Goal: Task Accomplishment & Management: Manage account settings

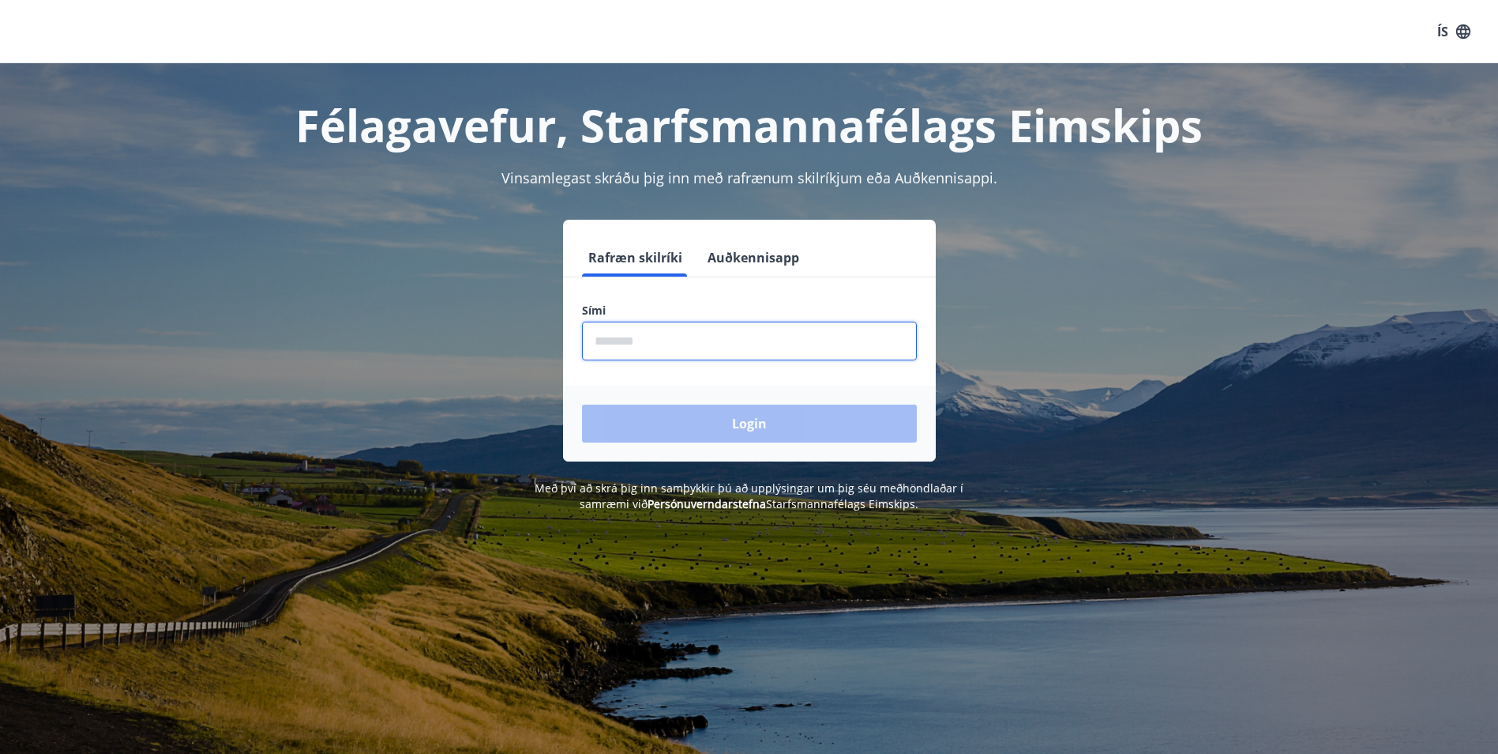
click at [663, 340] on input "phone" at bounding box center [749, 340] width 335 height 39
type input "*"
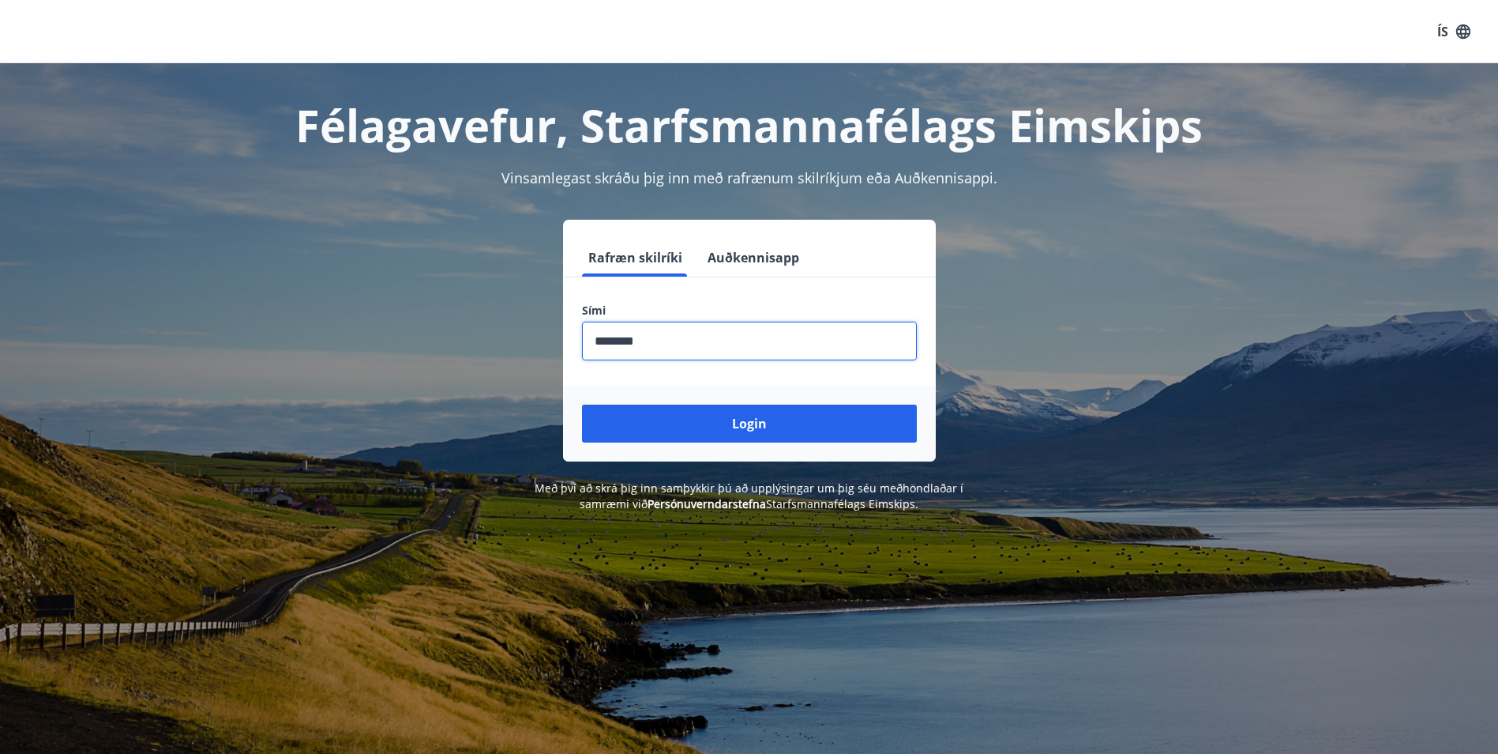
type input "********"
click at [582, 404] on button "Login" at bounding box center [749, 423] width 335 height 38
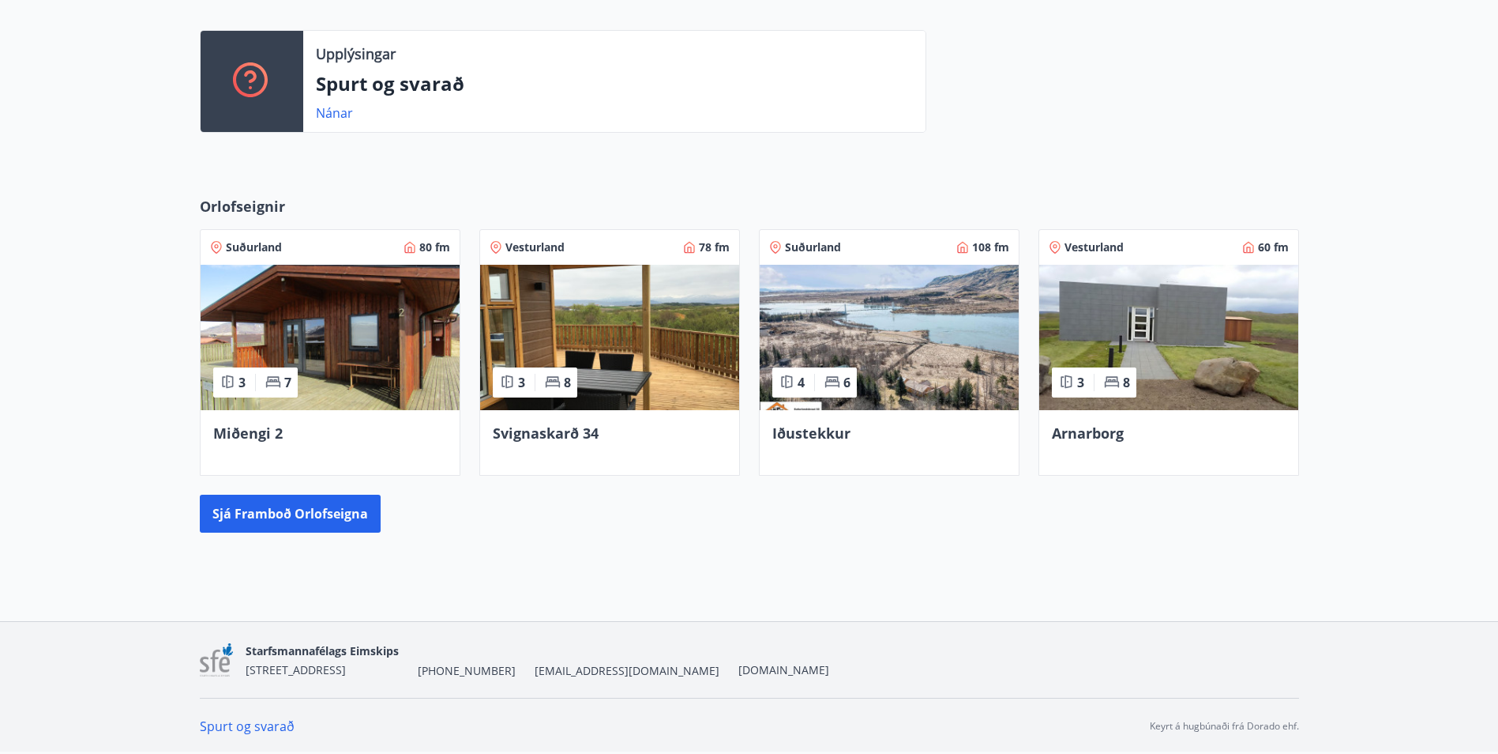
scroll to position [20, 0]
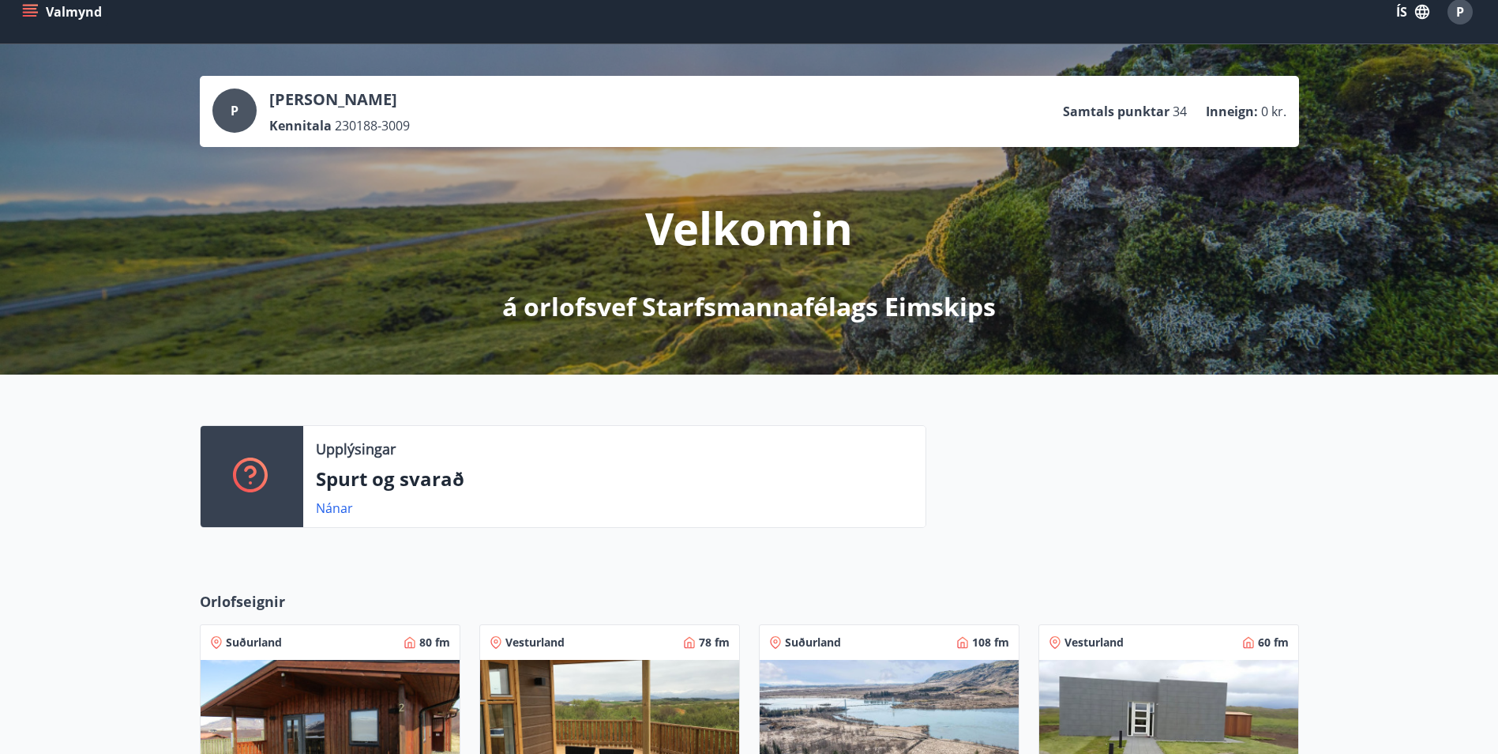
click at [35, 12] on icon "menu" at bounding box center [31, 12] width 17 height 2
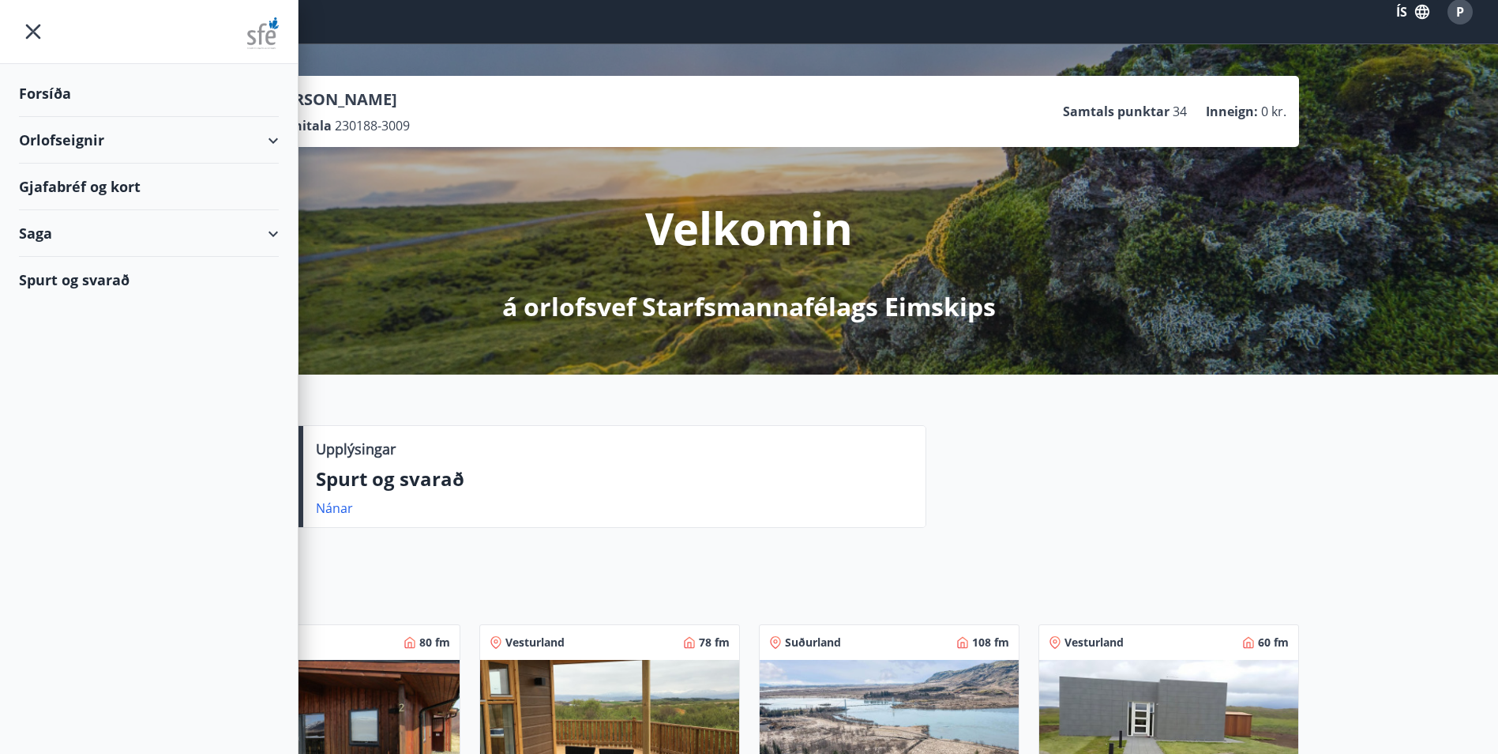
click at [44, 97] on div "Forsíða" at bounding box center [149, 93] width 260 height 47
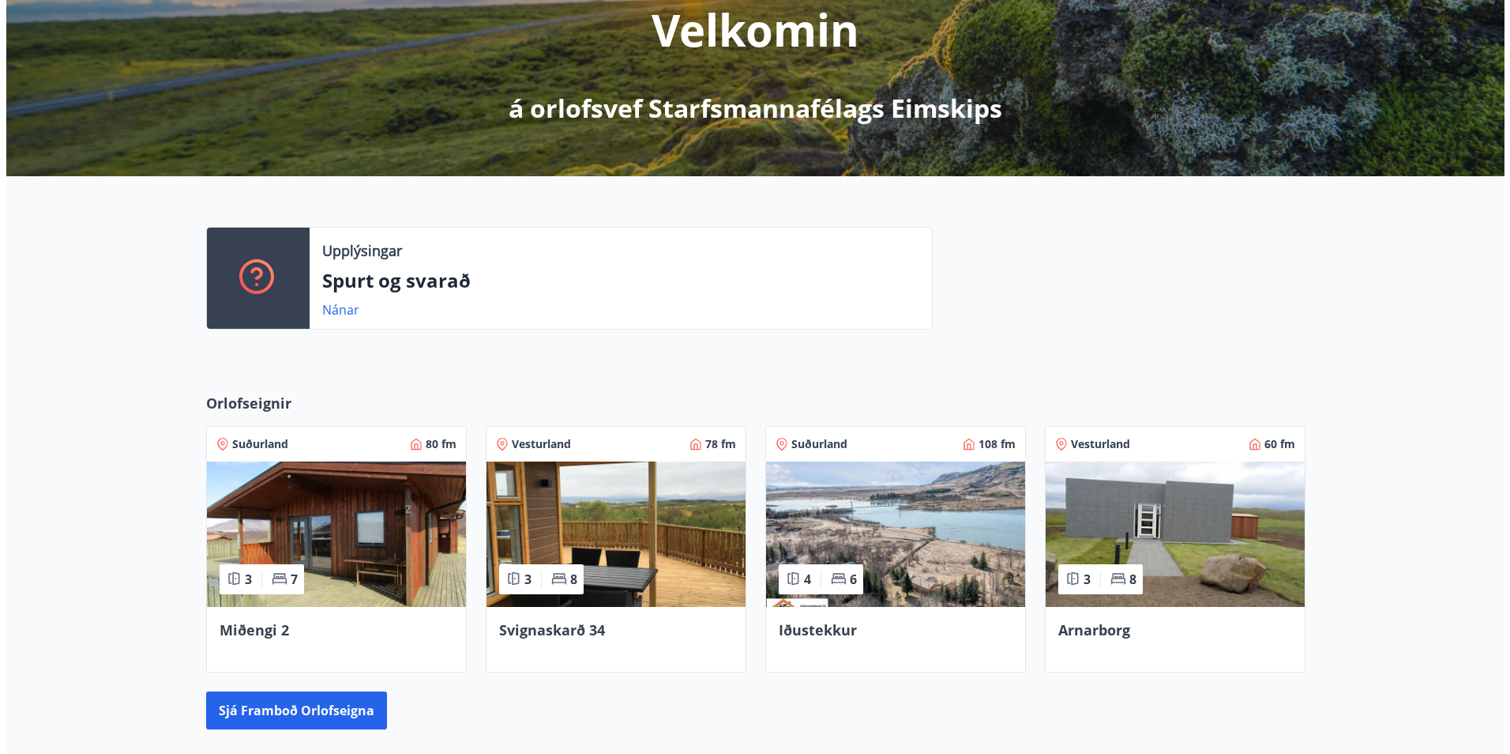
scroll to position [20, 0]
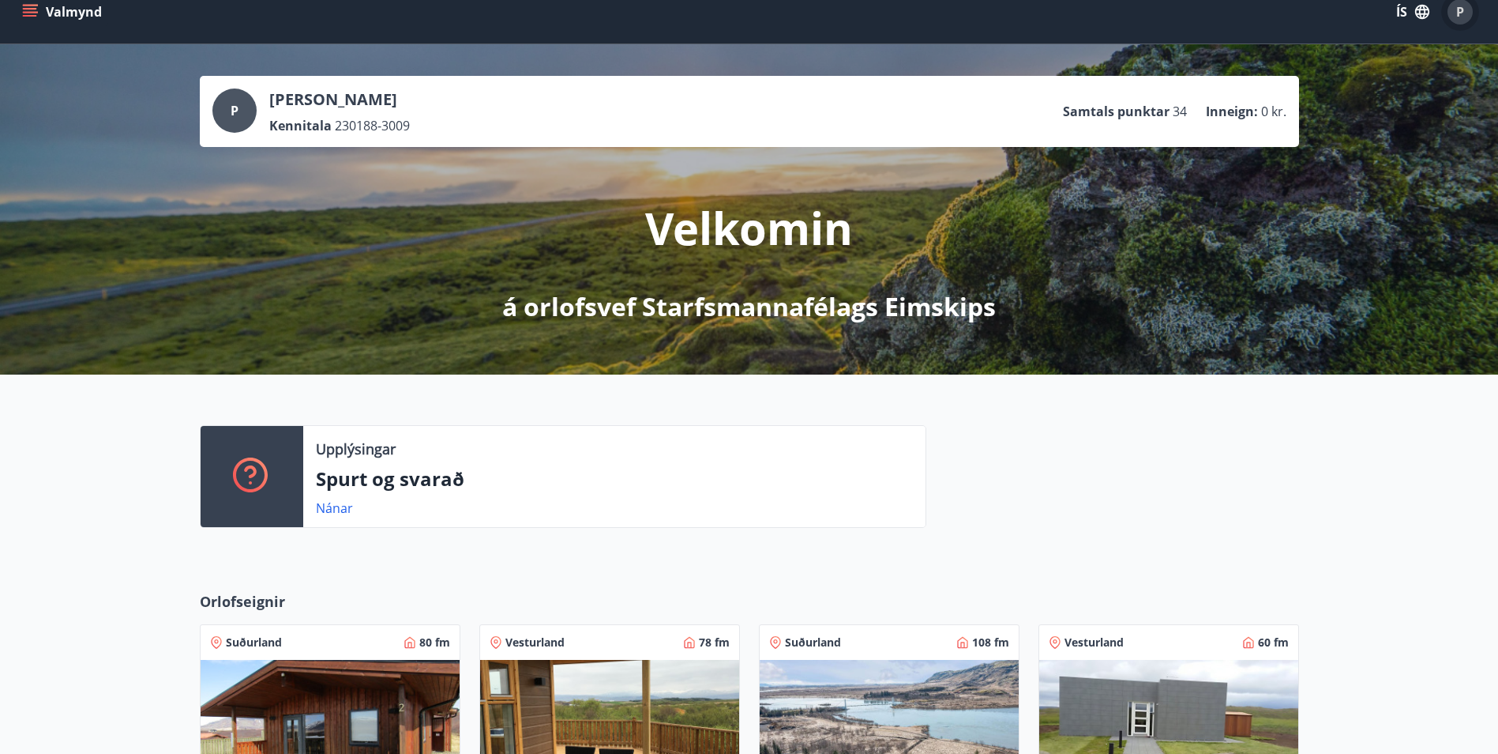
click at [1468, 18] on div "P" at bounding box center [1460, 11] width 25 height 25
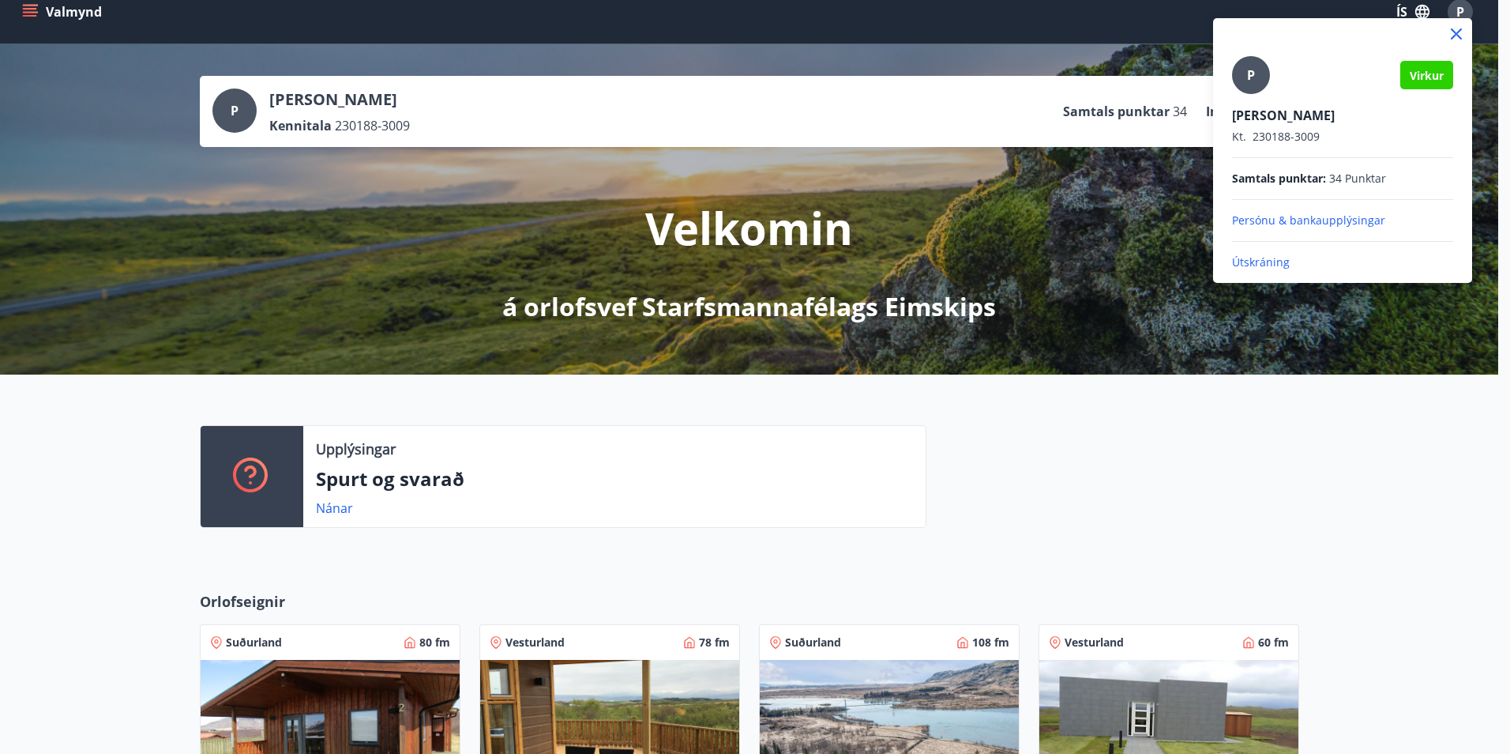
click at [1465, 18] on div at bounding box center [1342, 34] width 259 height 32
click at [1346, 472] on div at bounding box center [755, 377] width 1510 height 754
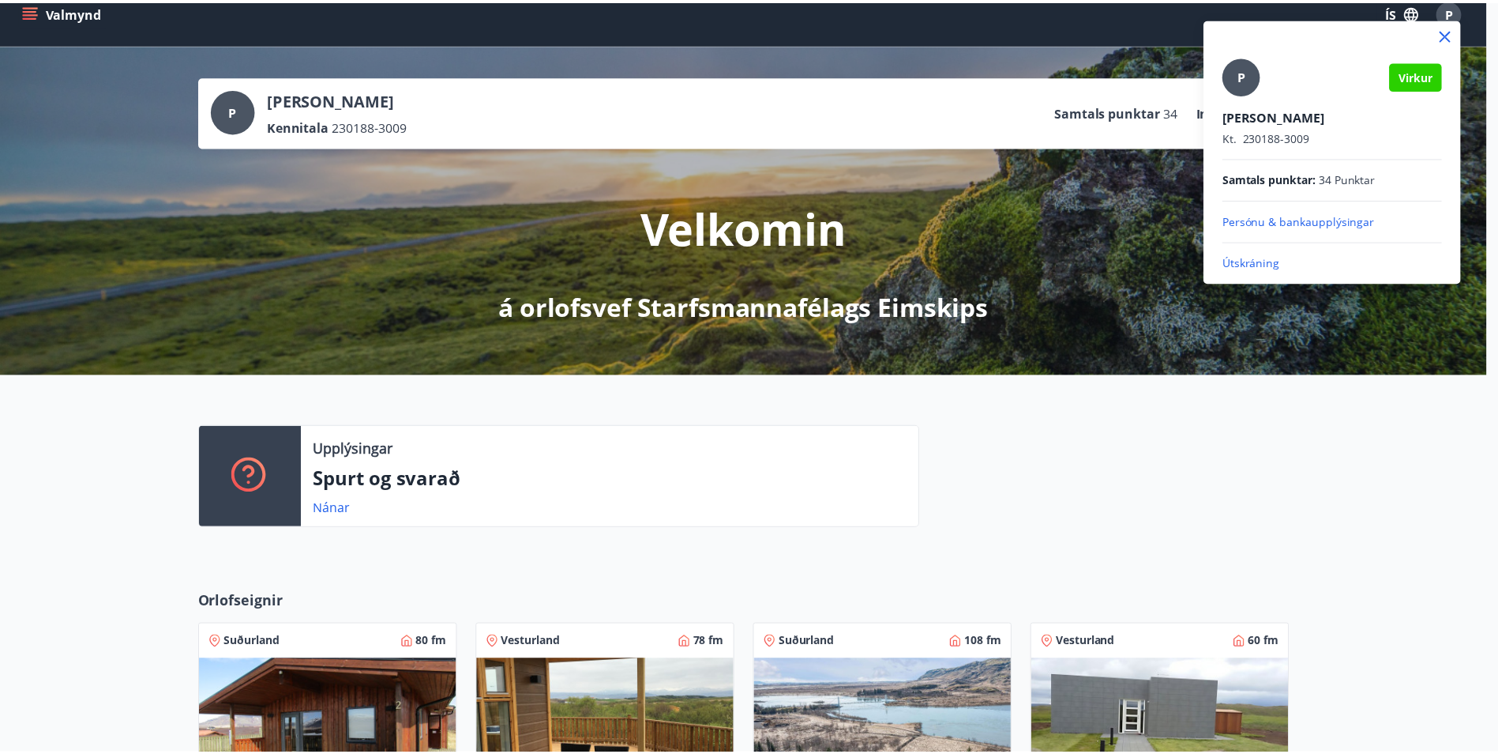
scroll to position [13, 0]
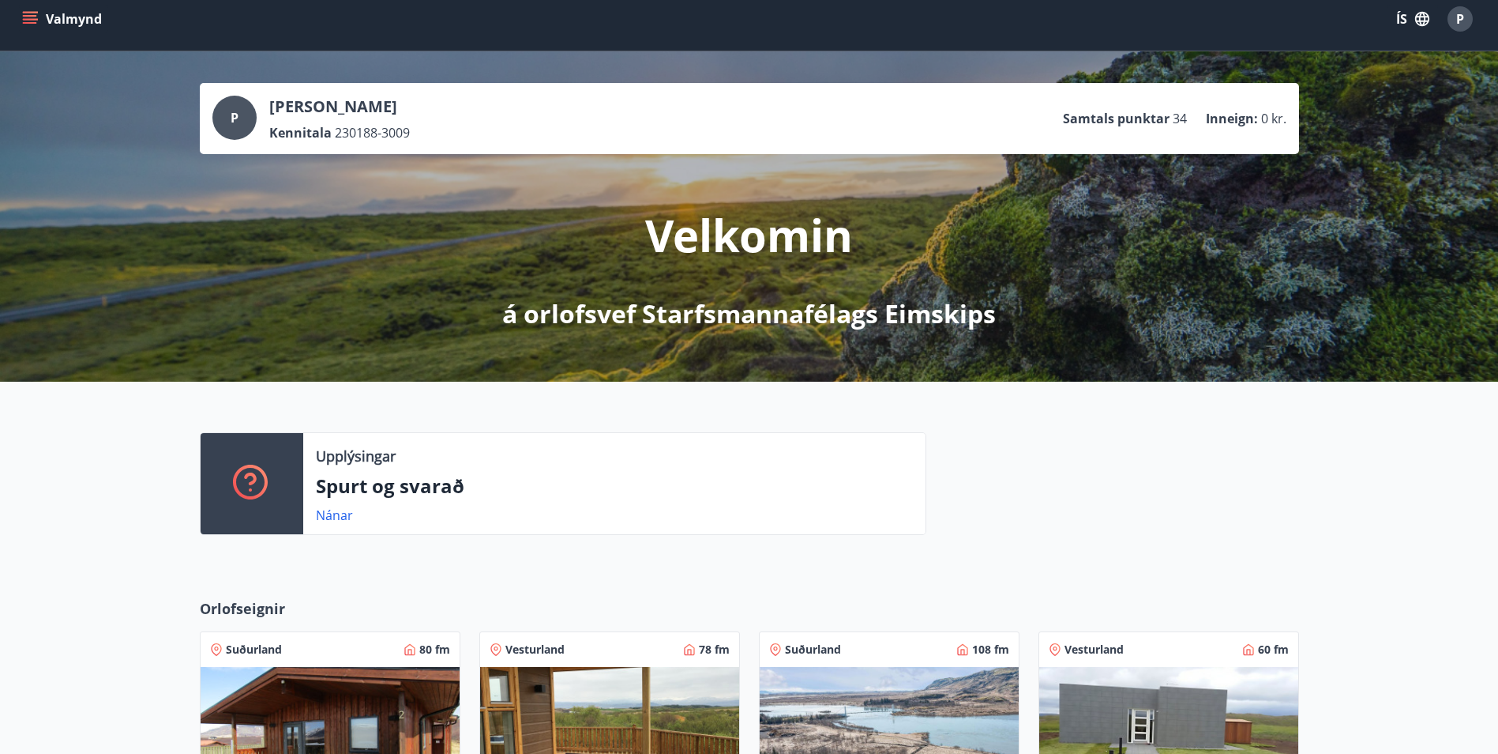
click at [262, 510] on div at bounding box center [252, 483] width 103 height 101
click at [326, 519] on link "Nánar" at bounding box center [334, 514] width 37 height 17
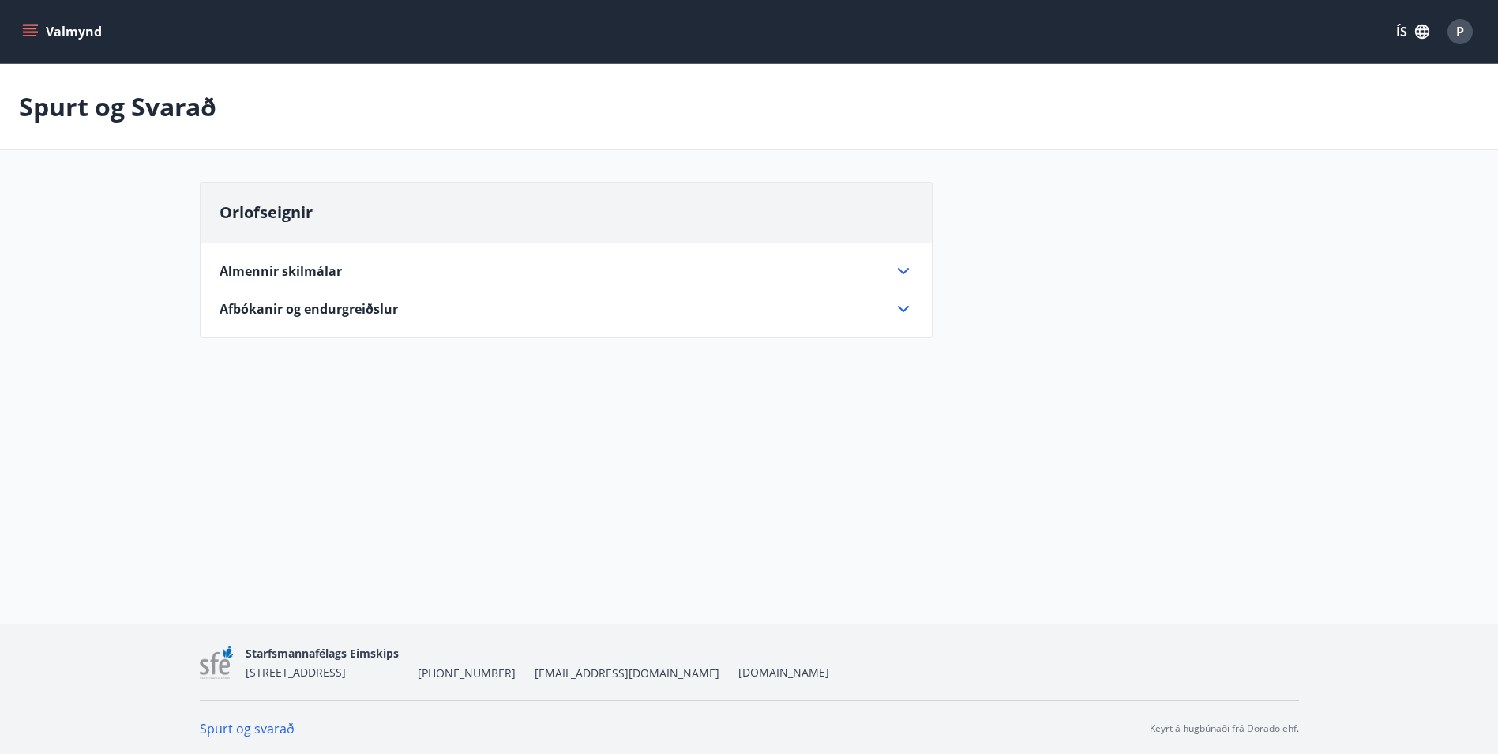
click at [22, 29] on icon "menu" at bounding box center [30, 32] width 16 height 16
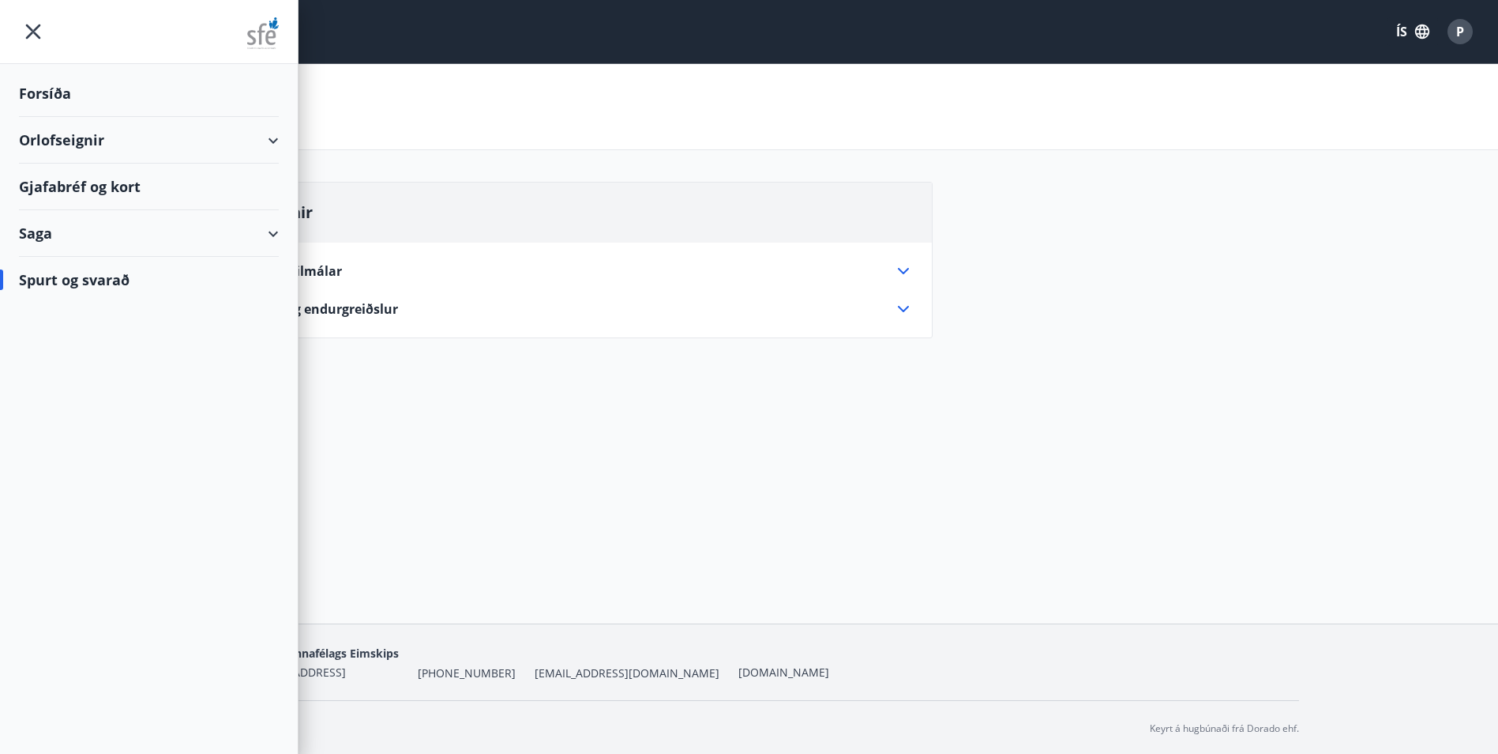
click at [47, 93] on div "Forsíða" at bounding box center [149, 93] width 260 height 47
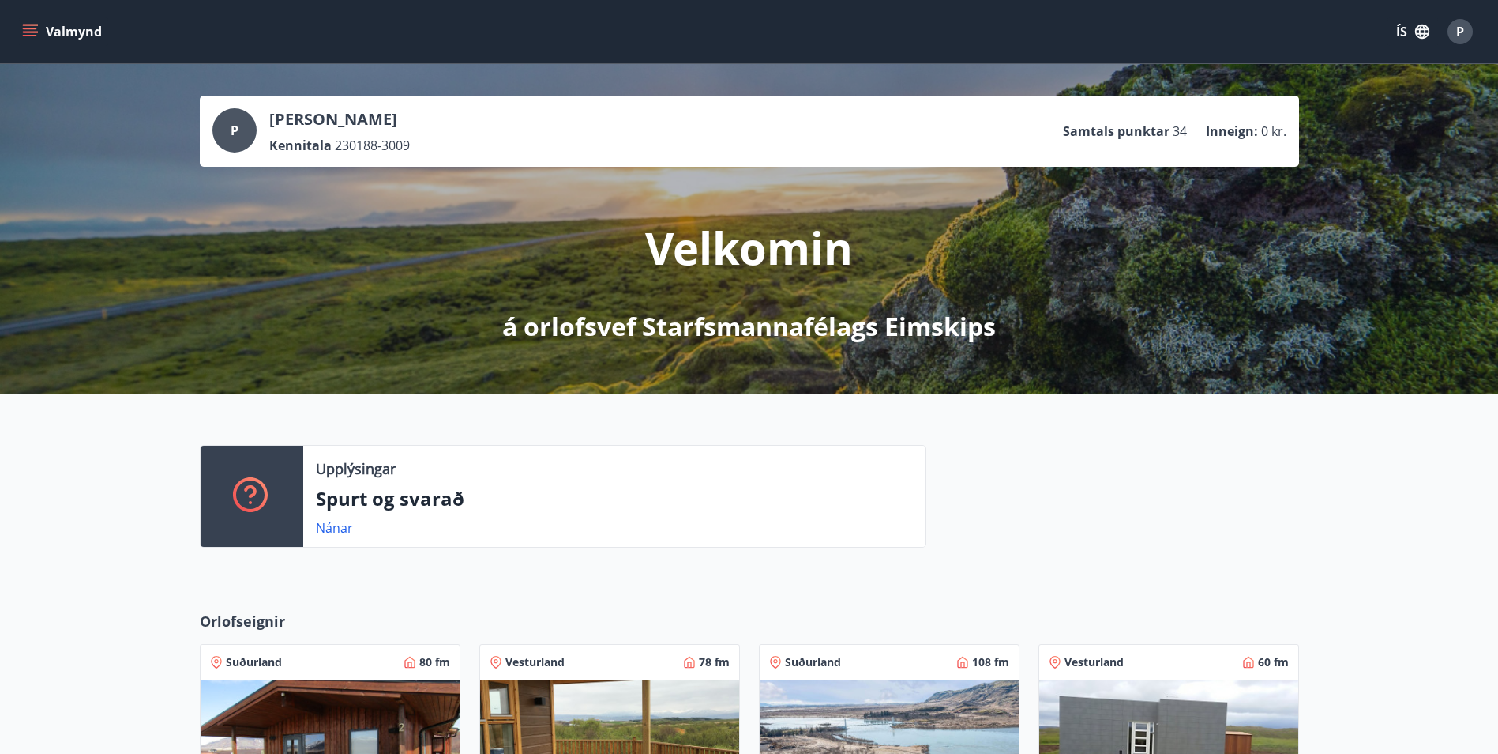
click at [28, 30] on icon "menu" at bounding box center [30, 32] width 16 height 16
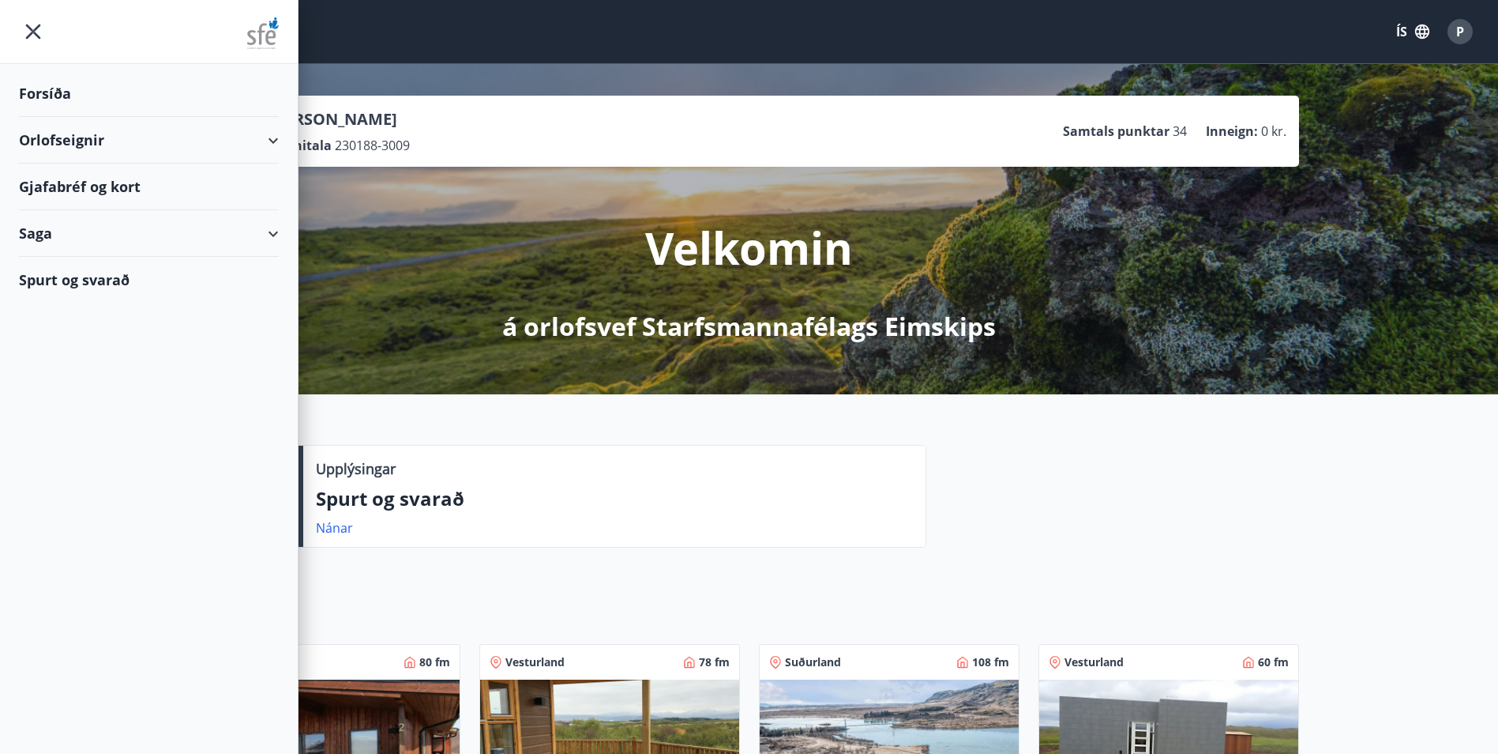
click at [52, 143] on div "Orlofseignir" at bounding box center [149, 140] width 260 height 47
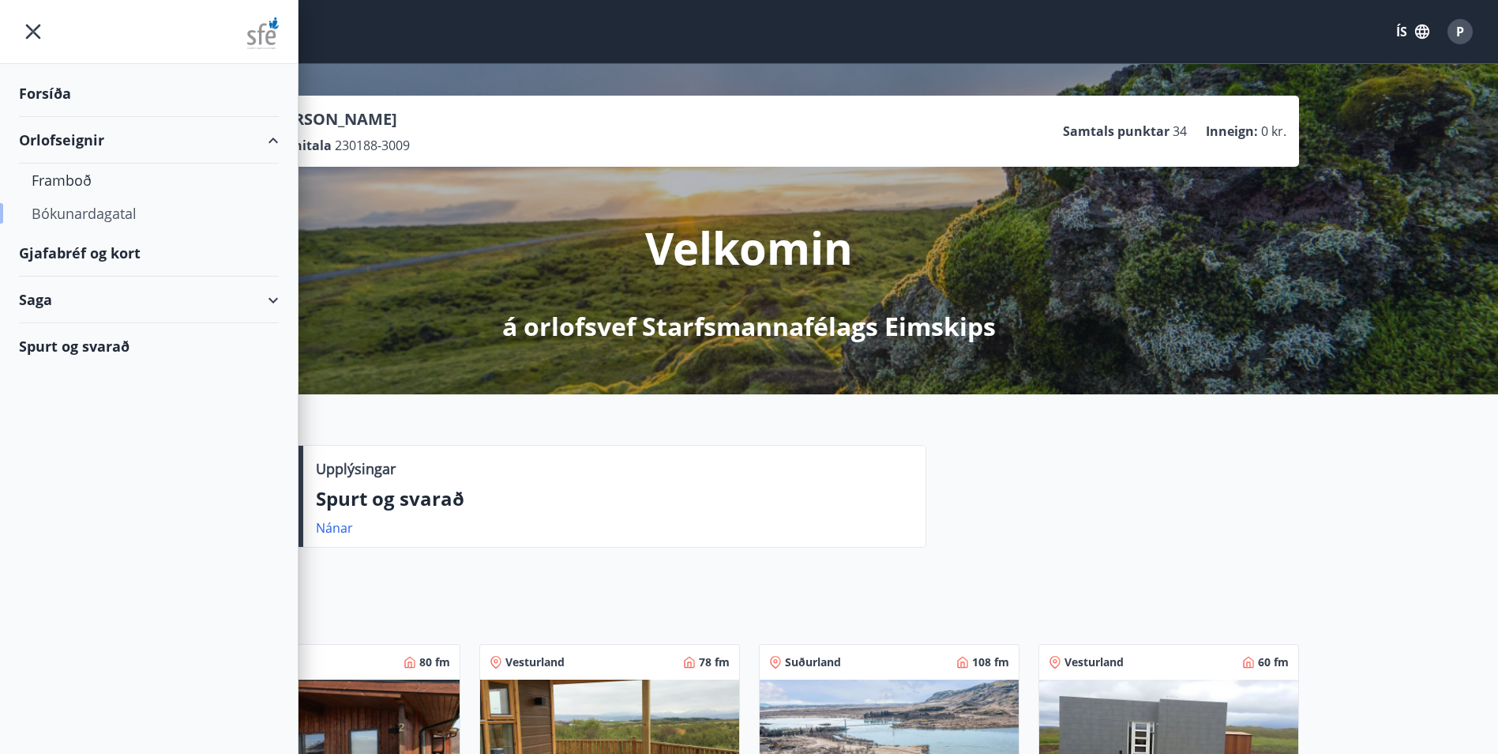
click at [91, 198] on div "Bókunardagatal" at bounding box center [149, 213] width 235 height 33
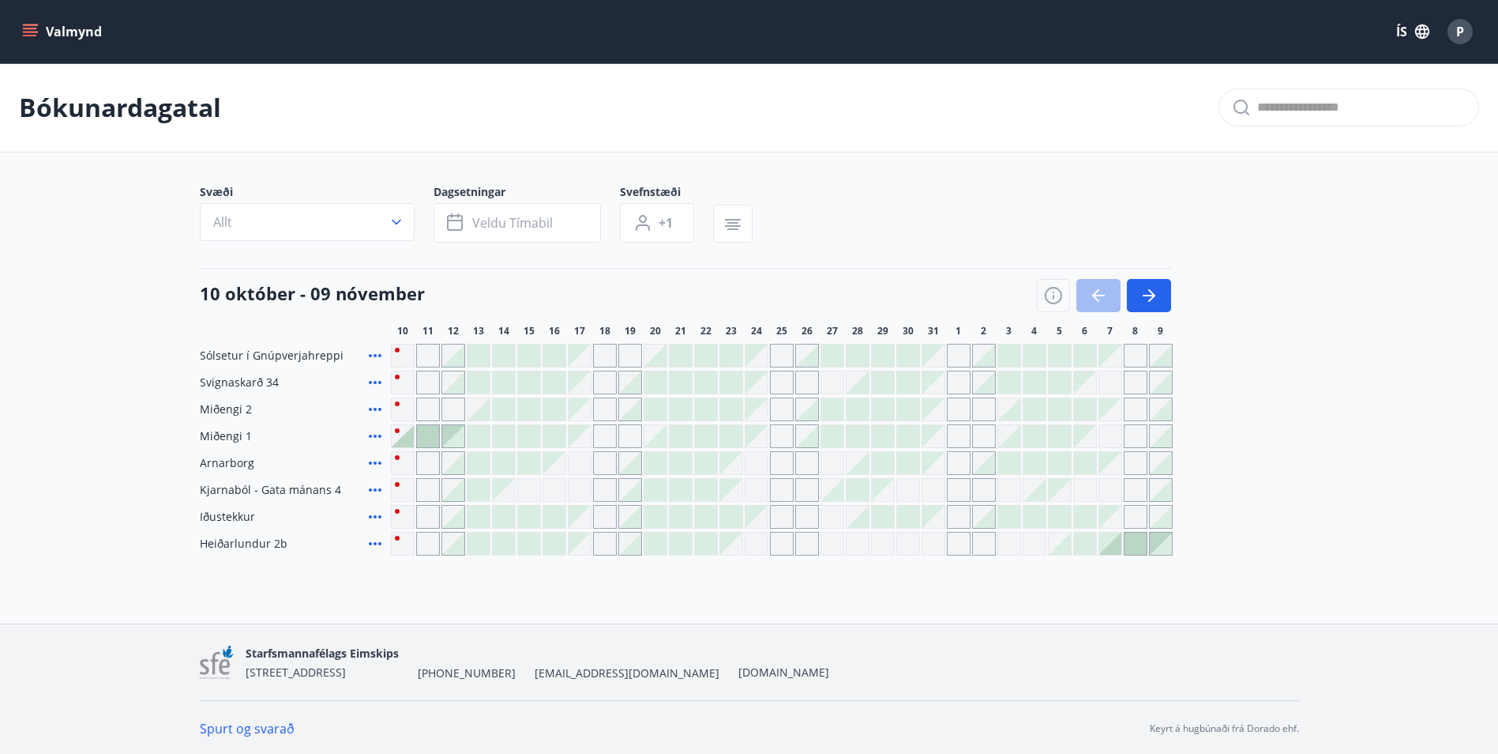
click at [33, 40] on button "Valmynd" at bounding box center [63, 31] width 89 height 28
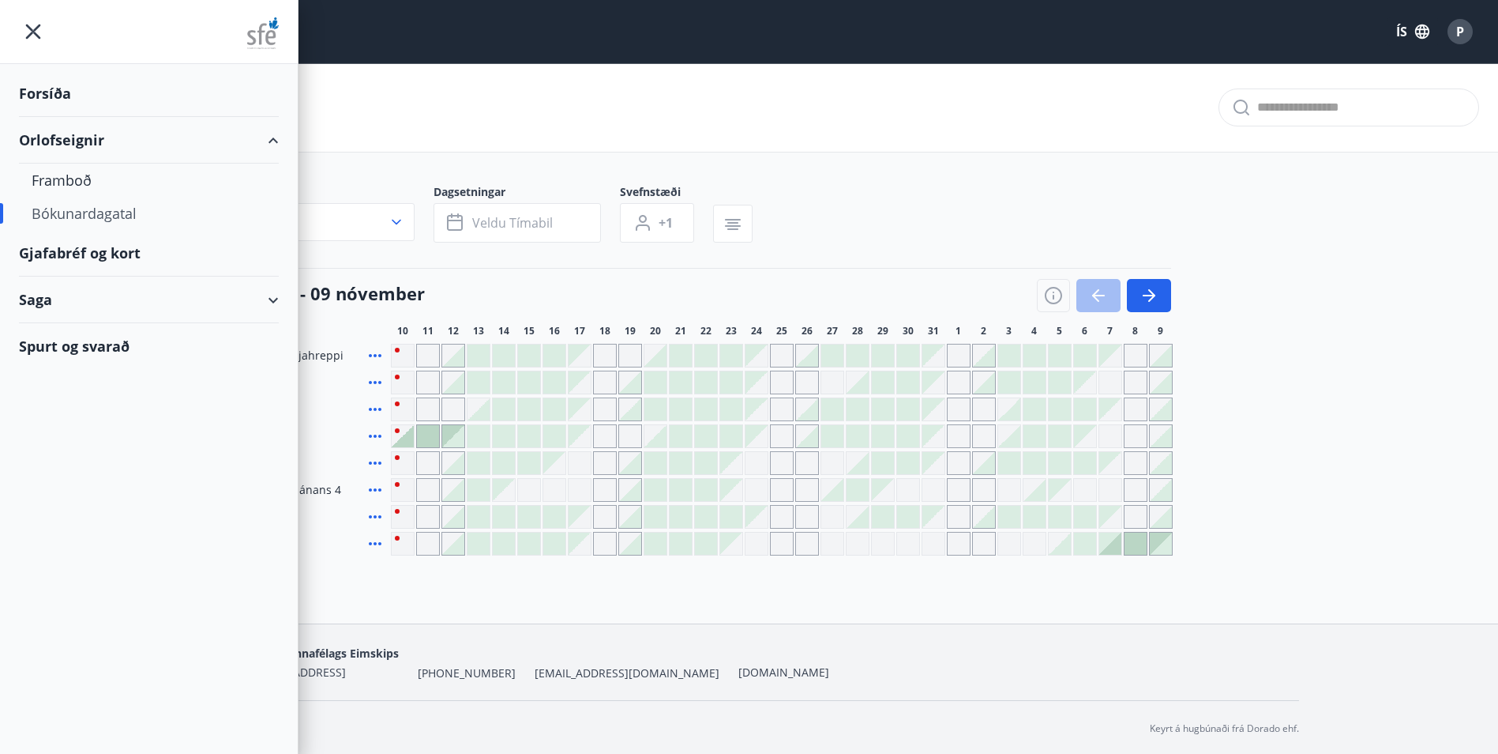
click at [58, 87] on div "Forsíða" at bounding box center [149, 93] width 260 height 47
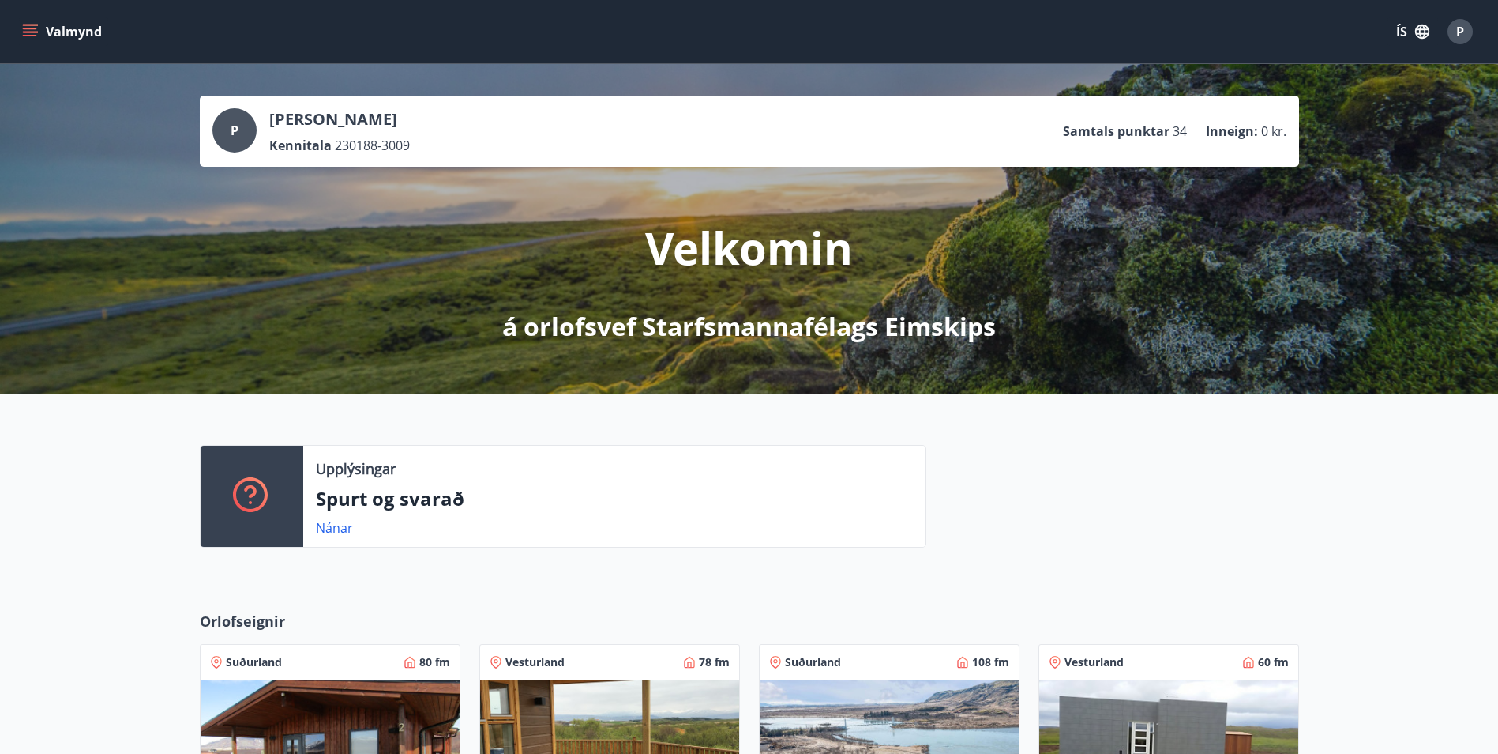
click at [870, 136] on div "P [PERSON_NAME] Kennitala 230188-3009 Samtals punktar 34 Inneign : 0 kr." at bounding box center [749, 131] width 1074 height 46
click at [36, 37] on button "Valmynd" at bounding box center [63, 31] width 89 height 28
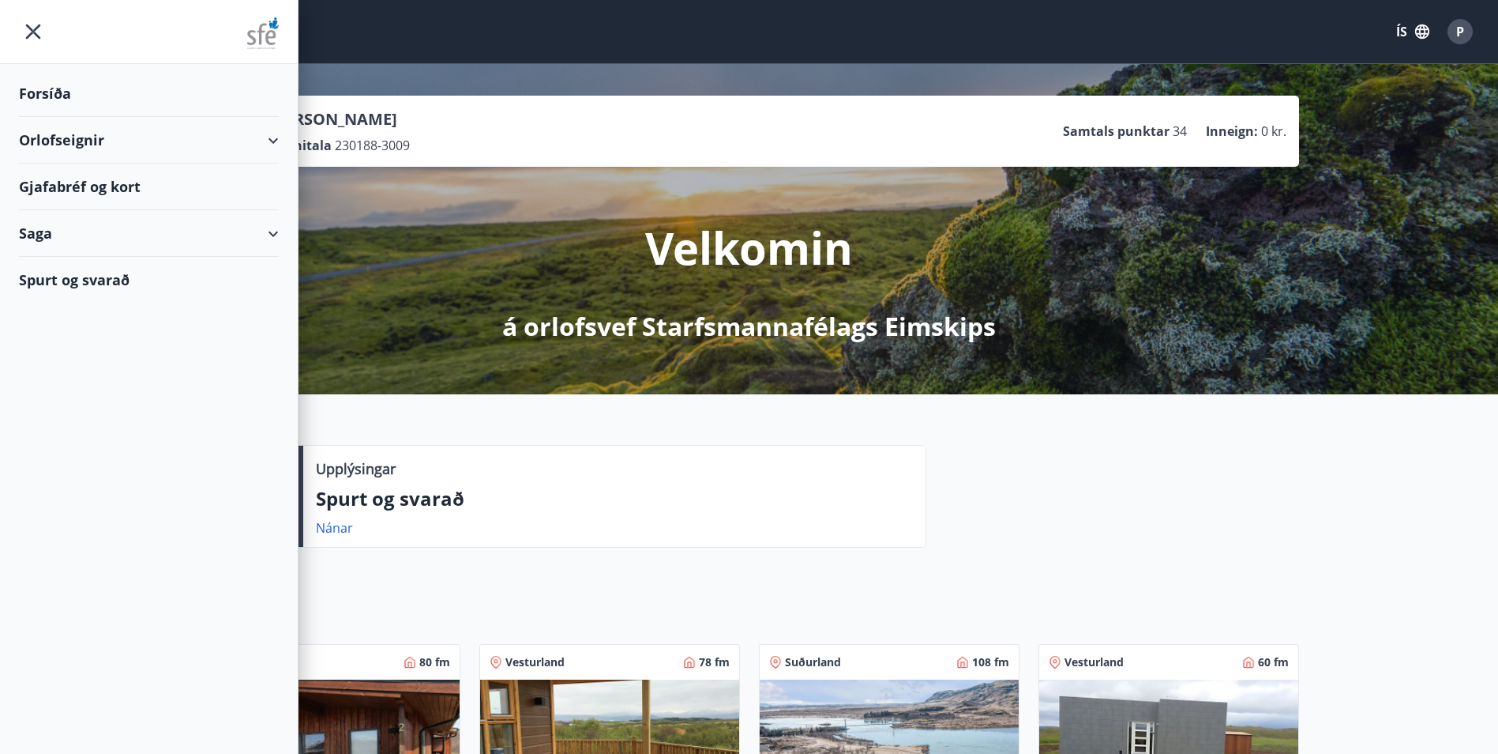
click at [44, 224] on div "Saga" at bounding box center [149, 233] width 260 height 47
click at [42, 267] on div "Bókanir" at bounding box center [149, 273] width 235 height 33
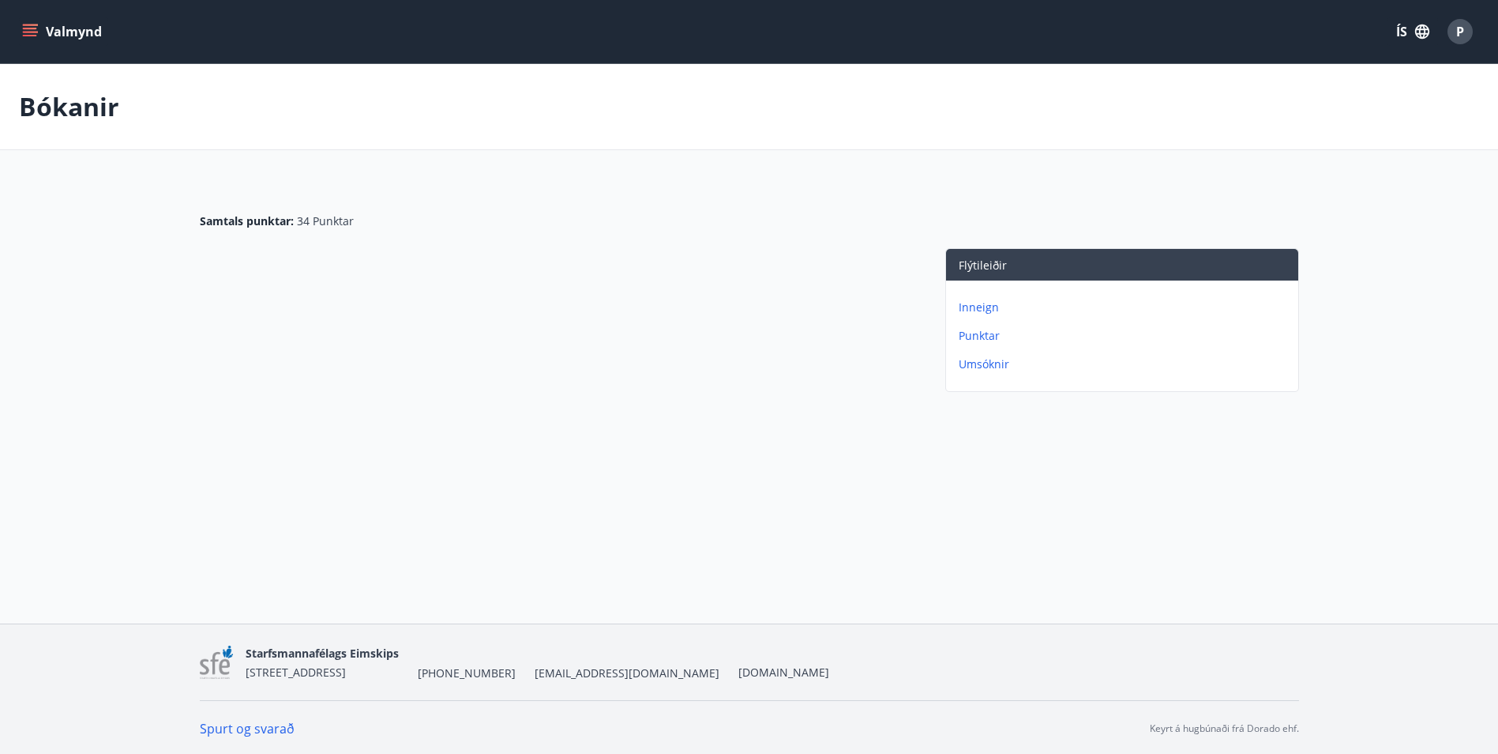
click at [980, 359] on p "Umsóknir" at bounding box center [1125, 364] width 333 height 16
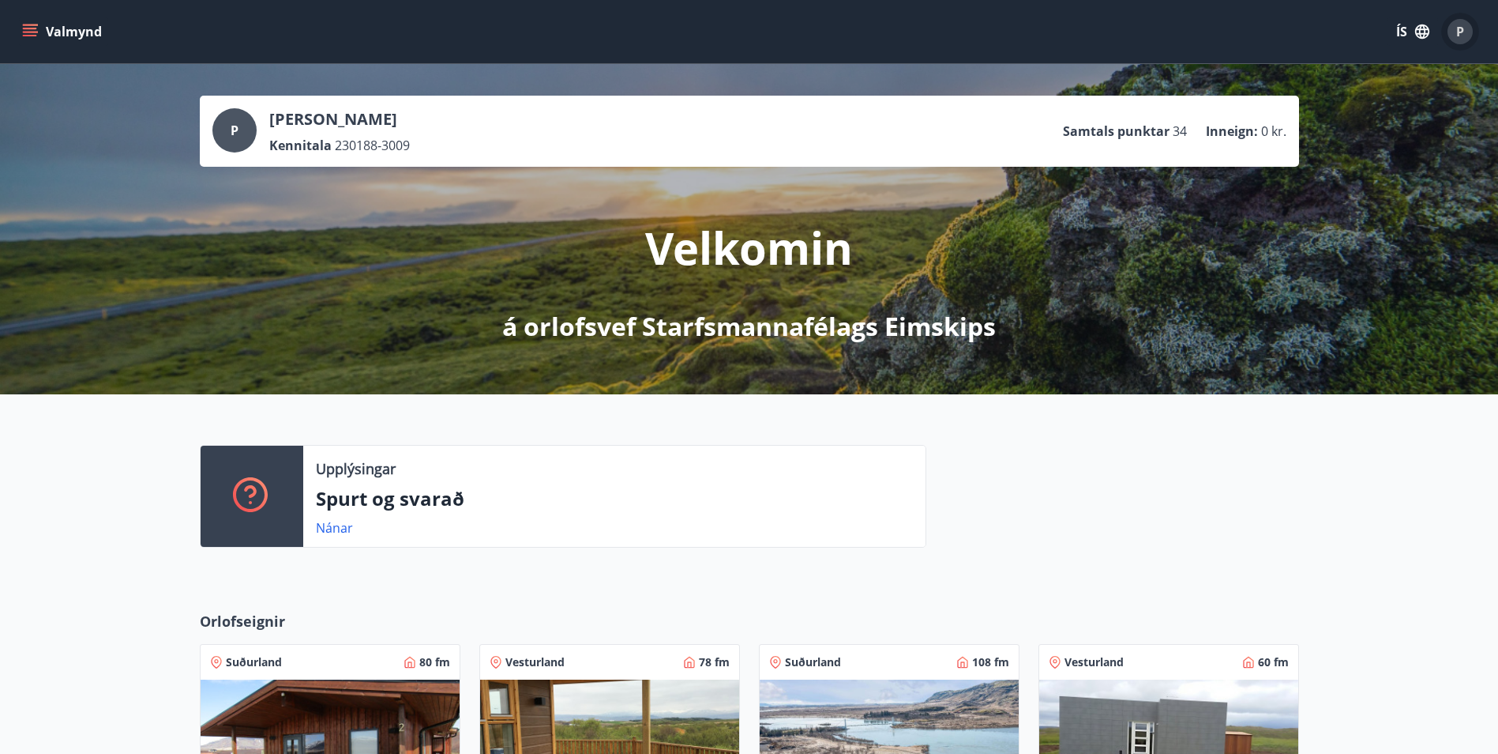
click at [1453, 39] on div "P" at bounding box center [1460, 31] width 25 height 25
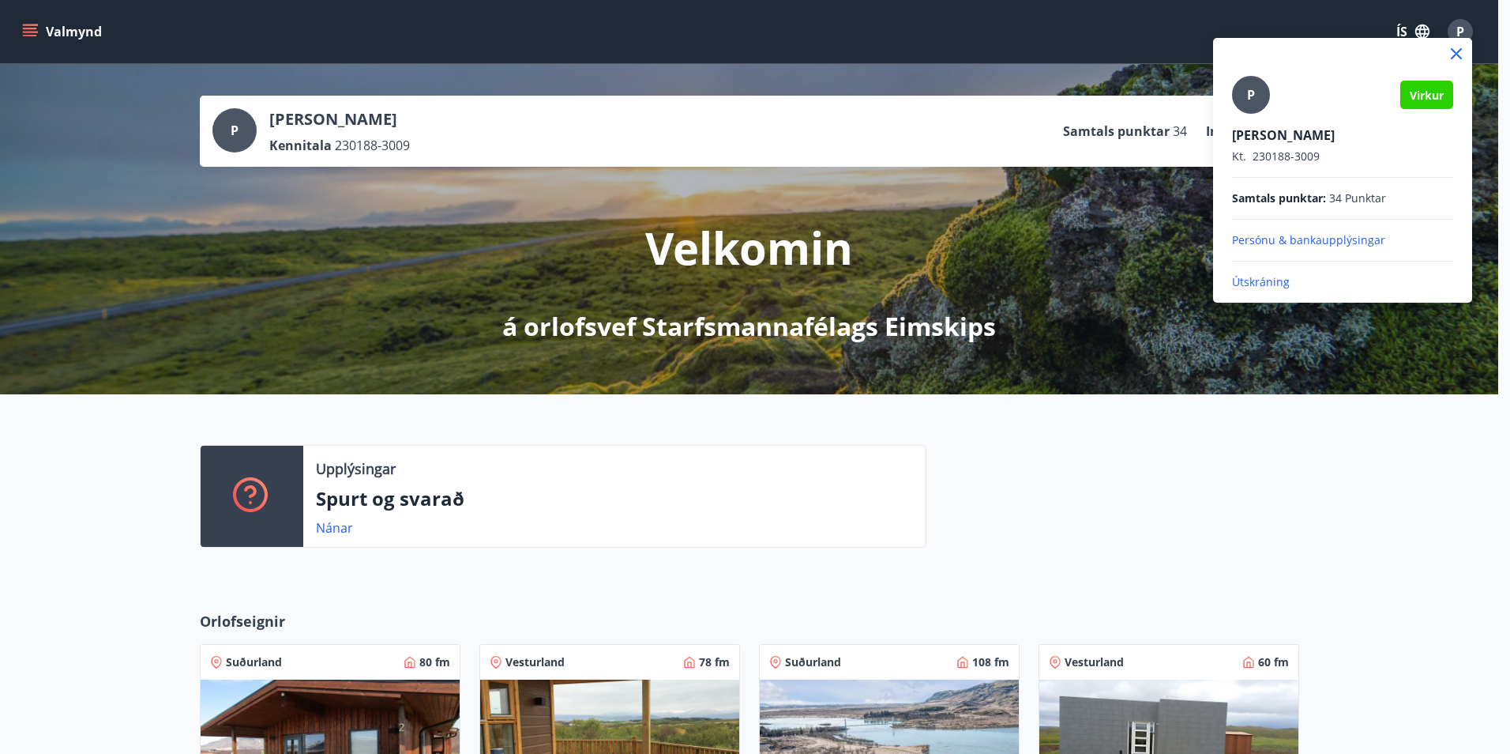
click at [997, 534] on div at bounding box center [755, 377] width 1510 height 754
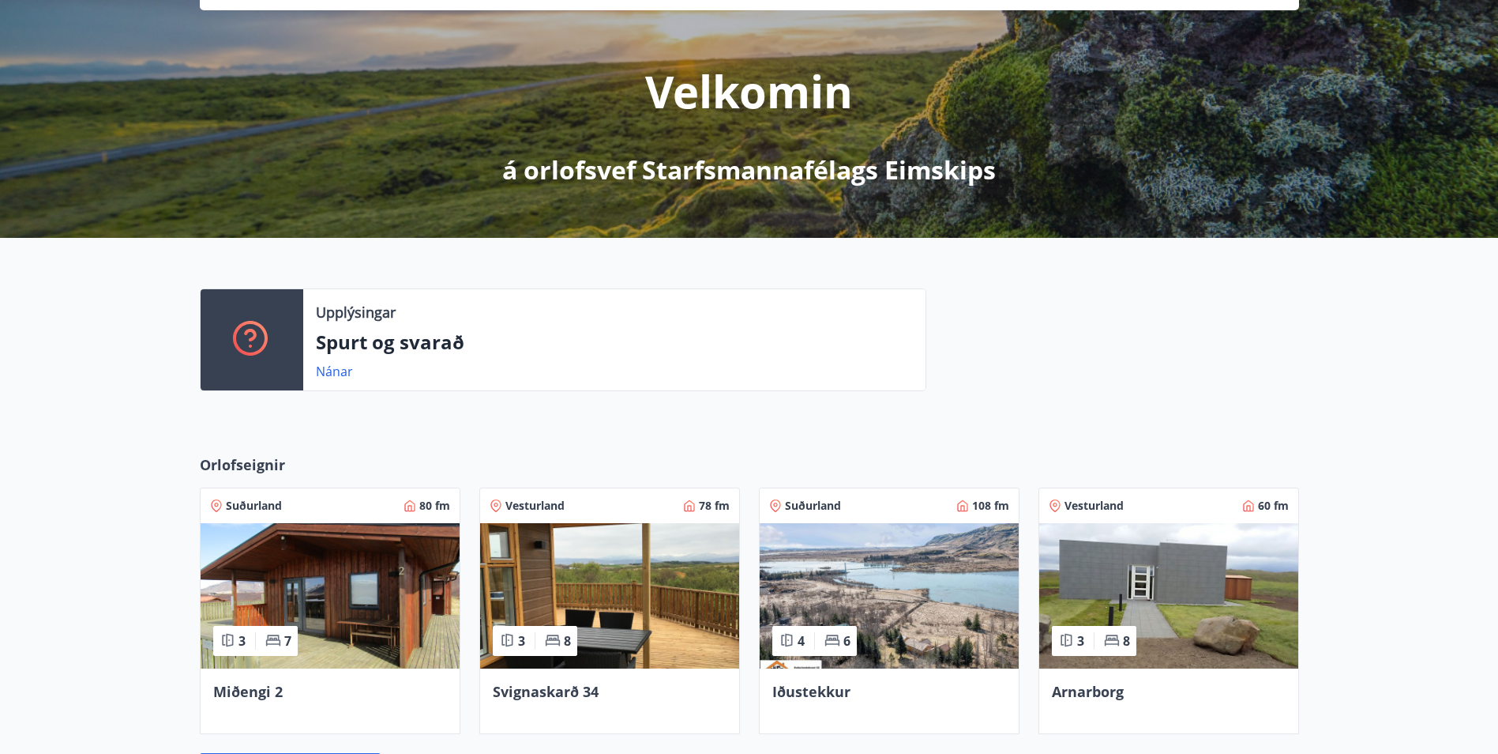
scroll to position [158, 0]
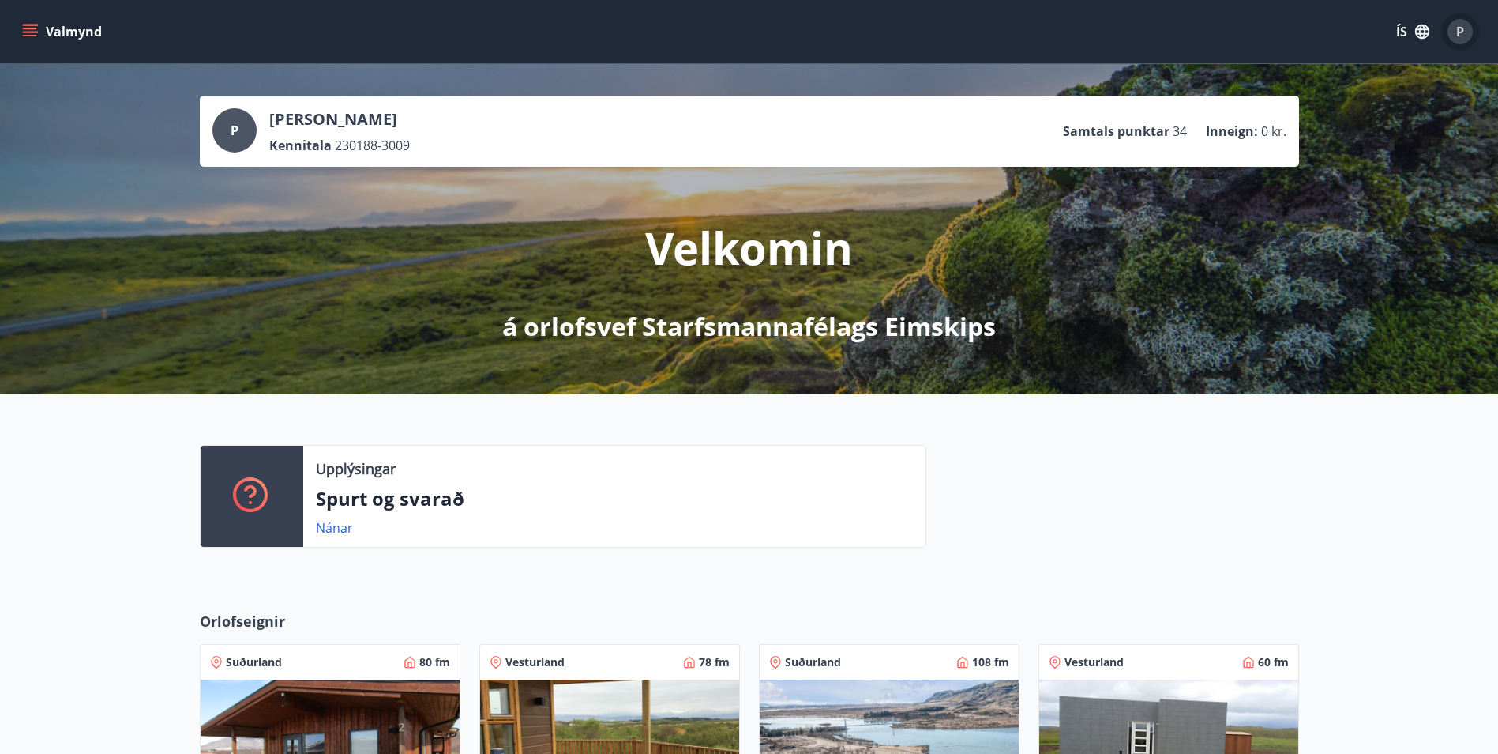
click at [1448, 30] on div "P" at bounding box center [1460, 31] width 25 height 25
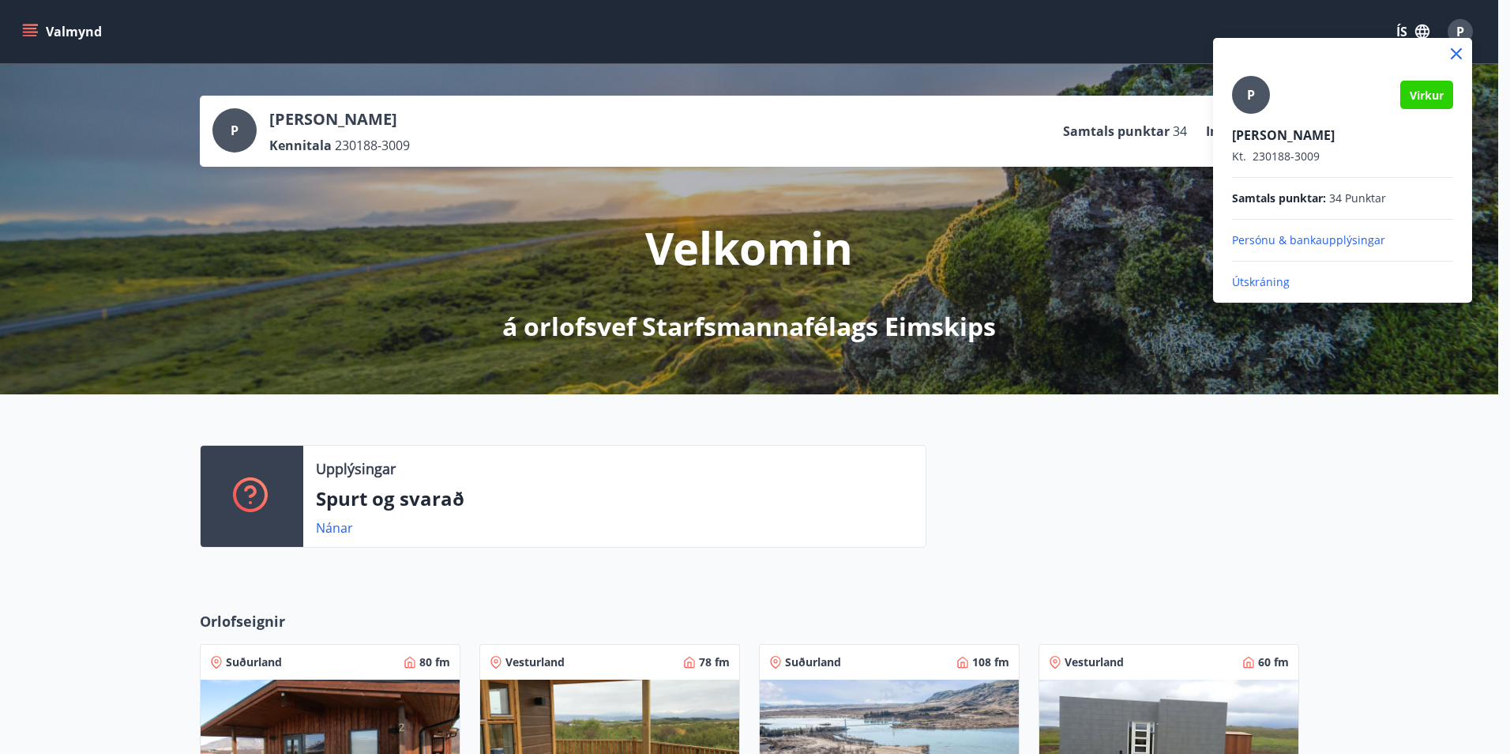
click at [1220, 412] on div at bounding box center [755, 377] width 1510 height 754
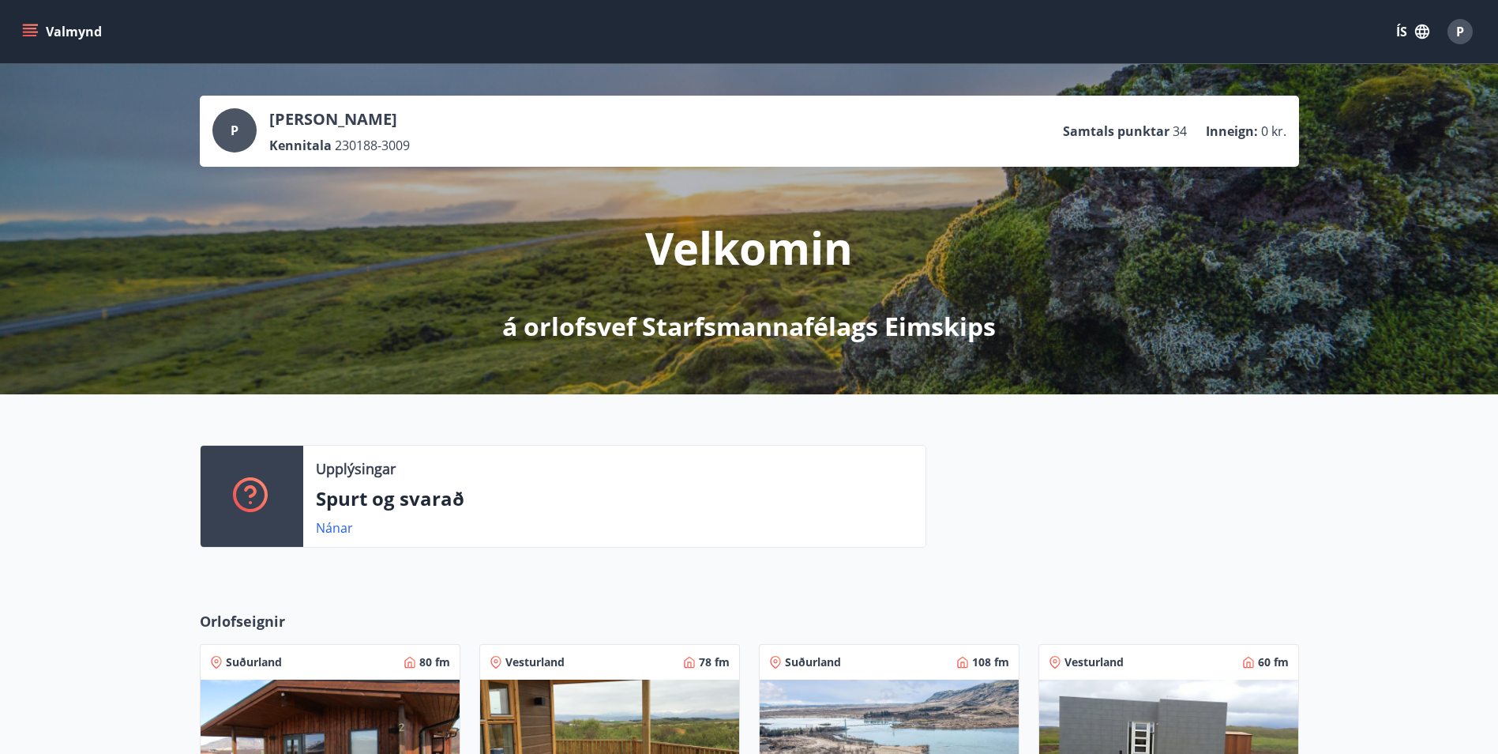
click at [27, 37] on icon "menu" at bounding box center [30, 32] width 16 height 16
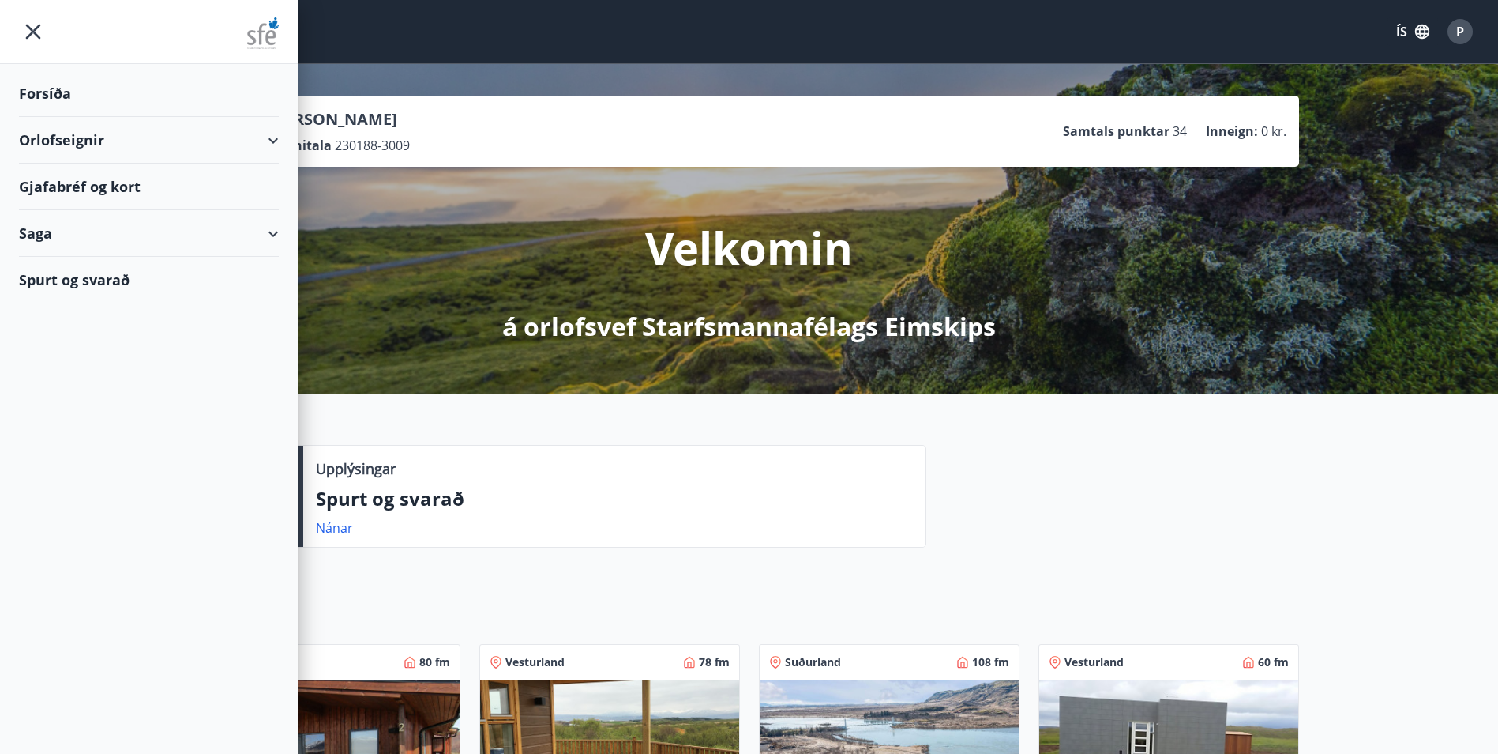
click at [59, 103] on div "Forsíða" at bounding box center [149, 93] width 260 height 47
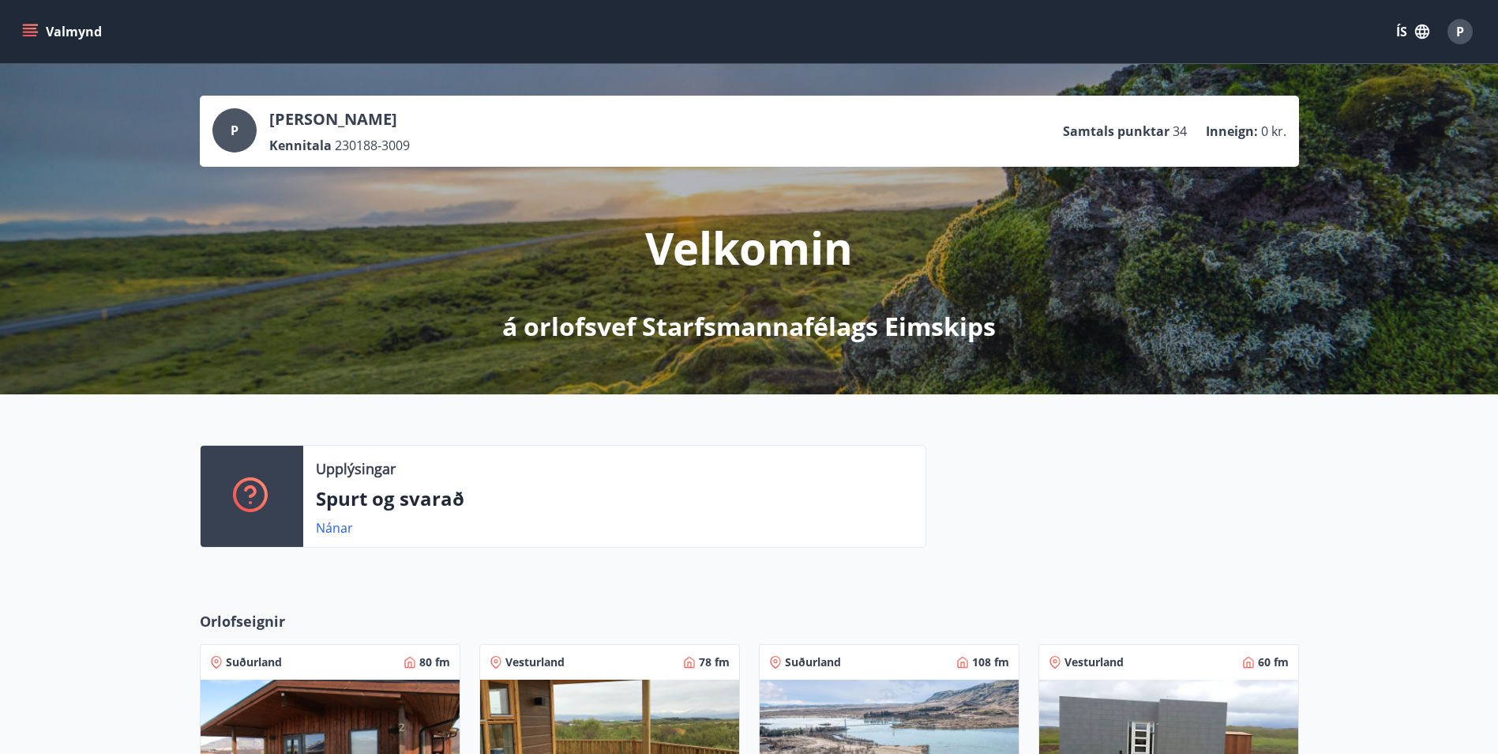
click at [1419, 32] on icon "button" at bounding box center [1422, 31] width 17 height 17
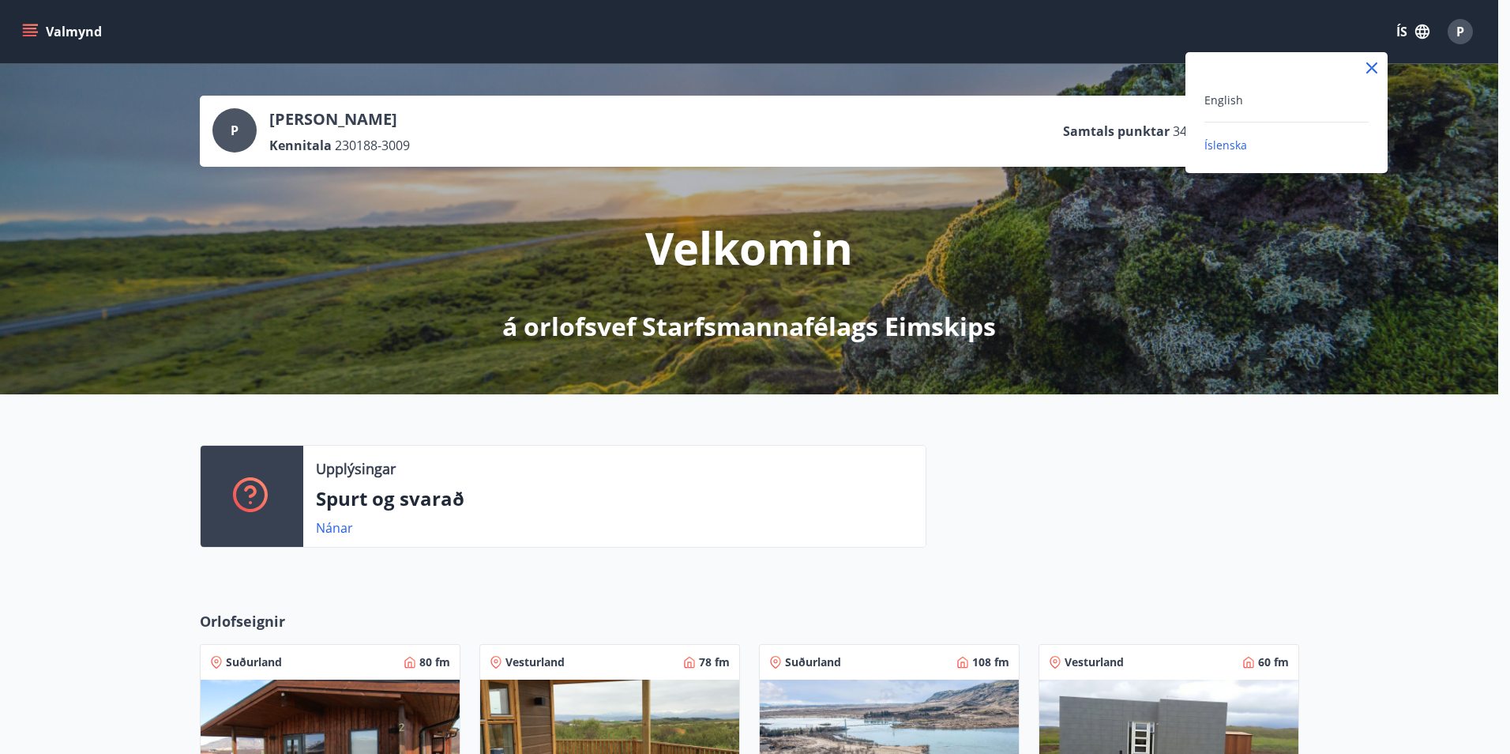
click at [1462, 31] on div at bounding box center [755, 377] width 1510 height 754
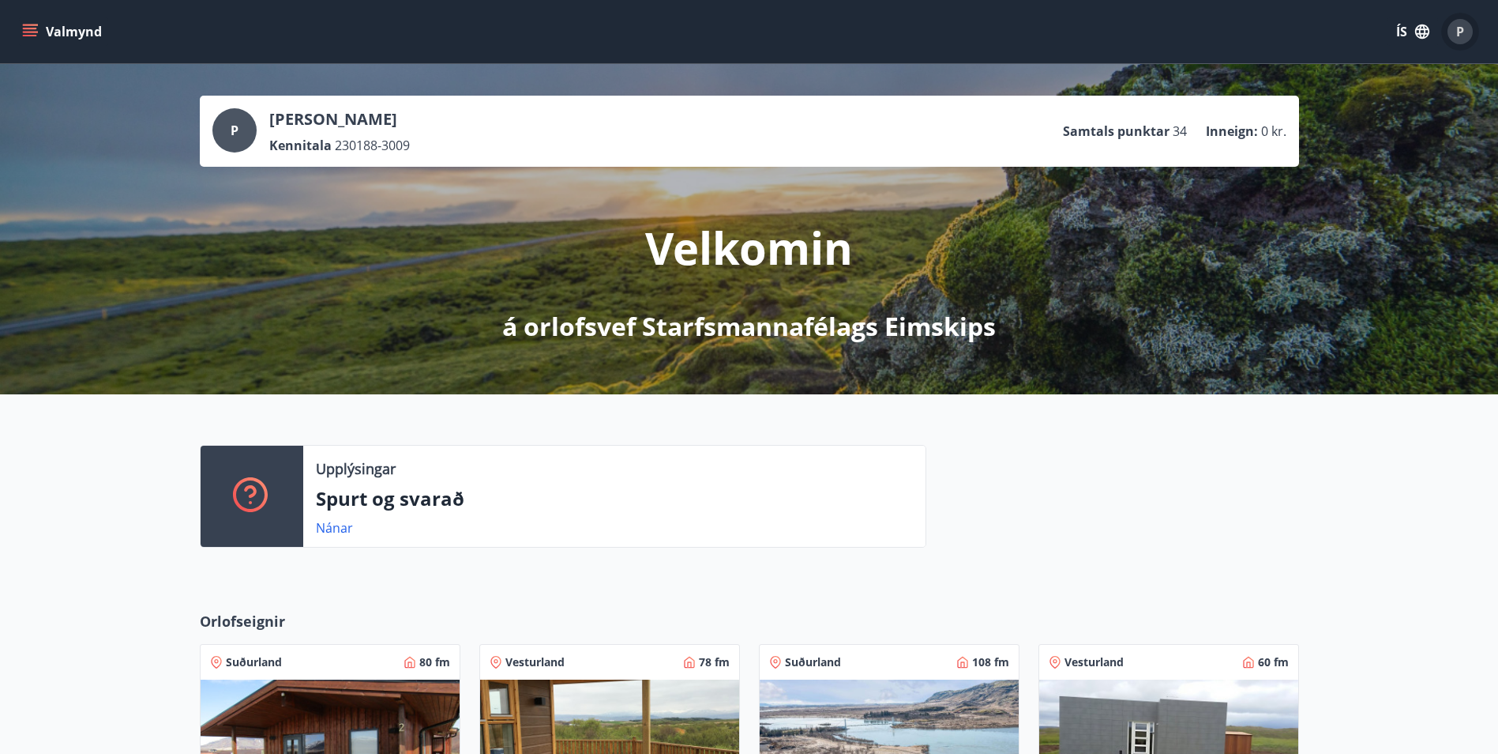
click at [1462, 31] on span "P" at bounding box center [1460, 31] width 8 height 17
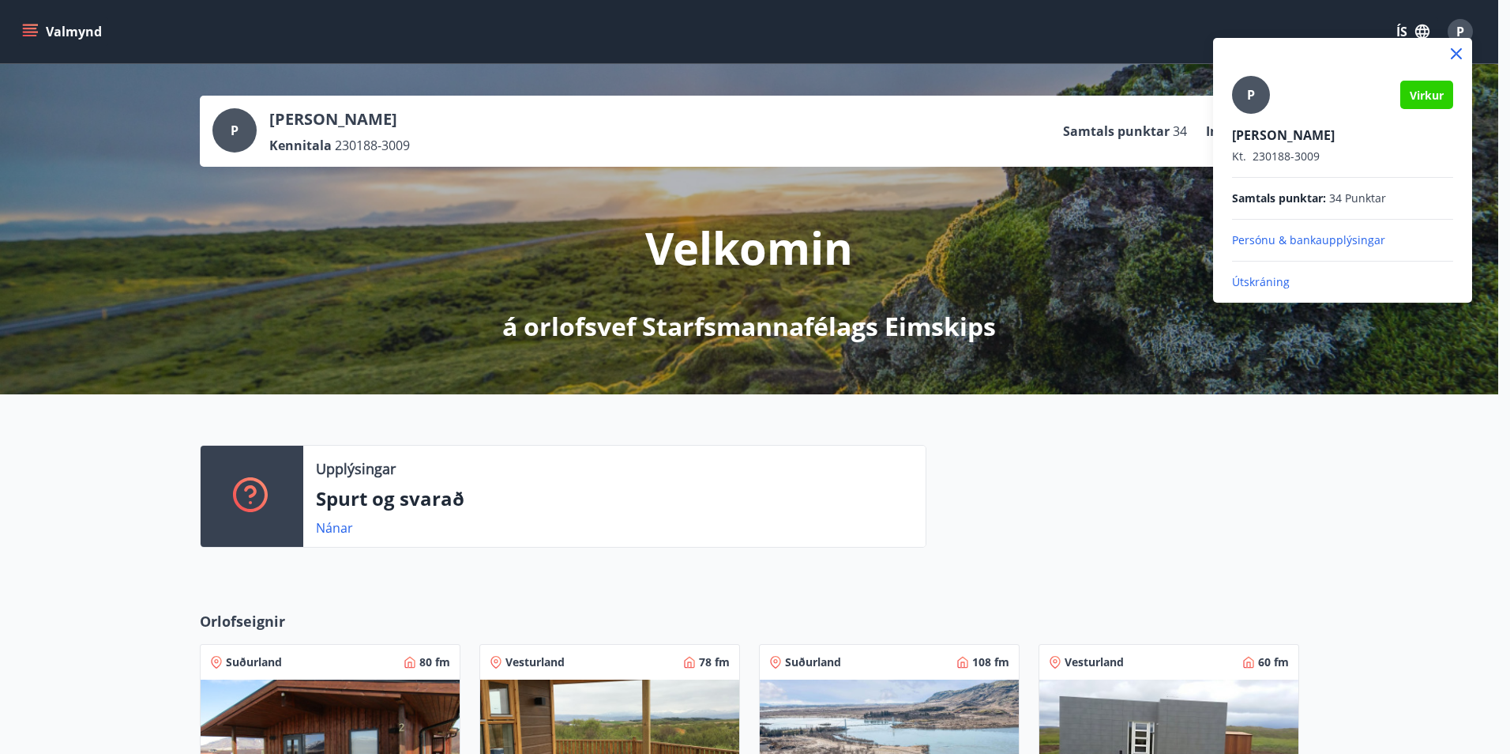
click at [1148, 509] on div at bounding box center [755, 377] width 1510 height 754
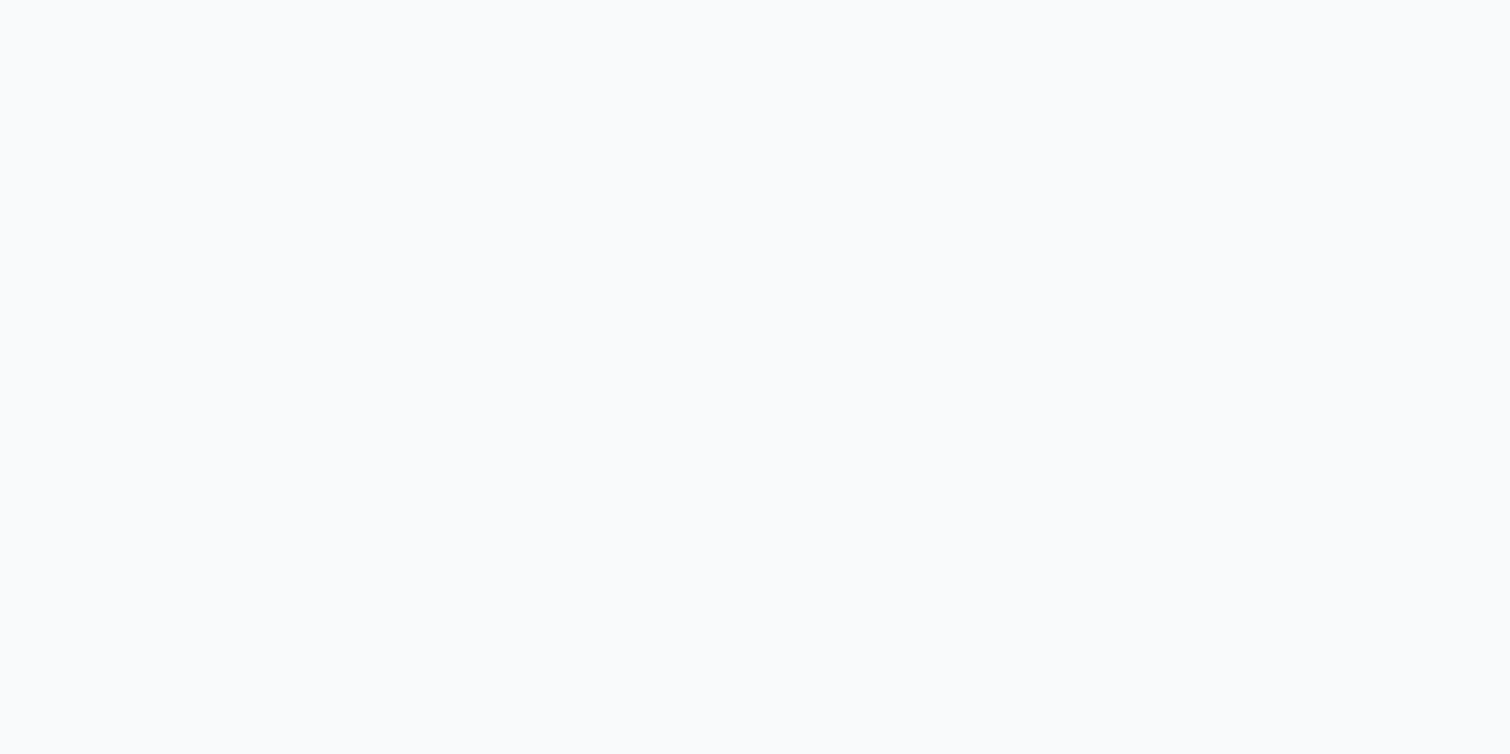
click at [603, 0] on html at bounding box center [755, 0] width 1510 height 0
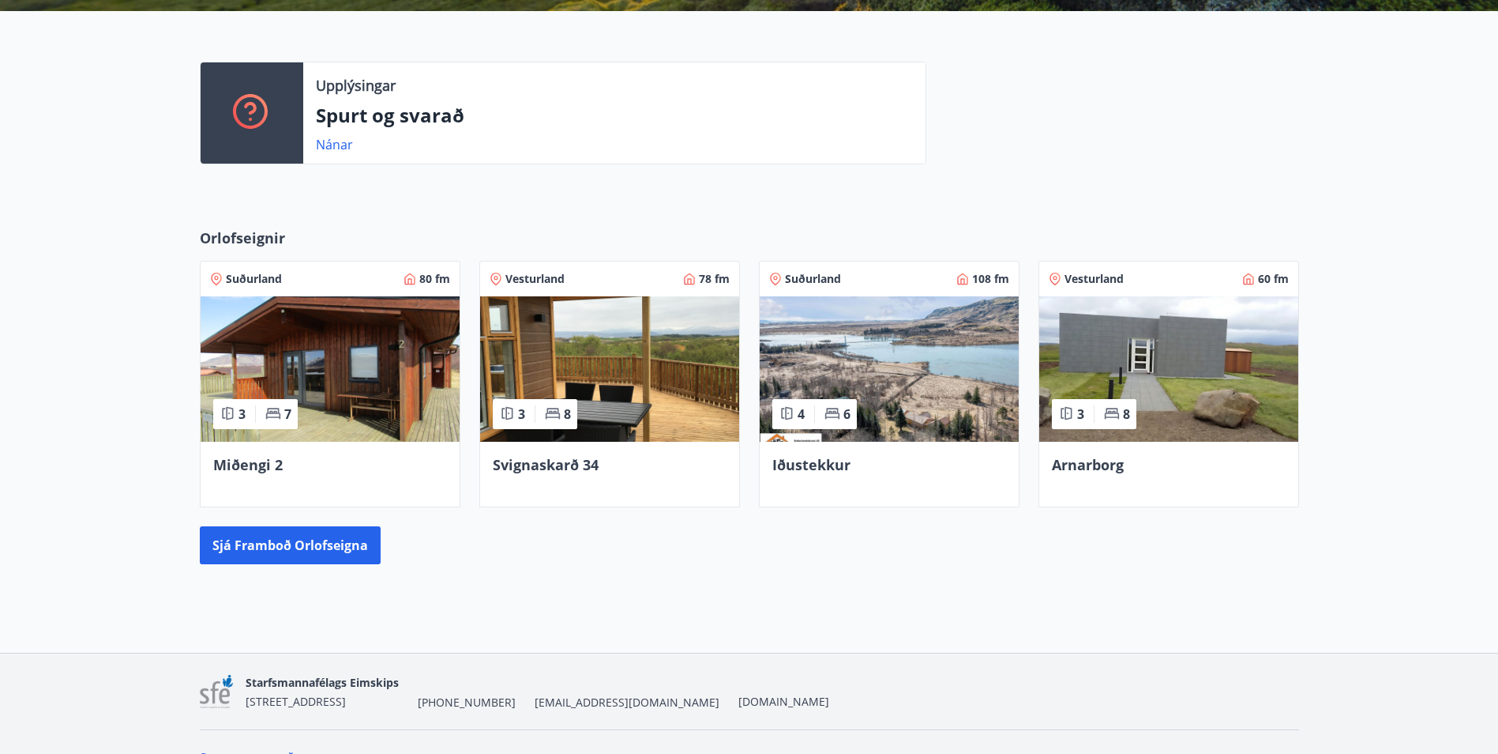
scroll to position [415, 0]
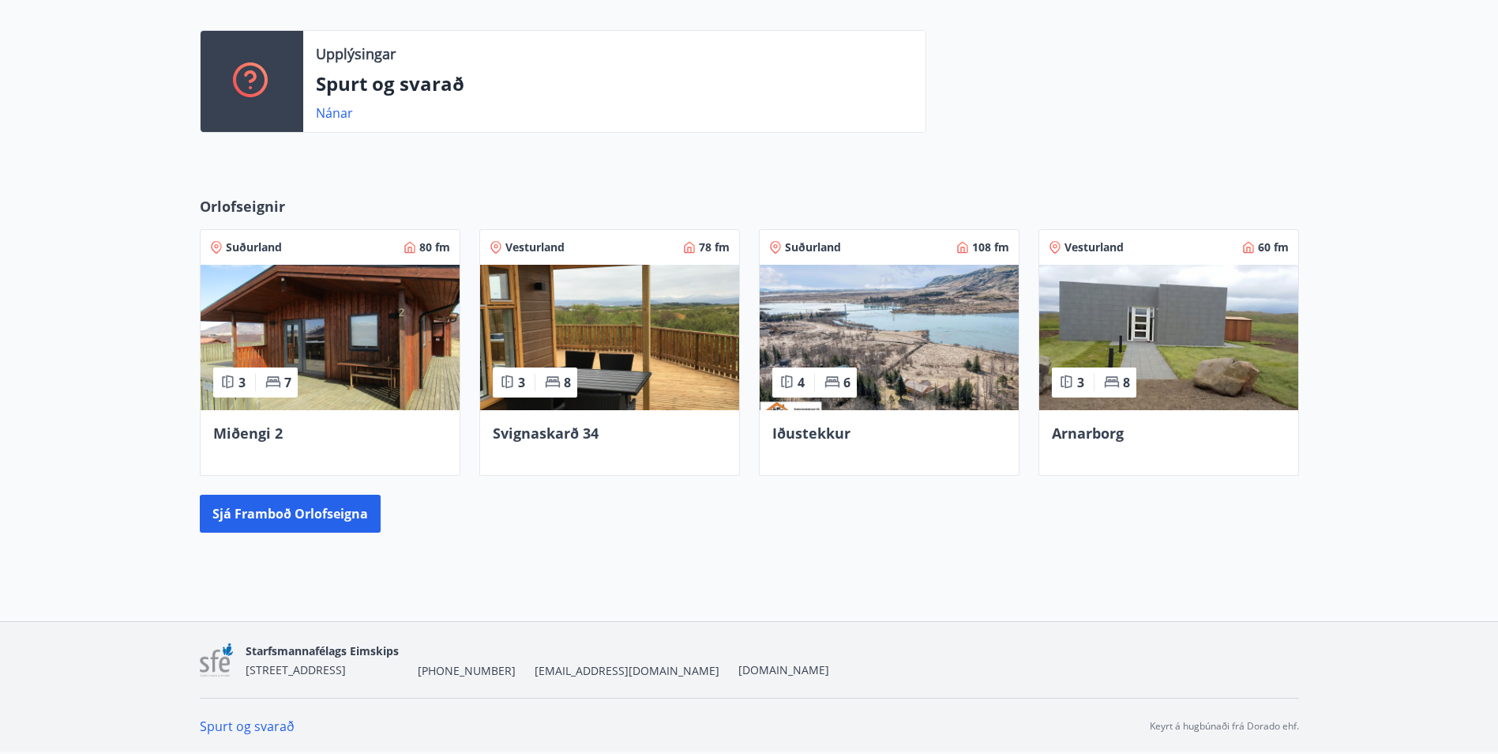
click at [483, 585] on div "P Perla Dolon Dögg Jensdóttir Kennitala 230188-3009 Samtals punktar 34 Inneign …" at bounding box center [749, 135] width 1498 height 972
click at [282, 725] on link "Spurt og svarað" at bounding box center [247, 725] width 95 height 17
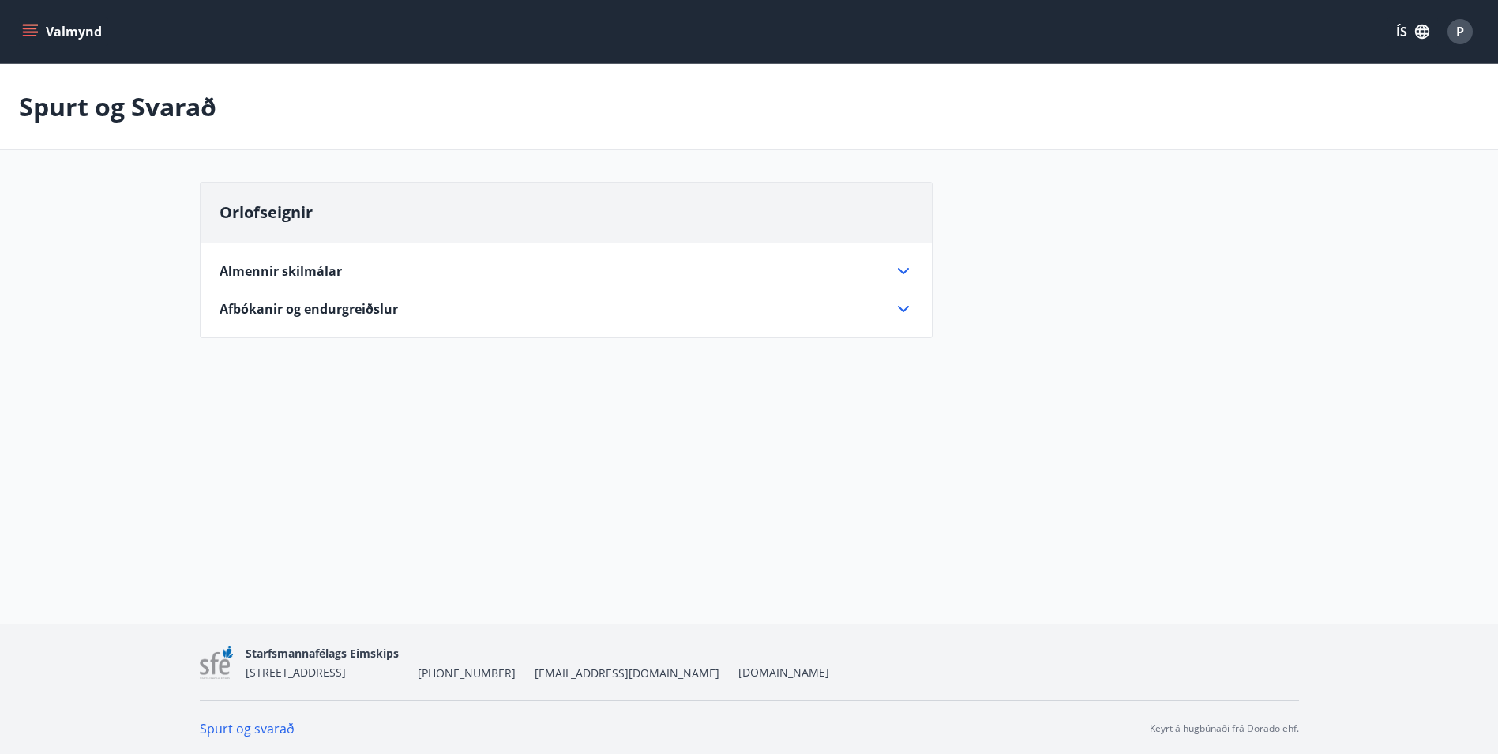
click at [291, 314] on span "Afbókanir og endurgreiðslur" at bounding box center [309, 308] width 179 height 17
drag, startPoint x: 130, startPoint y: 100, endPoint x: 112, endPoint y: 100, distance: 17.4
click at [129, 100] on p "Spurt og Svarað" at bounding box center [117, 106] width 197 height 35
click at [21, 43] on button "Valmynd" at bounding box center [63, 31] width 89 height 28
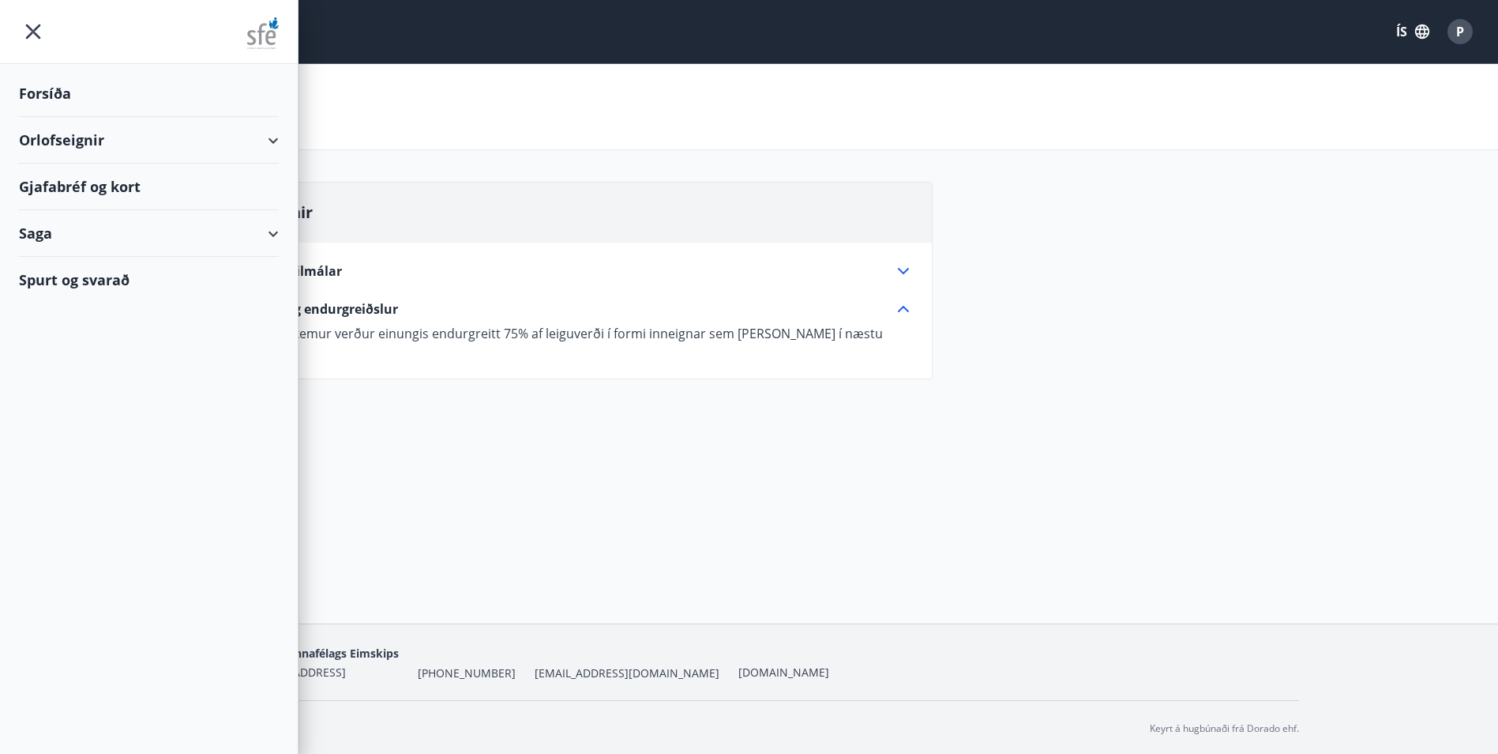
click at [85, 141] on div "Orlofseignir" at bounding box center [149, 140] width 260 height 47
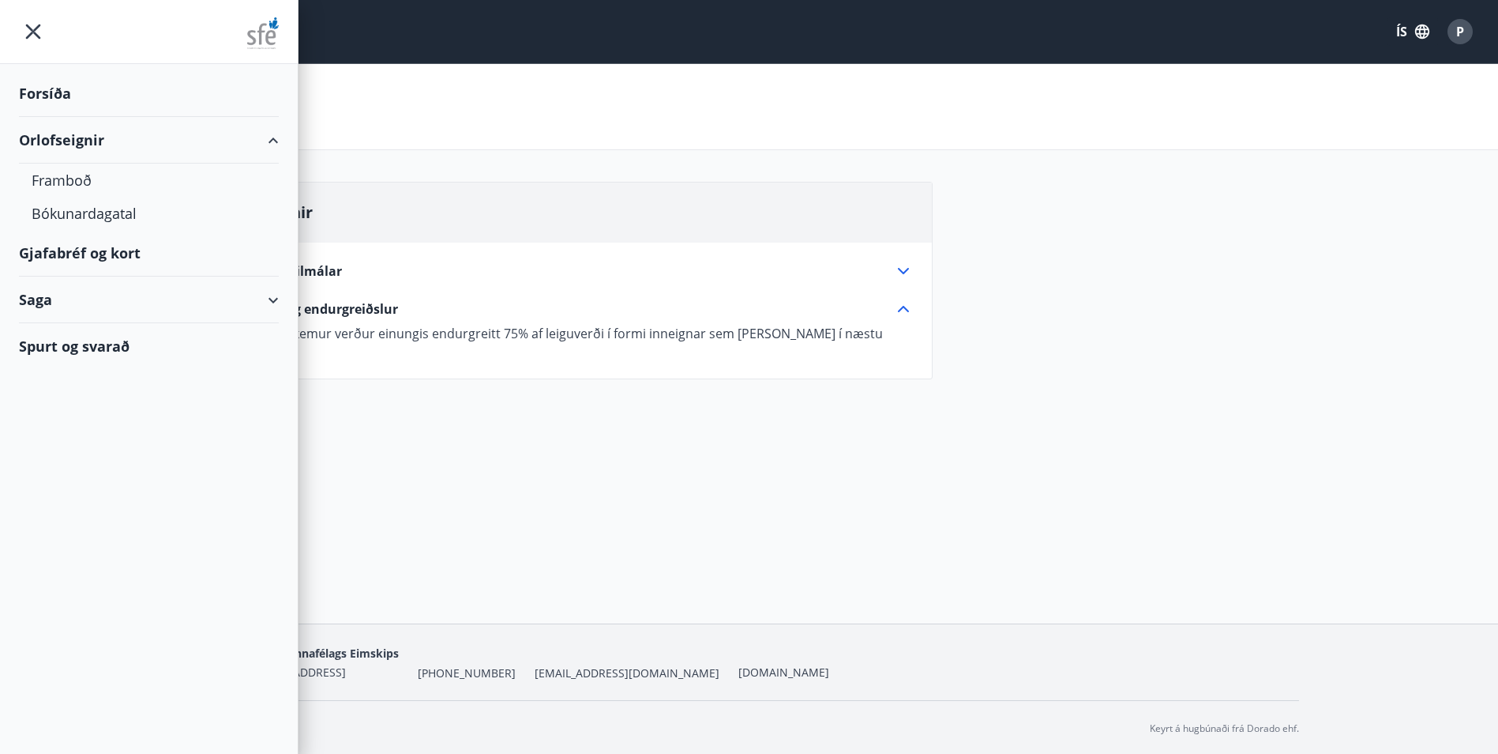
click at [48, 100] on div "Forsíða" at bounding box center [149, 93] width 260 height 47
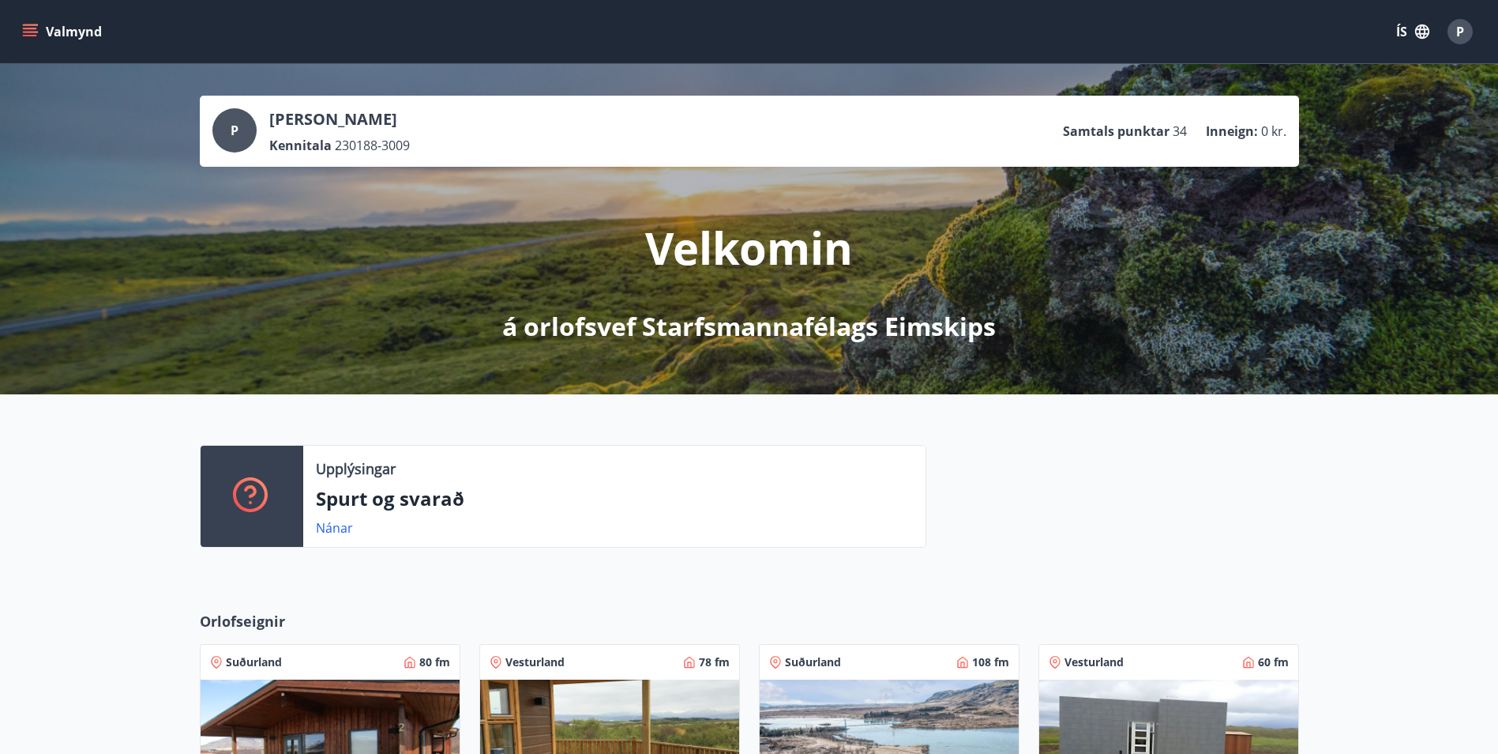
click at [34, 33] on icon "menu" at bounding box center [30, 32] width 16 height 16
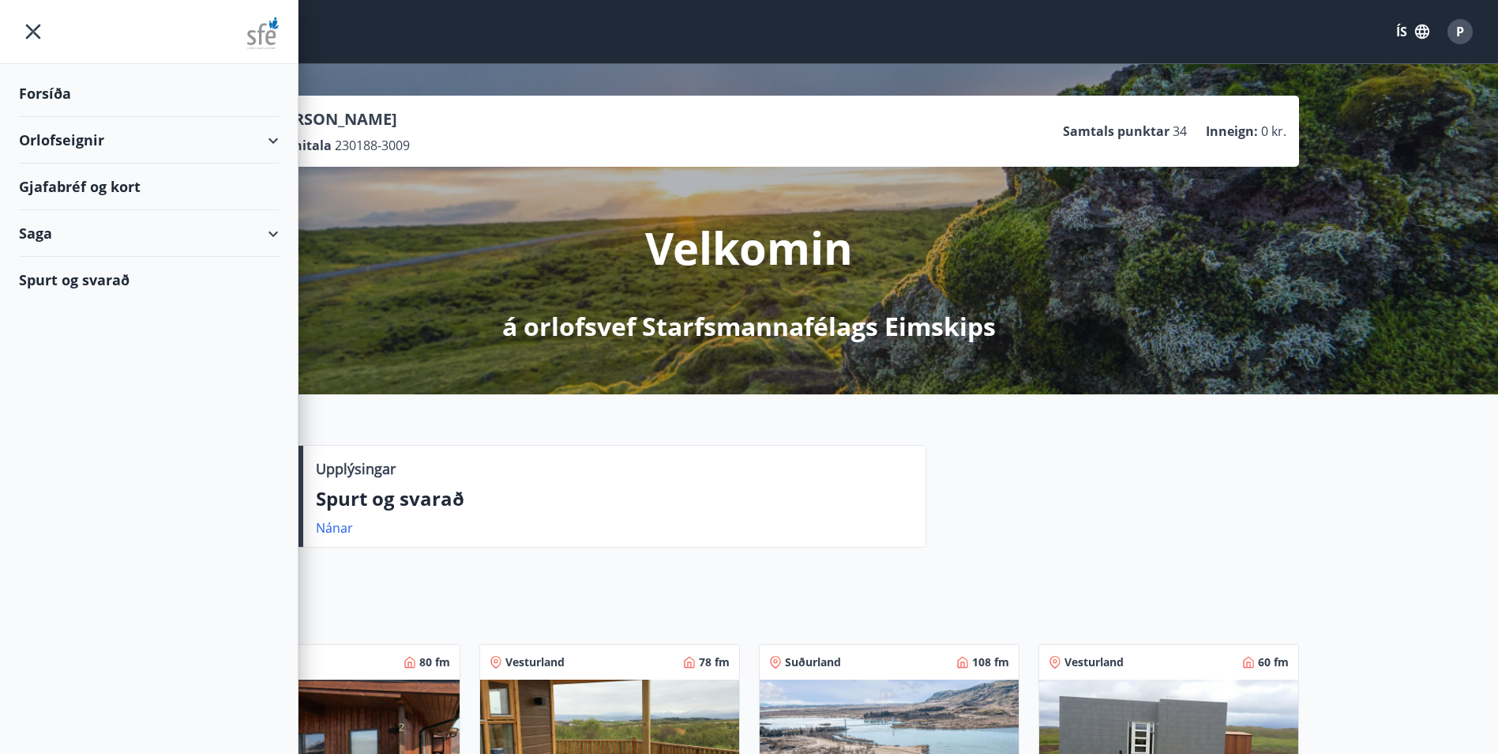
click at [46, 226] on div "Saga" at bounding box center [149, 233] width 260 height 47
click at [56, 303] on div "Umsóknir" at bounding box center [149, 306] width 235 height 33
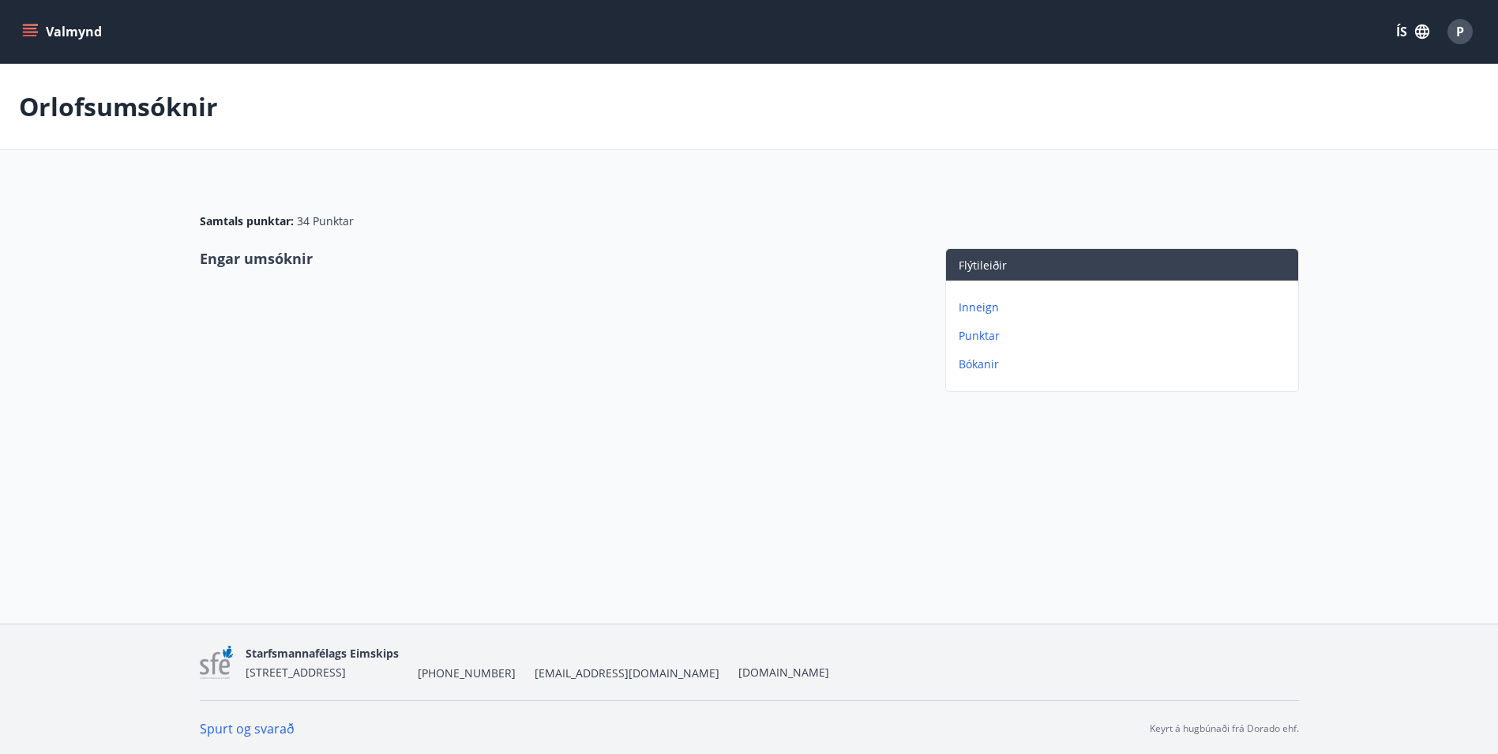
click at [992, 302] on p "Inneign" at bounding box center [1125, 307] width 333 height 16
click at [990, 330] on p "Bókanir" at bounding box center [1125, 336] width 333 height 16
click at [23, 36] on icon "menu" at bounding box center [30, 32] width 16 height 16
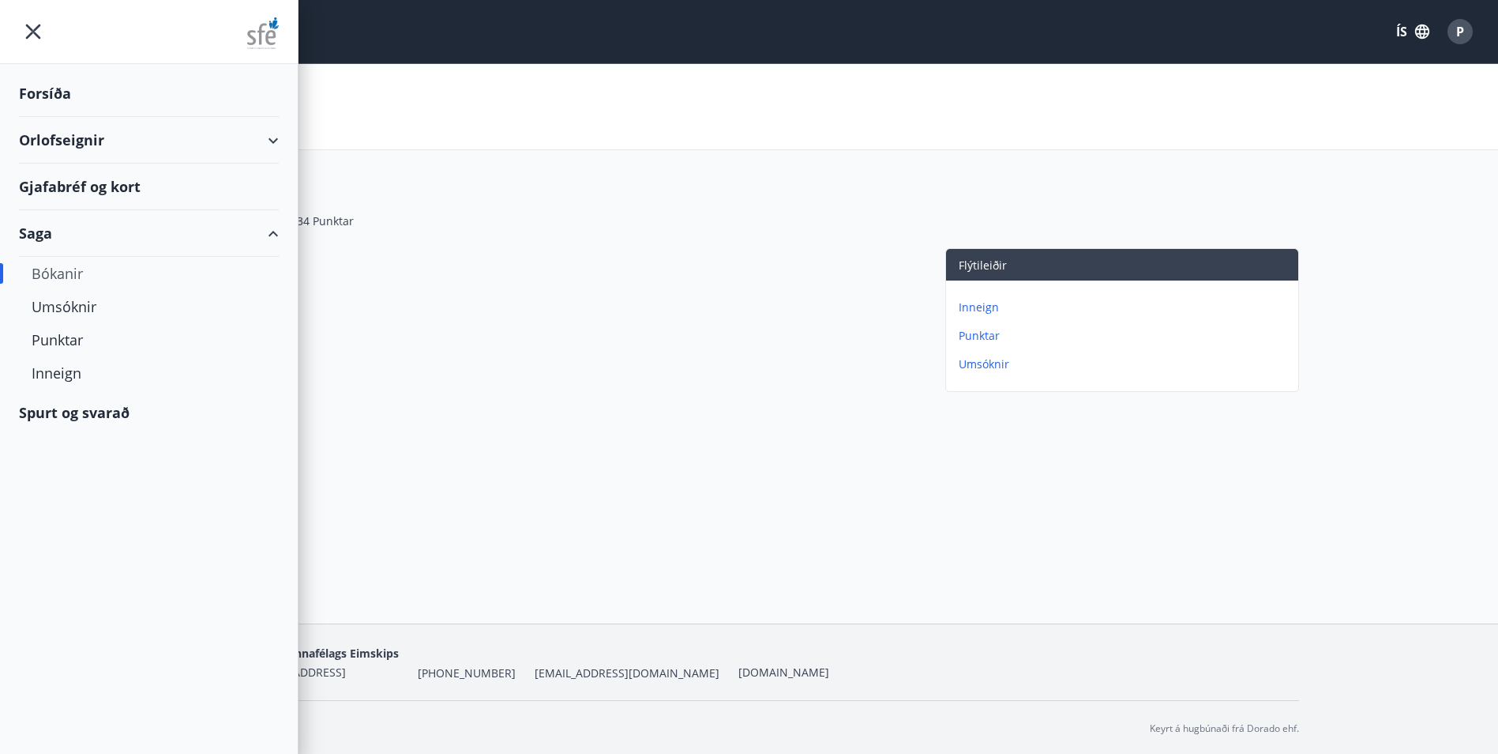
click at [91, 141] on div "Orlofseignir" at bounding box center [149, 140] width 260 height 47
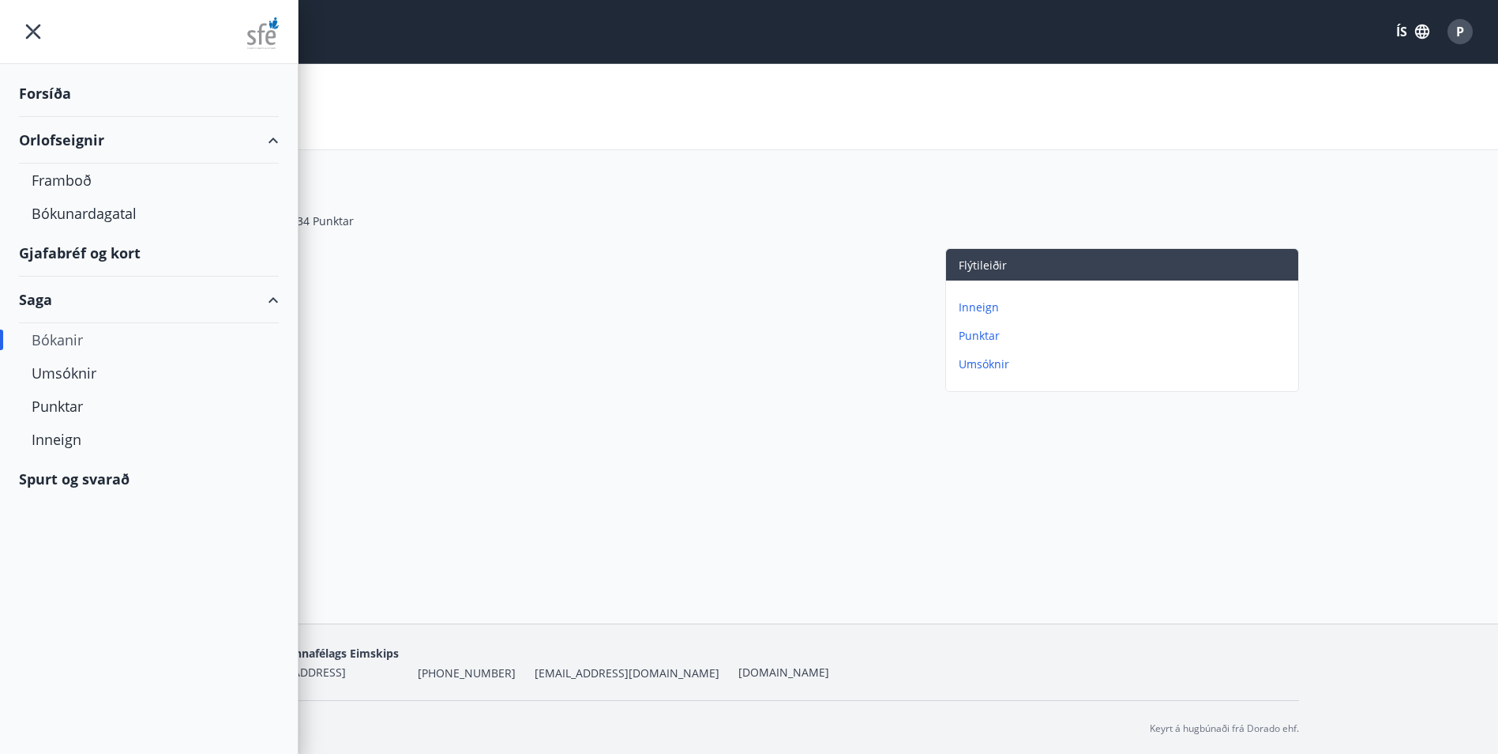
click at [91, 141] on div "Orlofseignir" at bounding box center [149, 140] width 260 height 47
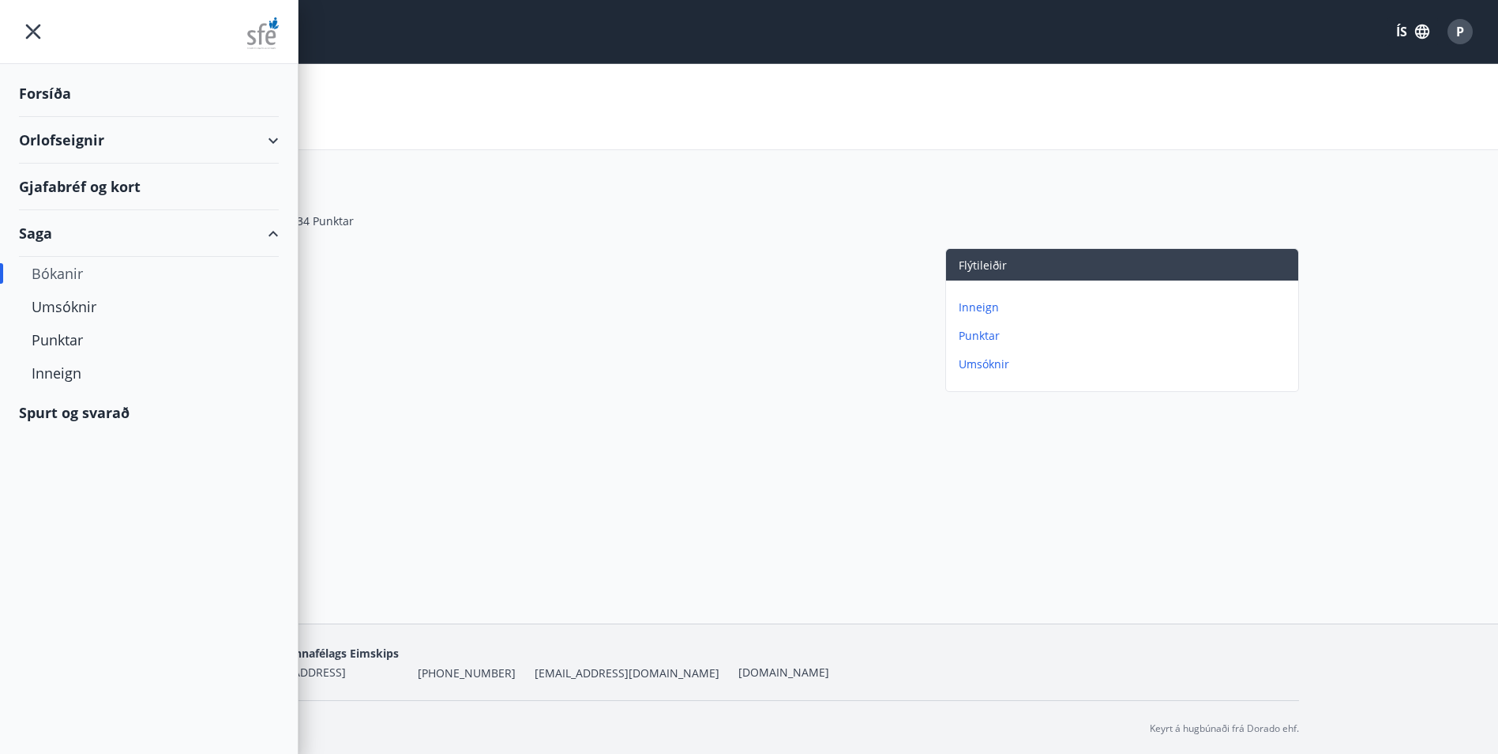
click at [66, 85] on div "Forsíða" at bounding box center [149, 93] width 260 height 47
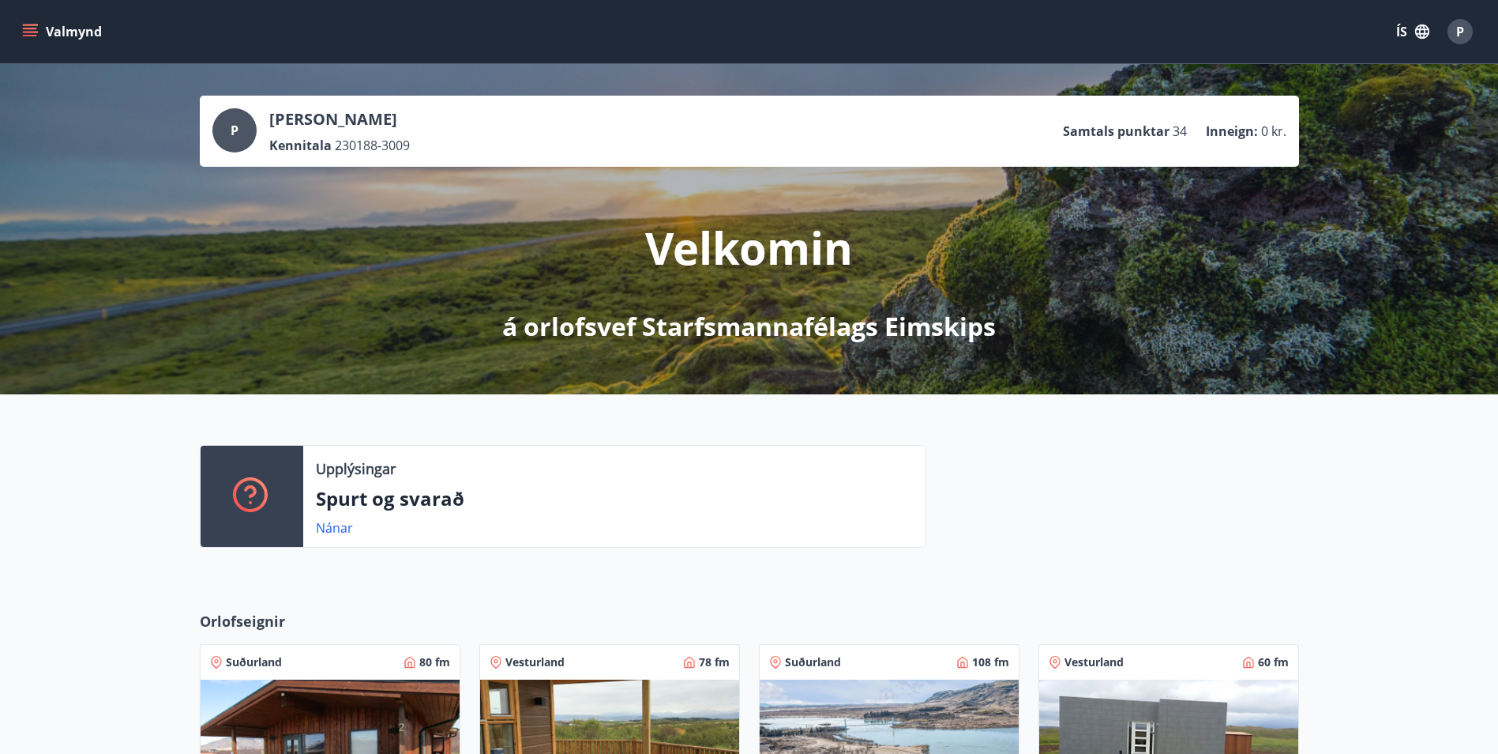
click at [40, 41] on button "Valmynd" at bounding box center [63, 31] width 89 height 28
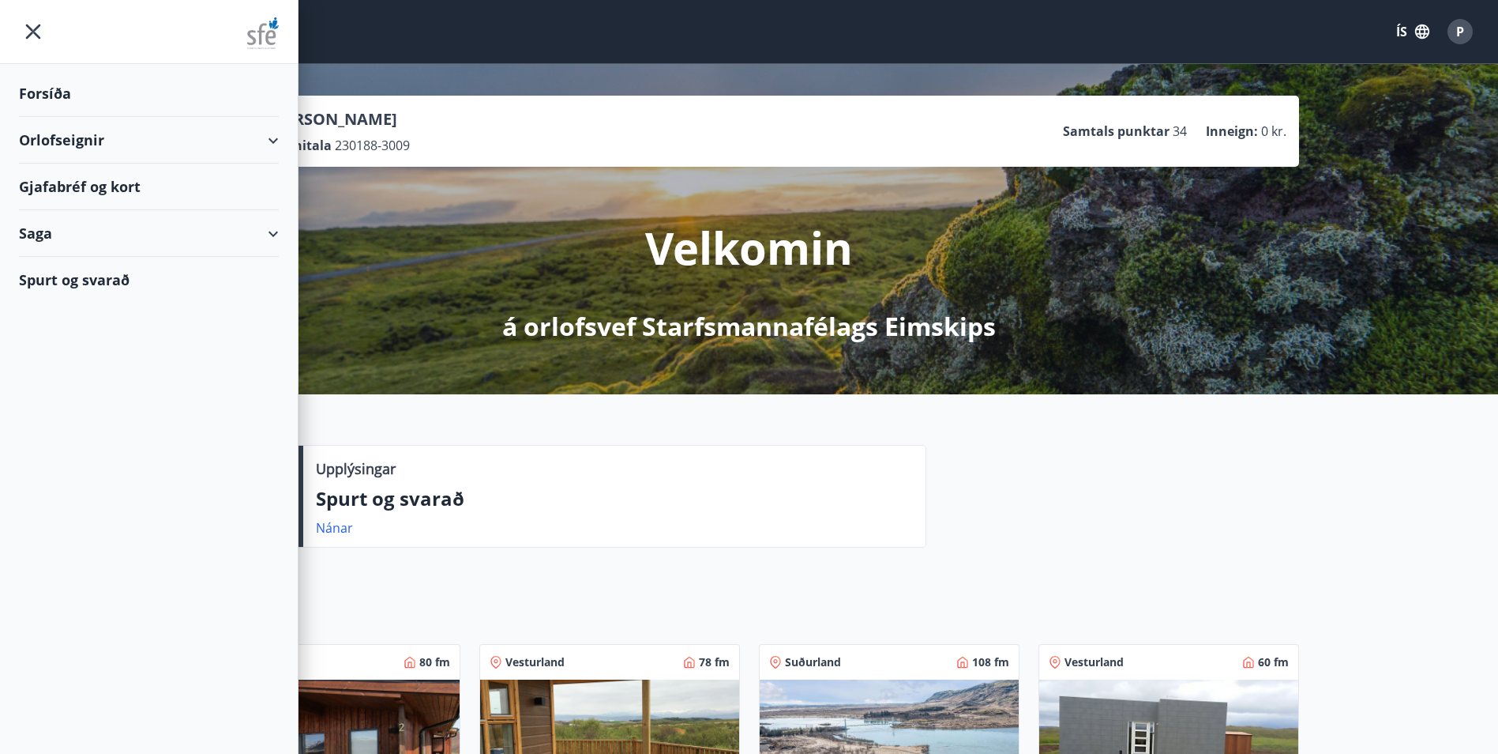
click at [100, 181] on div "Gjafabréf og kort" at bounding box center [149, 186] width 260 height 47
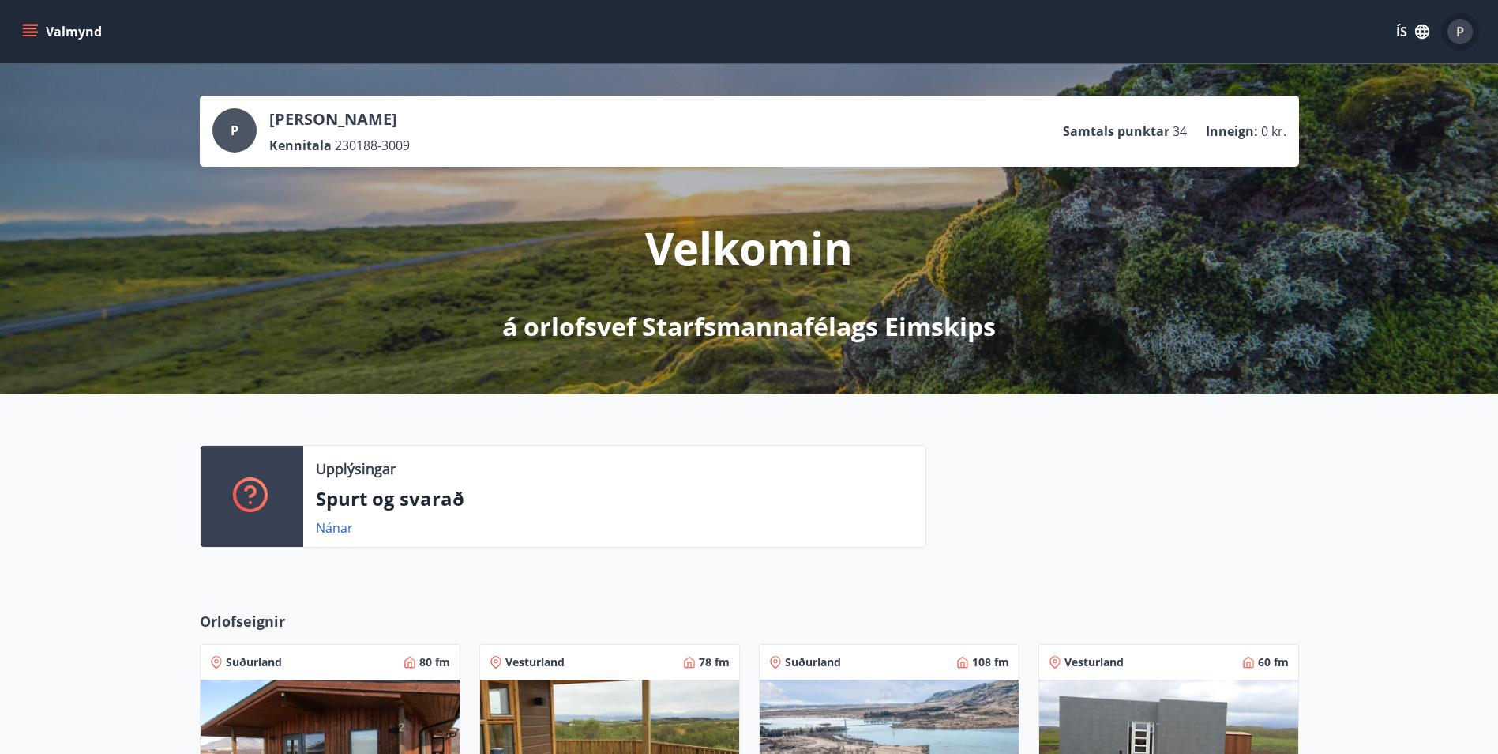
click at [1451, 32] on div "P" at bounding box center [1460, 31] width 25 height 25
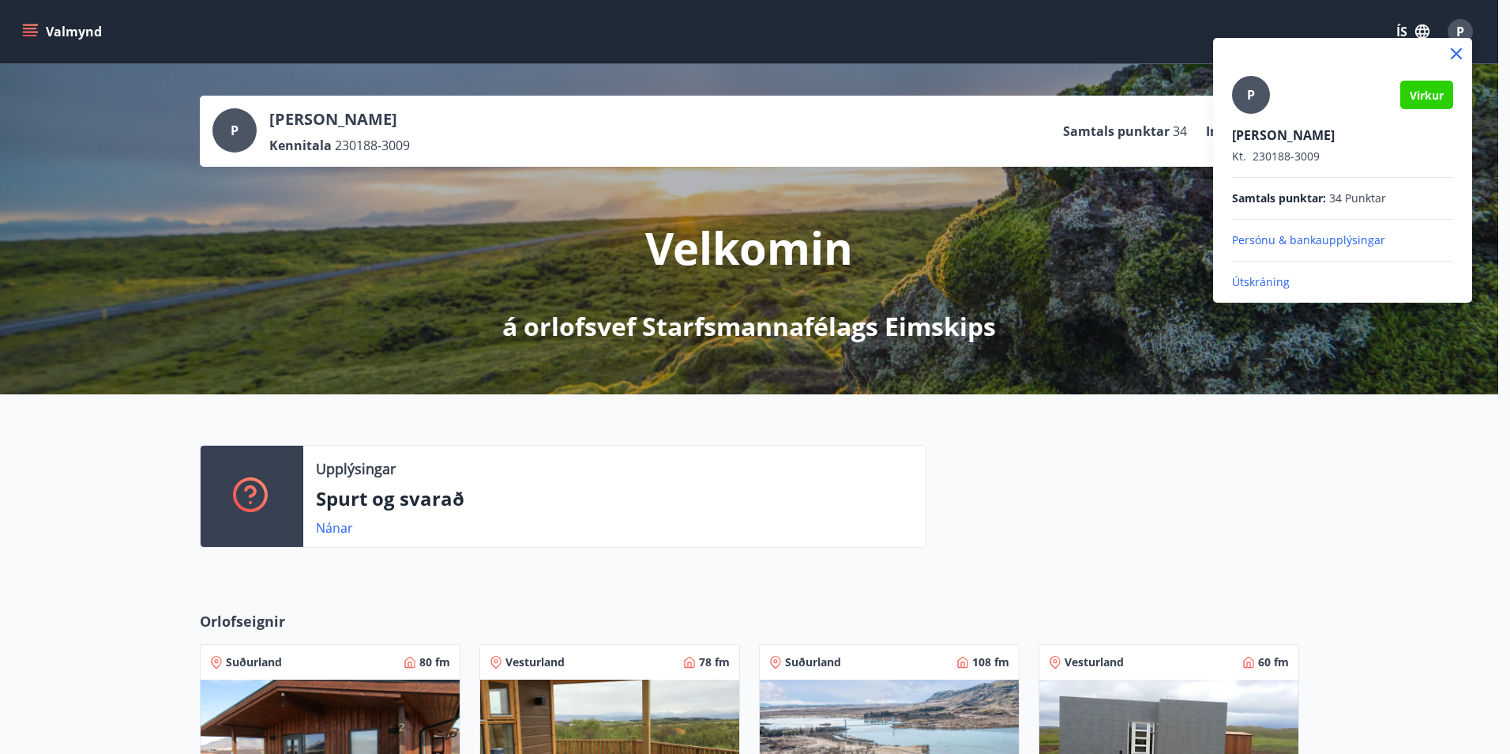
click at [1242, 86] on div "P" at bounding box center [1251, 95] width 38 height 38
click at [1242, 116] on input "P" at bounding box center [1339, 124] width 215 height 17
click at [1430, 88] on span "Virkur" at bounding box center [1427, 95] width 34 height 15
click at [1293, 239] on p "Persónu & bankaupplýsingar" at bounding box center [1342, 240] width 221 height 16
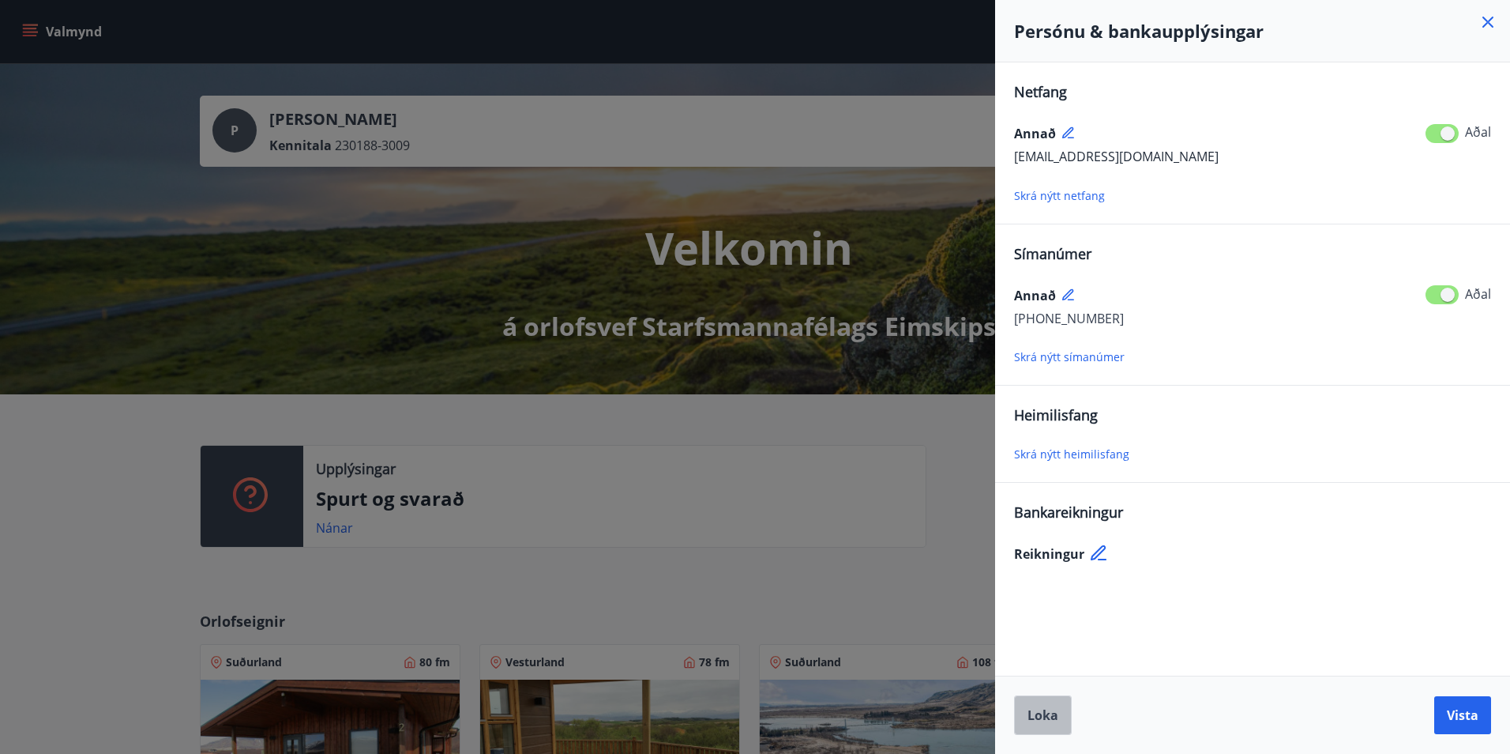
click at [1031, 705] on button "Loka" at bounding box center [1043, 714] width 58 height 39
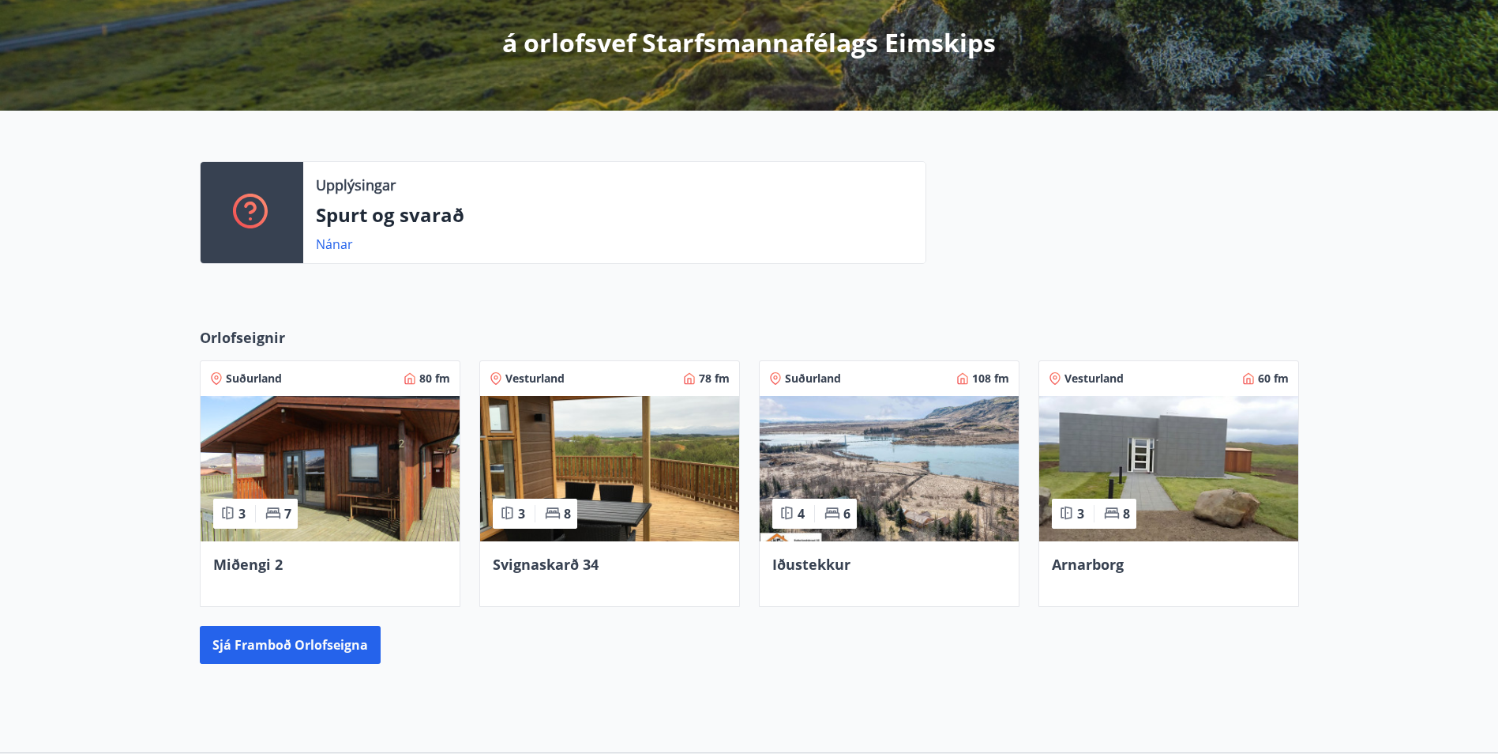
scroll to position [99, 0]
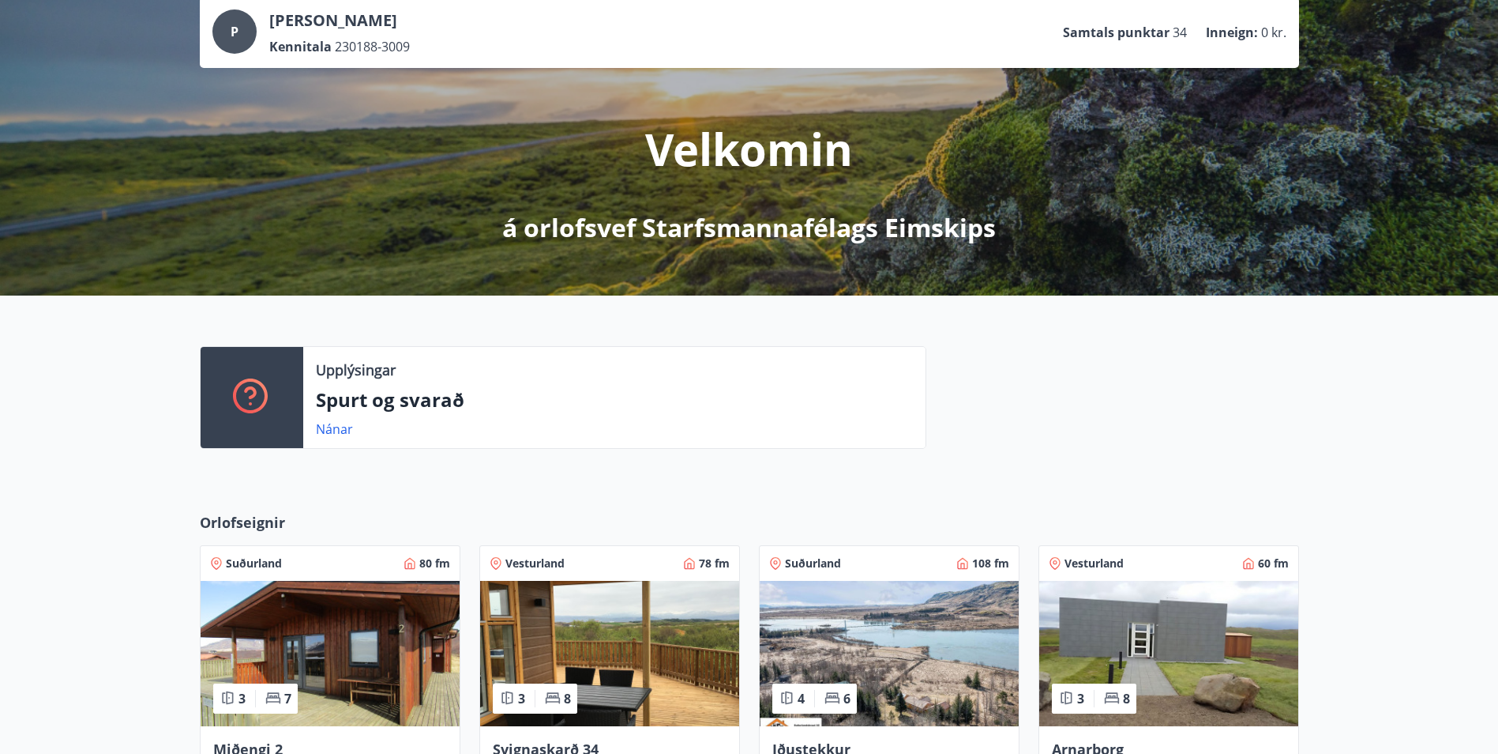
click at [707, 197] on div "Velkomin á orlofsvef Starfsmannafélags Eimskips" at bounding box center [749, 156] width 885 height 177
click at [704, 152] on p "Velkomin" at bounding box center [749, 148] width 208 height 60
click at [1139, 49] on div "P Perla Dolon Dögg Jensdóttir Kennitala 230188-3009 Samtals punktar 34 Inneign …" at bounding box center [749, 32] width 1074 height 46
click at [248, 43] on div "P" at bounding box center [234, 31] width 44 height 44
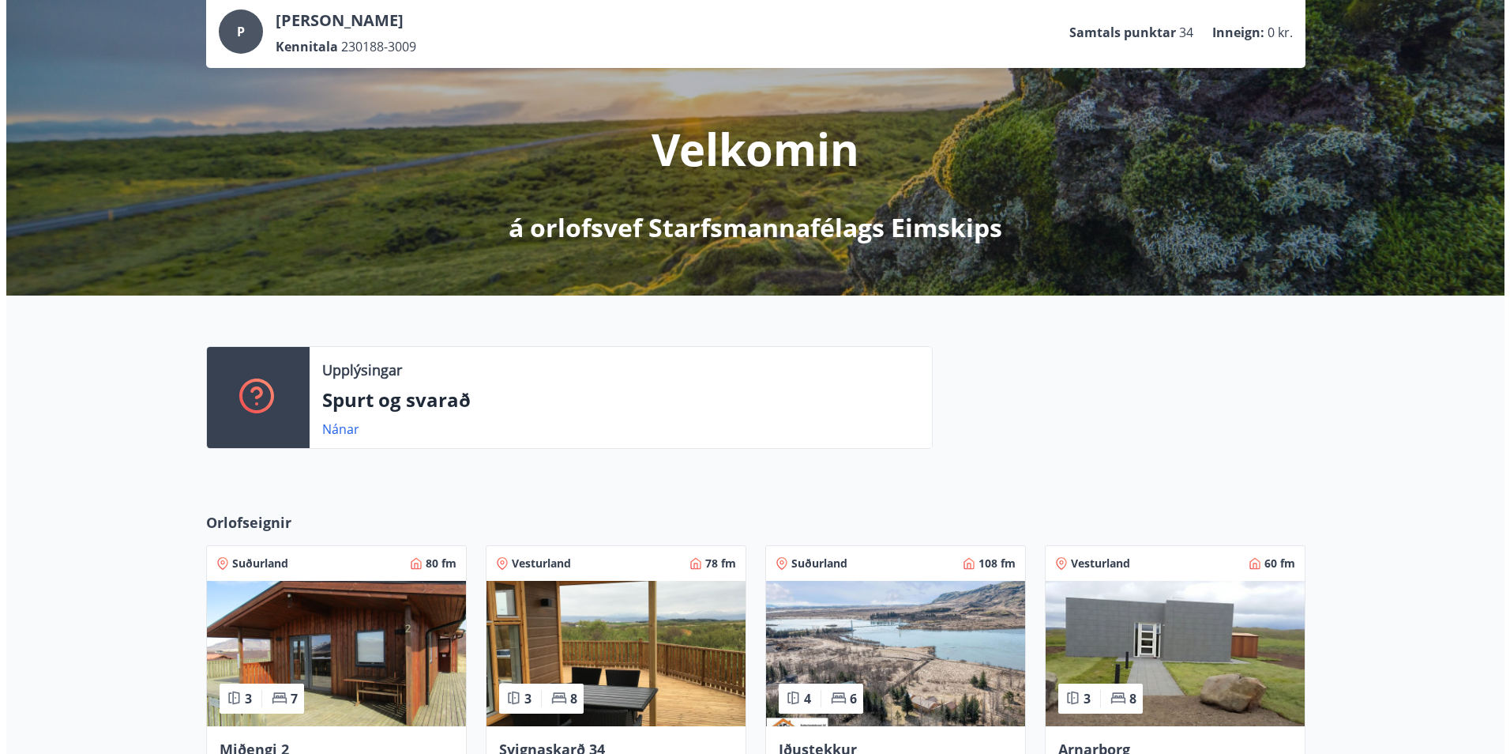
scroll to position [0, 0]
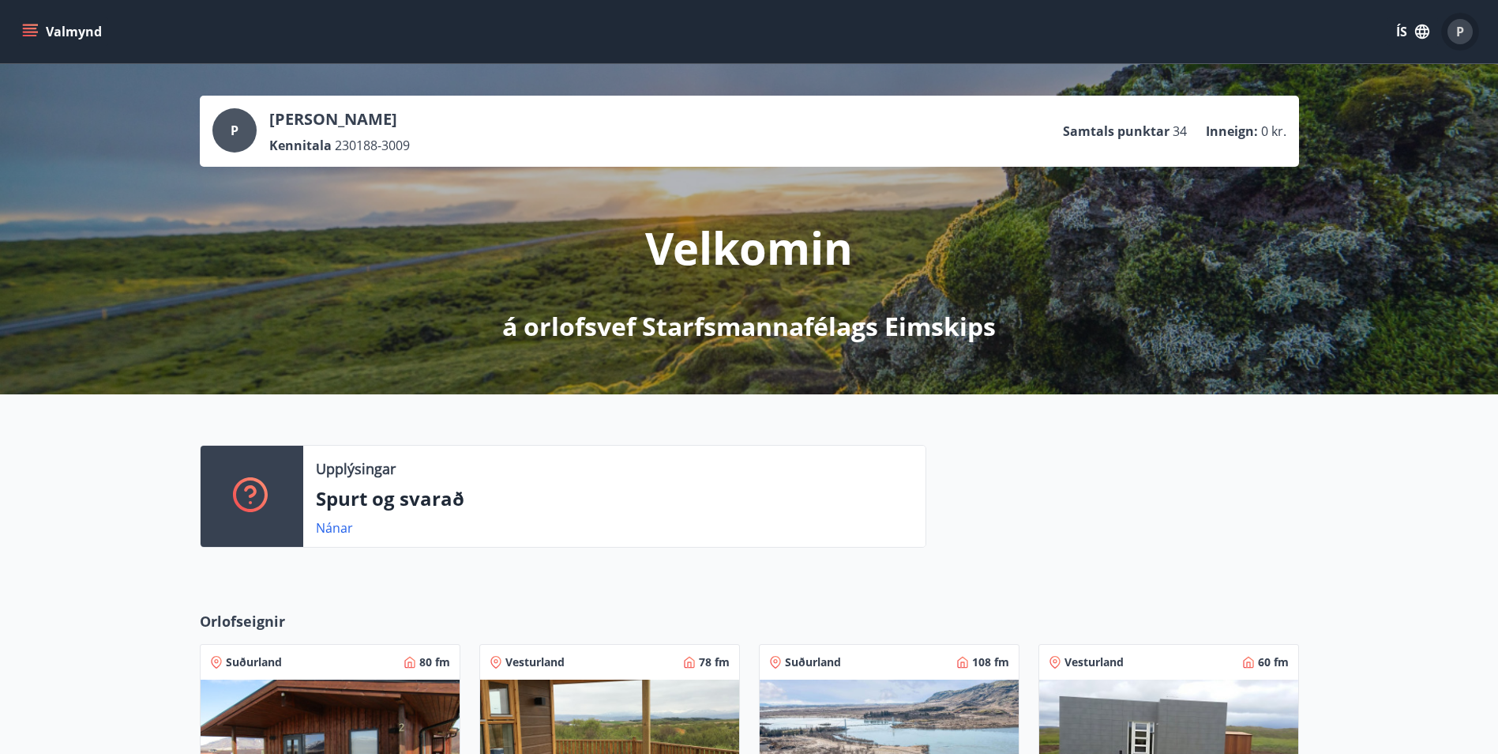
click at [1469, 36] on div "P" at bounding box center [1460, 31] width 25 height 25
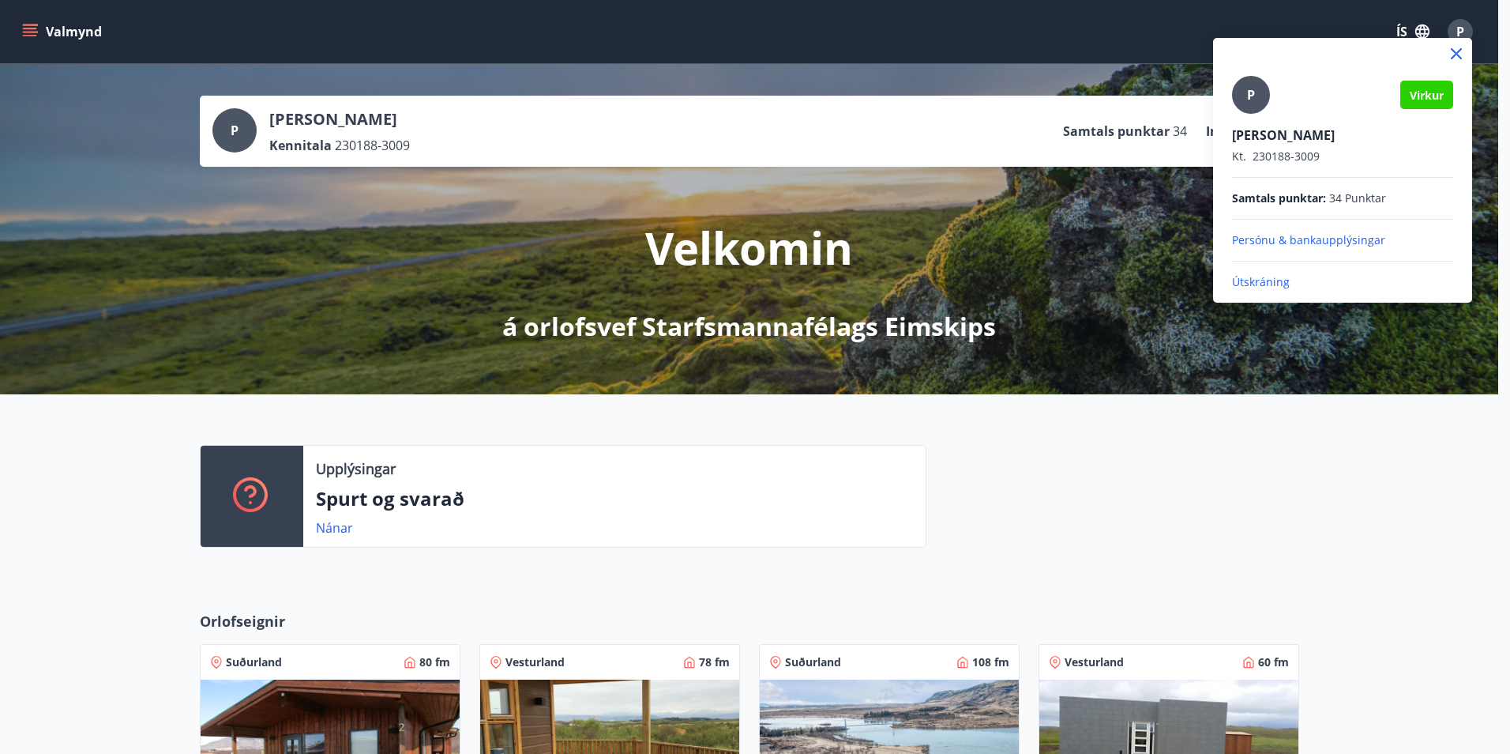
click at [1417, 36] on div at bounding box center [755, 377] width 1510 height 754
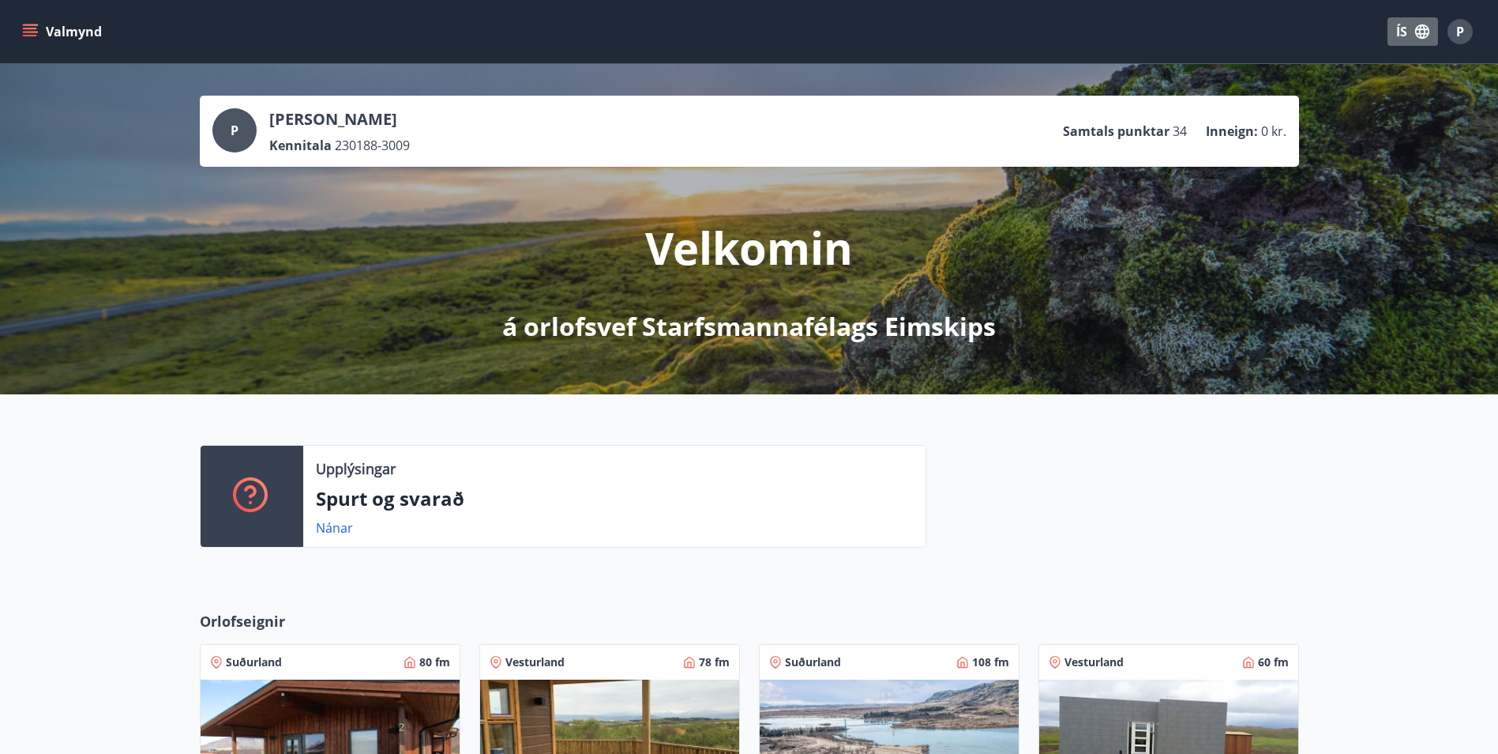
click at [1417, 36] on icon "button" at bounding box center [1422, 31] width 14 height 14
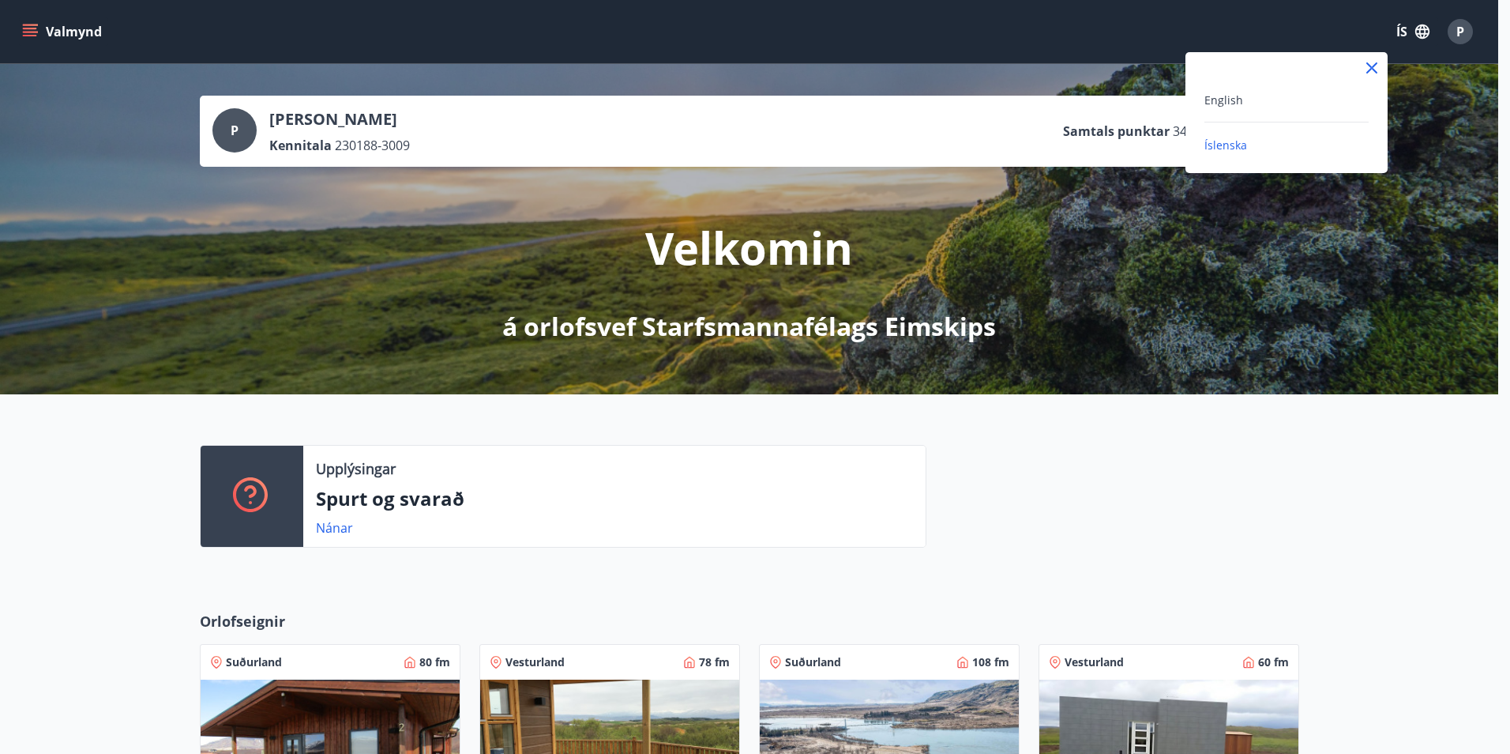
click at [1465, 28] on div at bounding box center [755, 377] width 1510 height 754
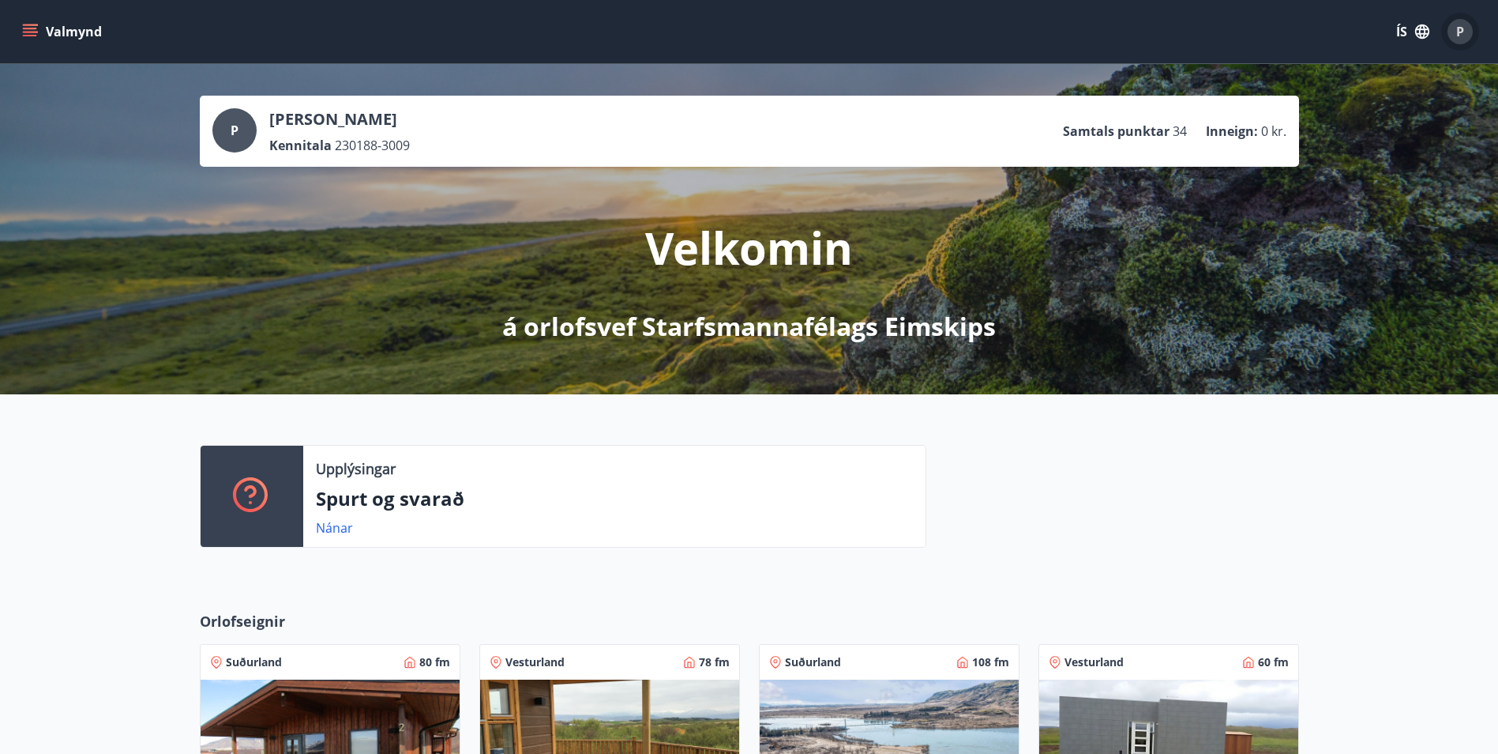
click at [1465, 28] on div "P" at bounding box center [1460, 31] width 25 height 25
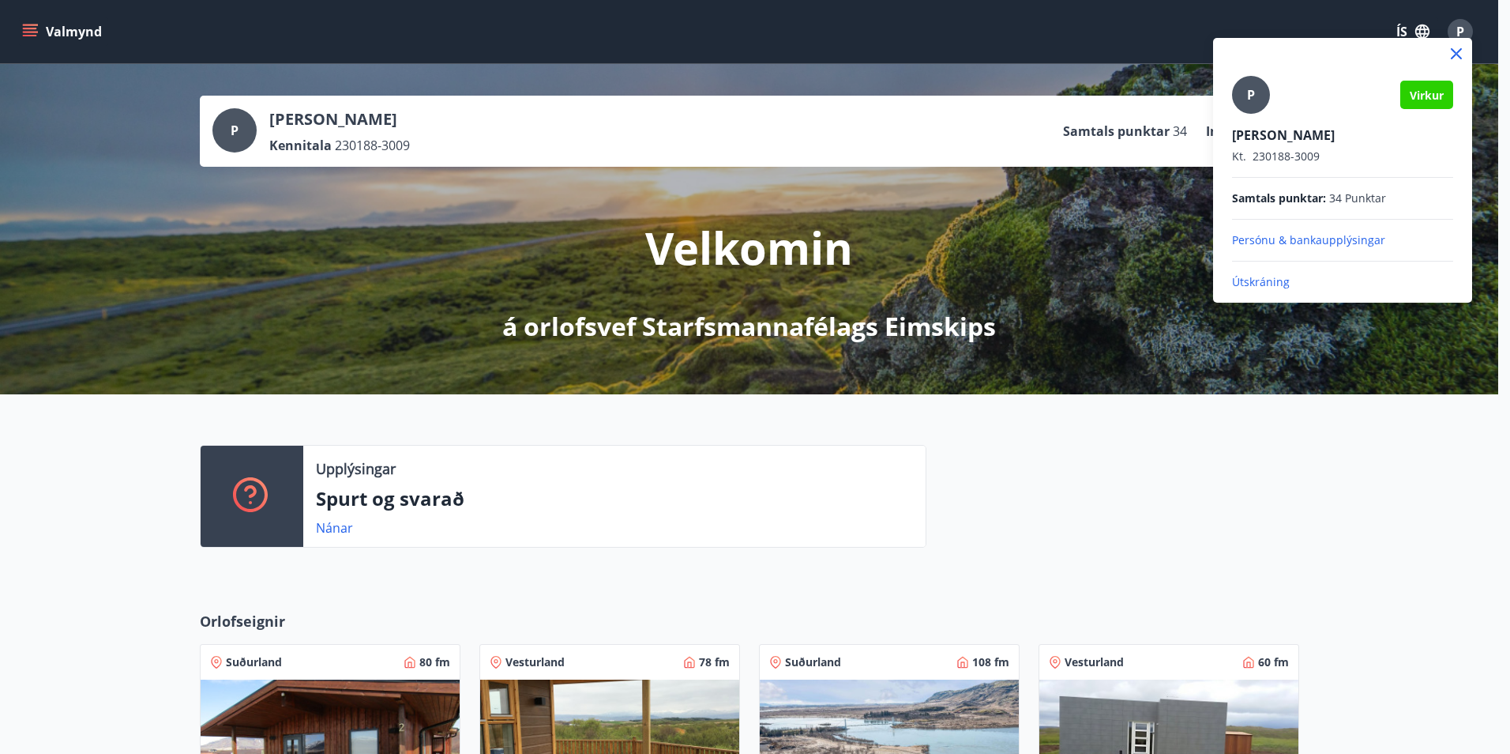
click at [1260, 275] on p "Útskráning" at bounding box center [1342, 282] width 221 height 16
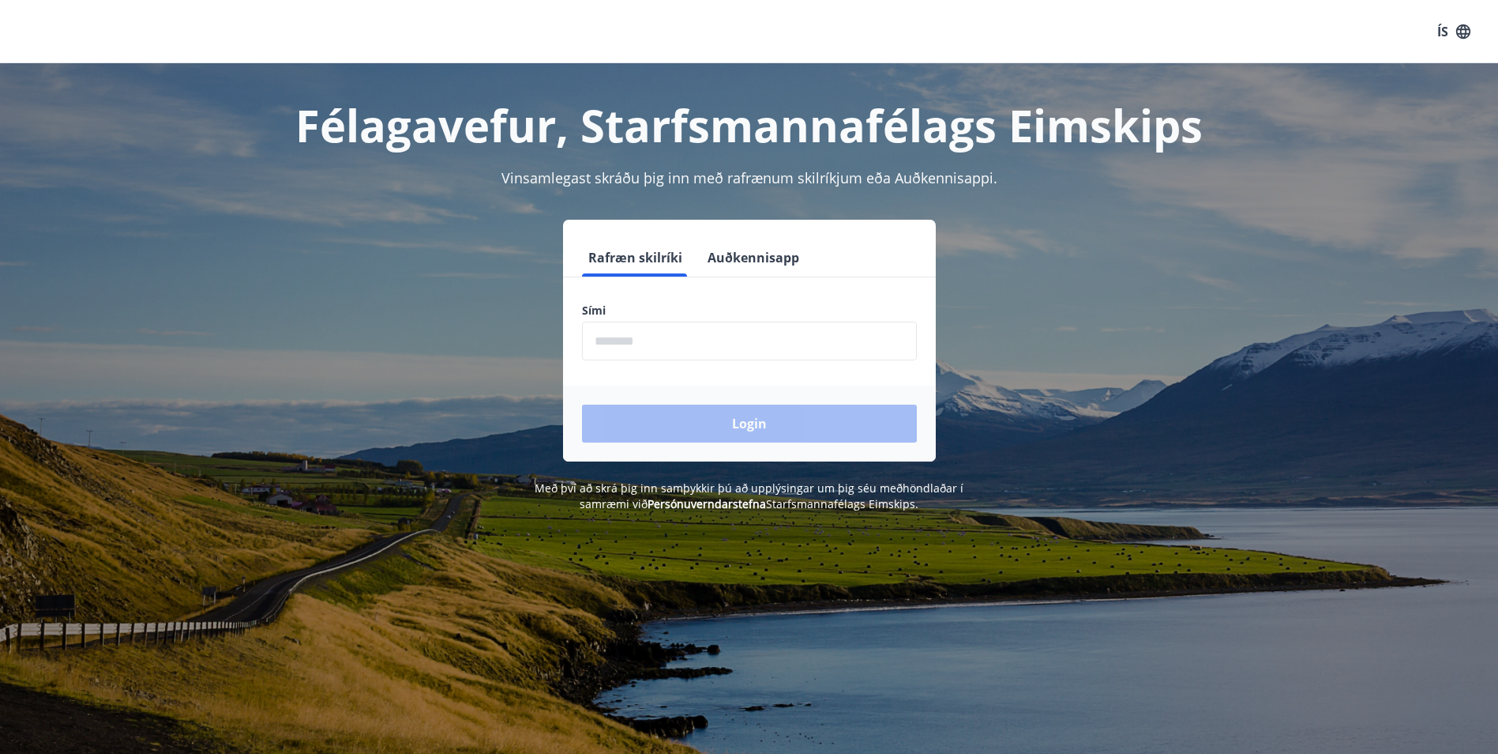
click at [611, 325] on input "phone" at bounding box center [749, 340] width 335 height 39
type input "********"
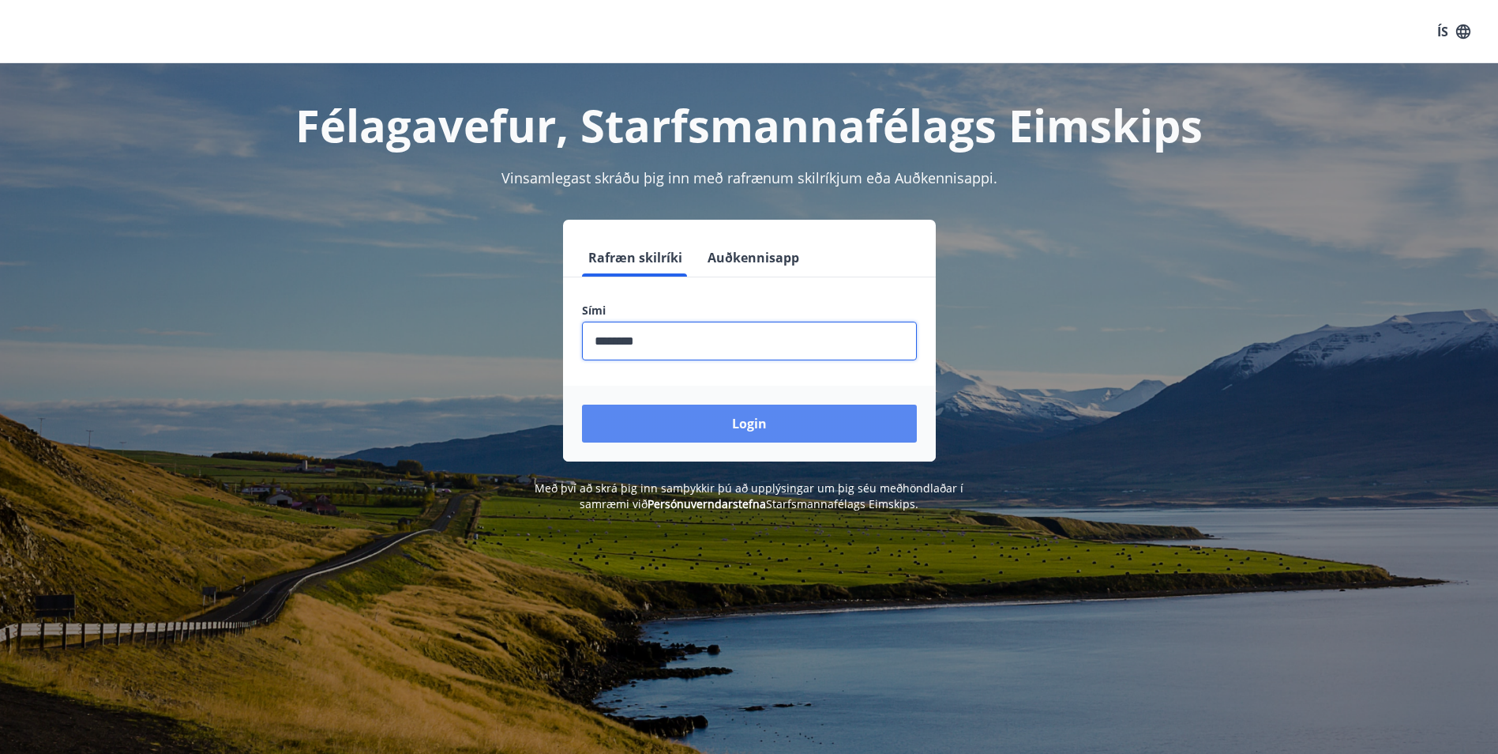
click at [875, 428] on button "Login" at bounding box center [749, 423] width 335 height 38
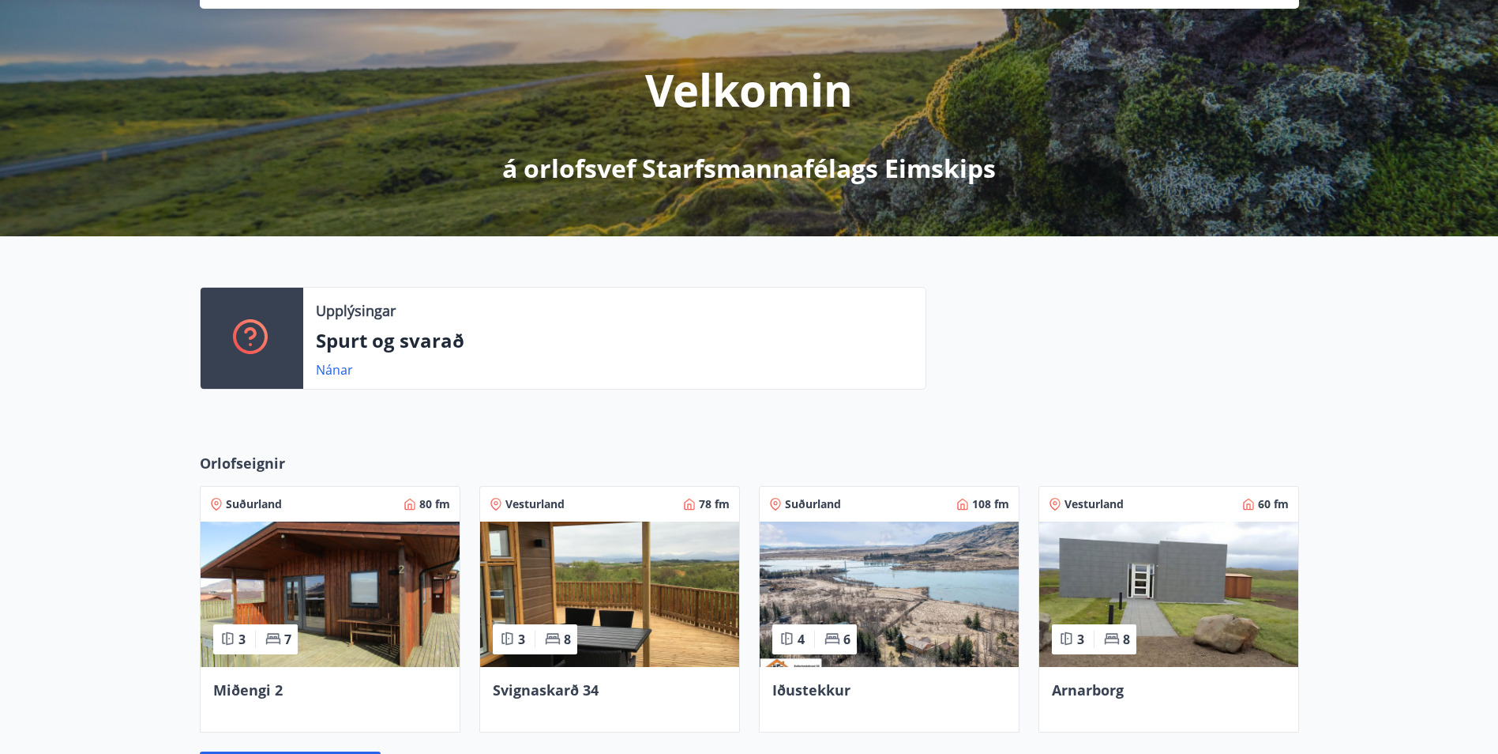
click at [790, 197] on div "P Perla Dolon Dögg Jensdóttir Kennitala 230188-3009 Samtals punktar 34 Inneign …" at bounding box center [749, 71] width 1498 height 330
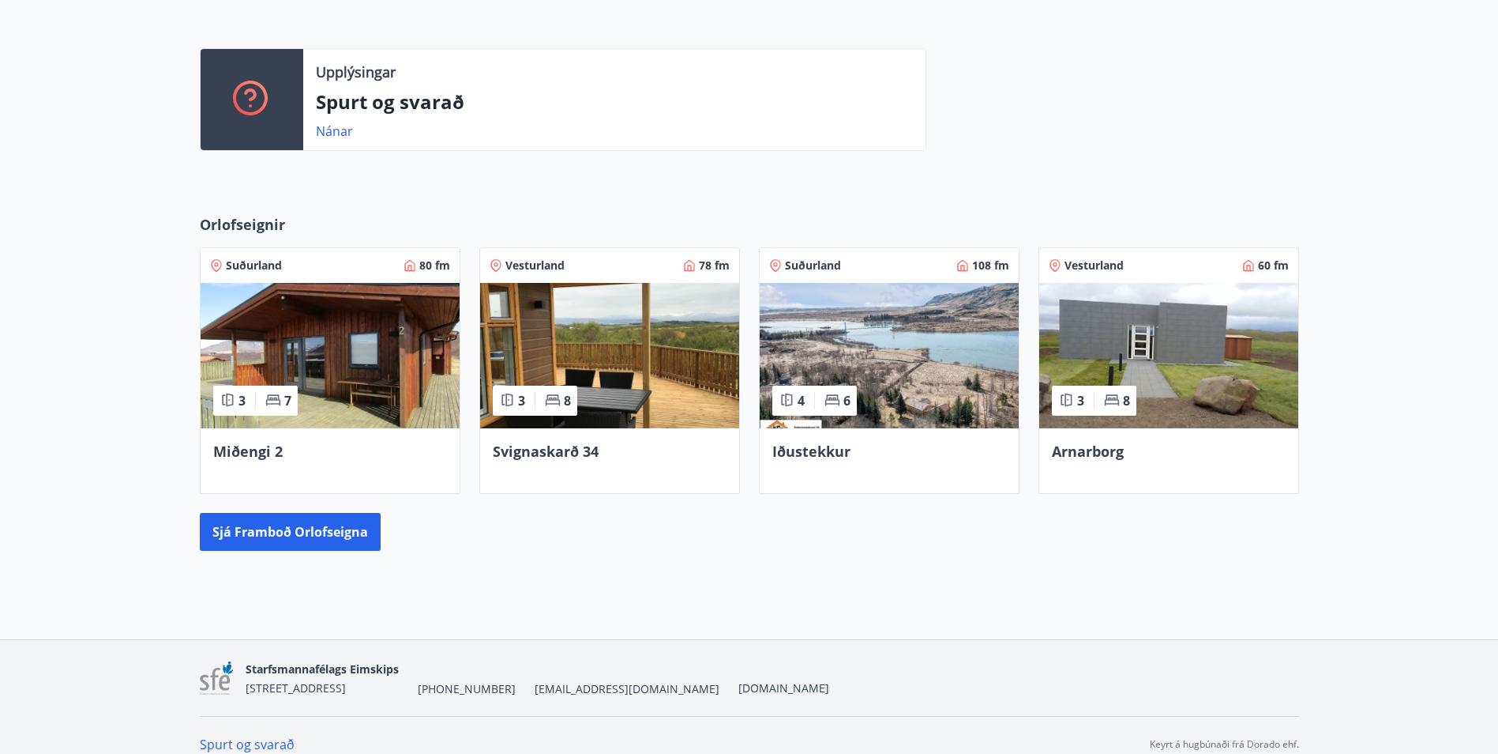
scroll to position [415, 0]
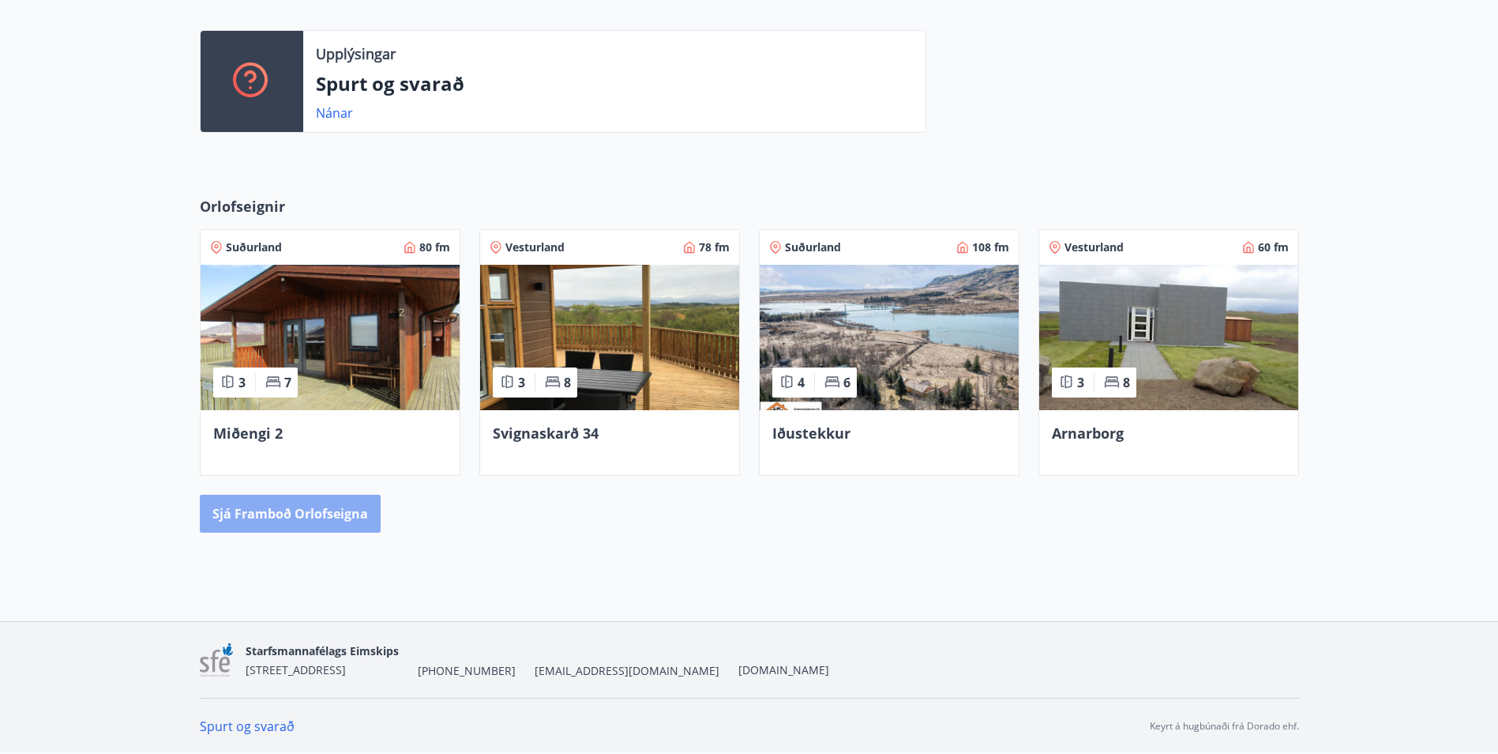
click at [334, 518] on button "Sjá framboð orlofseigna" at bounding box center [290, 513] width 181 height 38
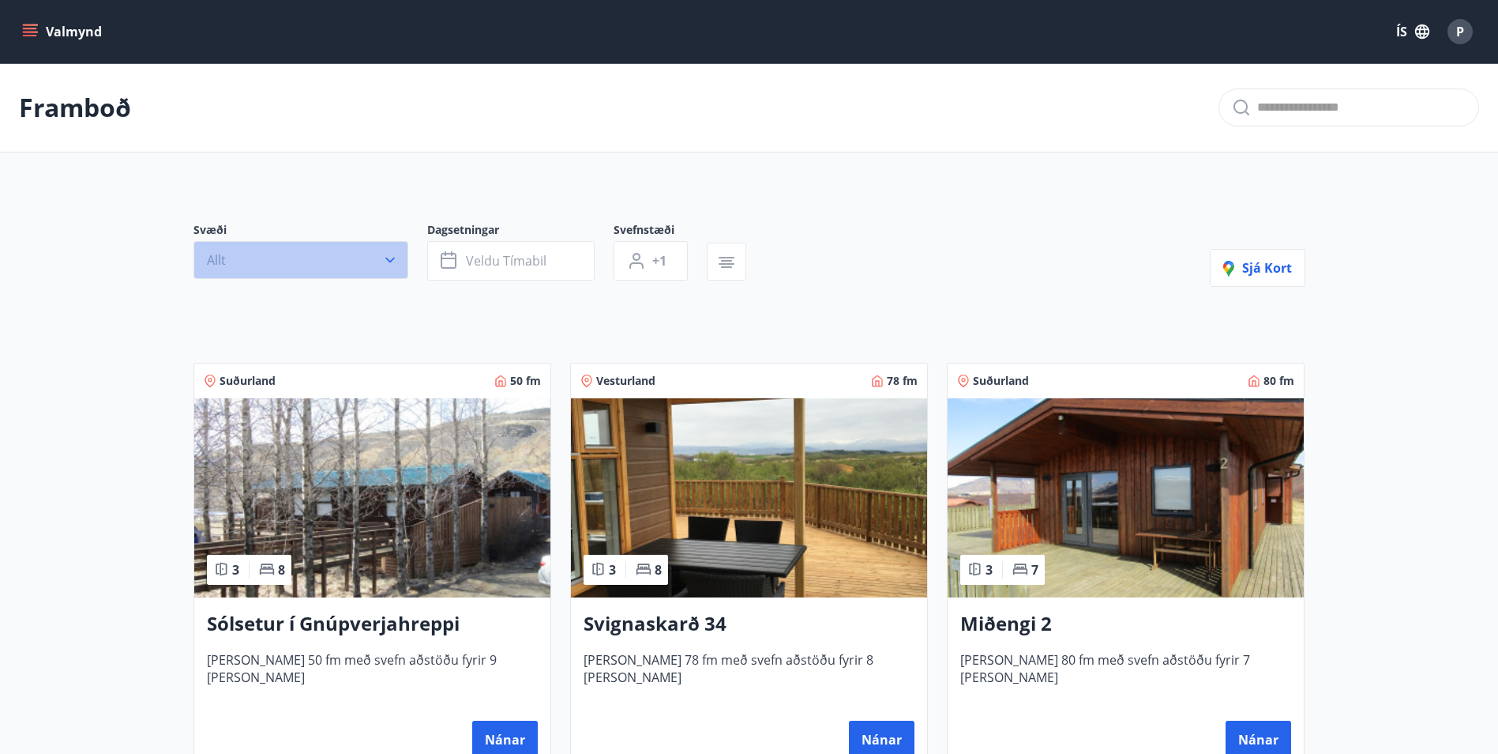
click at [376, 262] on button "Allt" at bounding box center [301, 260] width 215 height 38
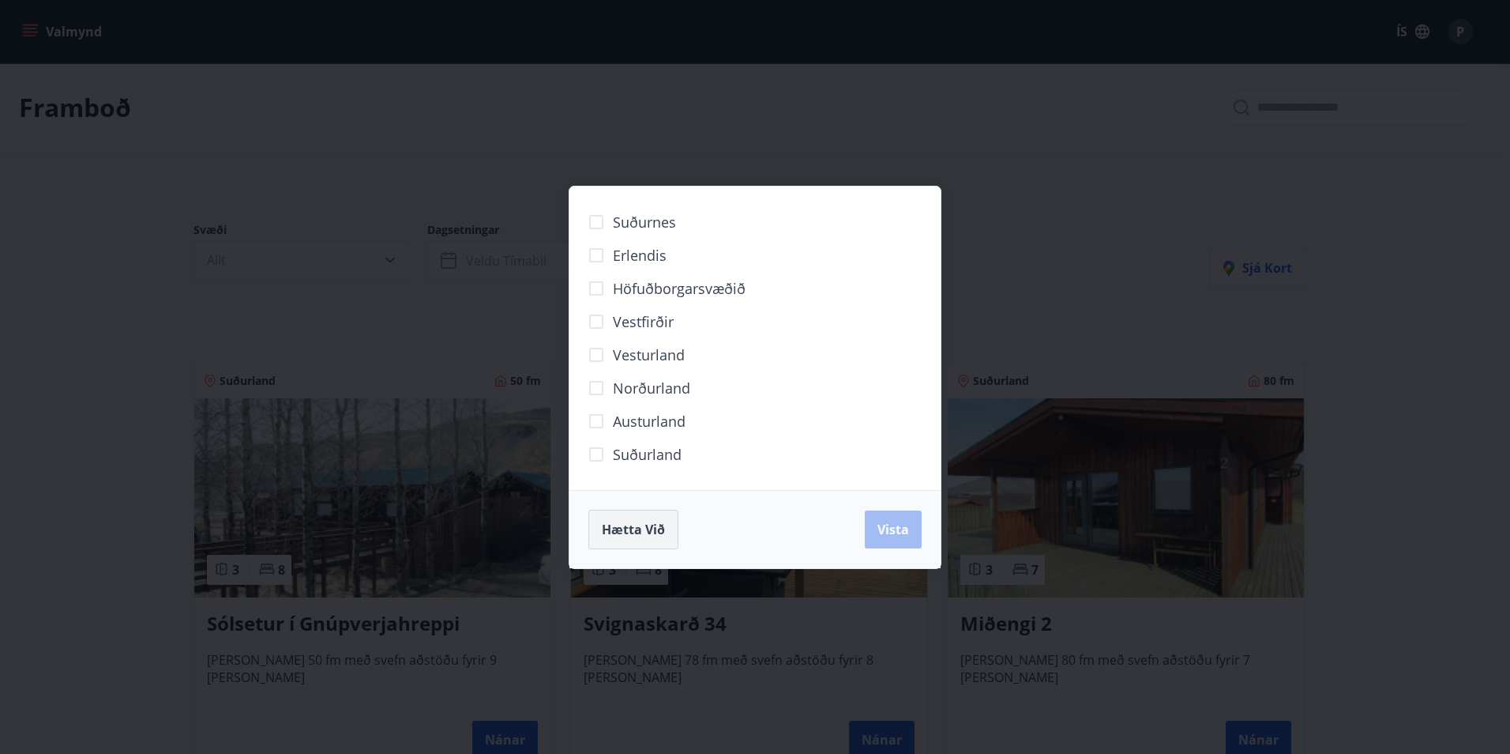
click at [622, 531] on span "Hætta við" at bounding box center [633, 529] width 63 height 17
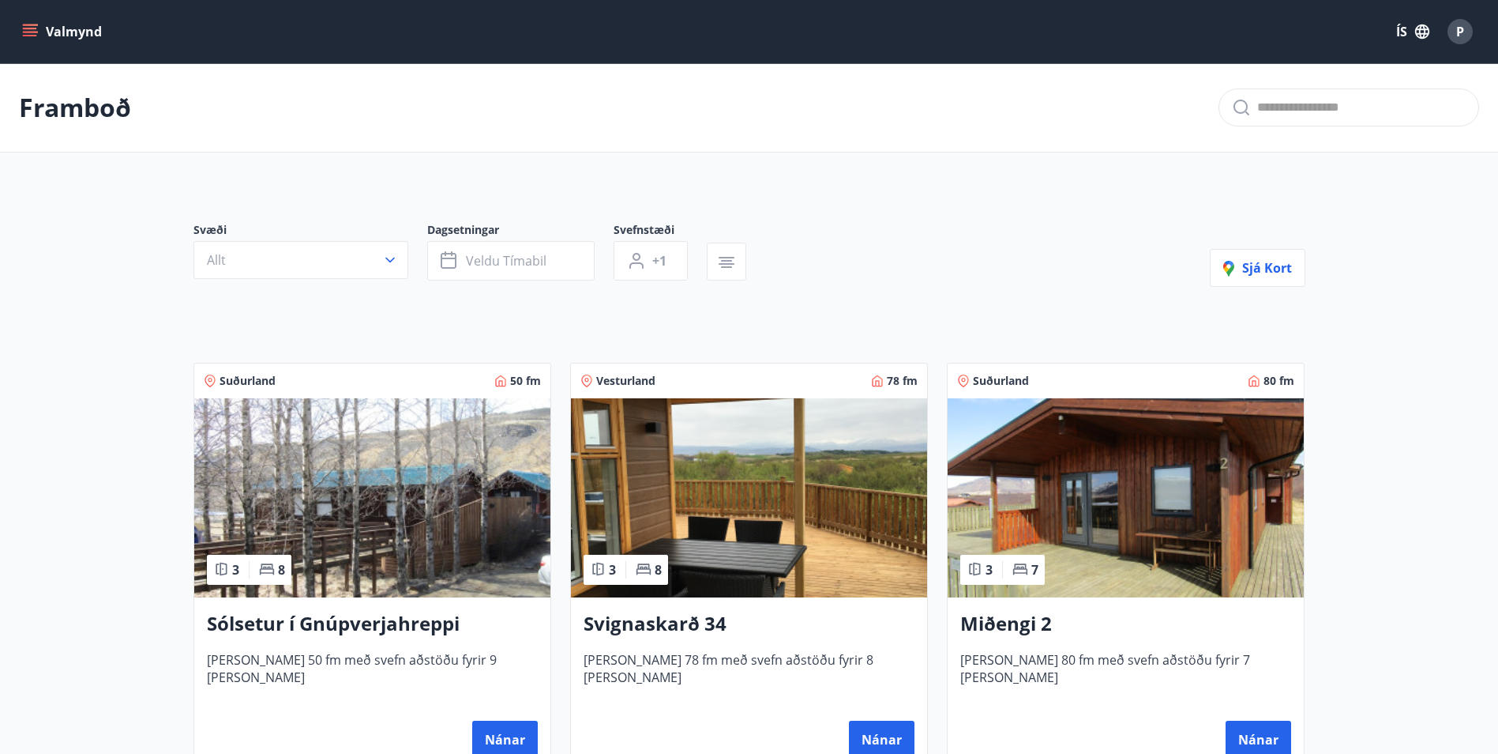
click at [40, 45] on button "Valmynd" at bounding box center [63, 31] width 89 height 28
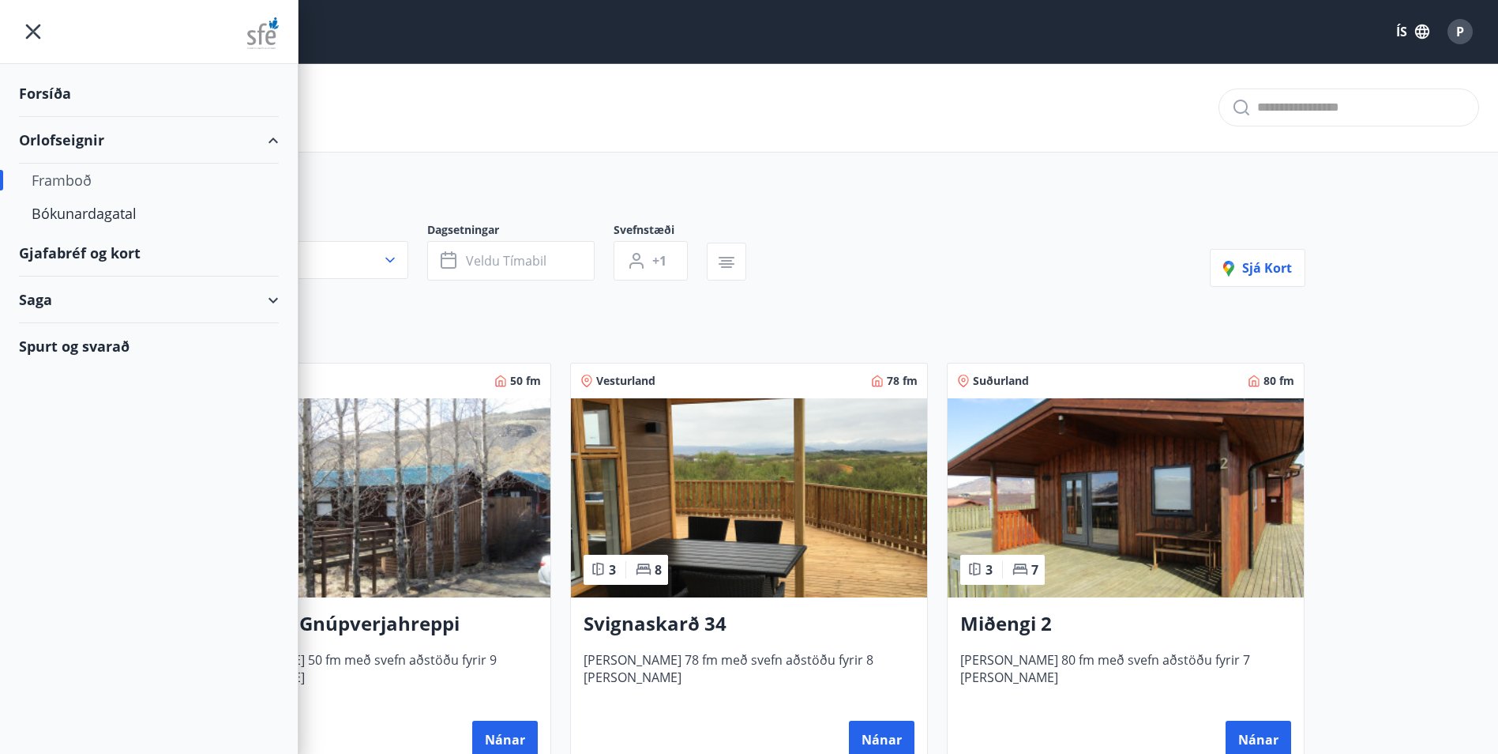
click at [69, 99] on div "Forsíða" at bounding box center [149, 93] width 260 height 47
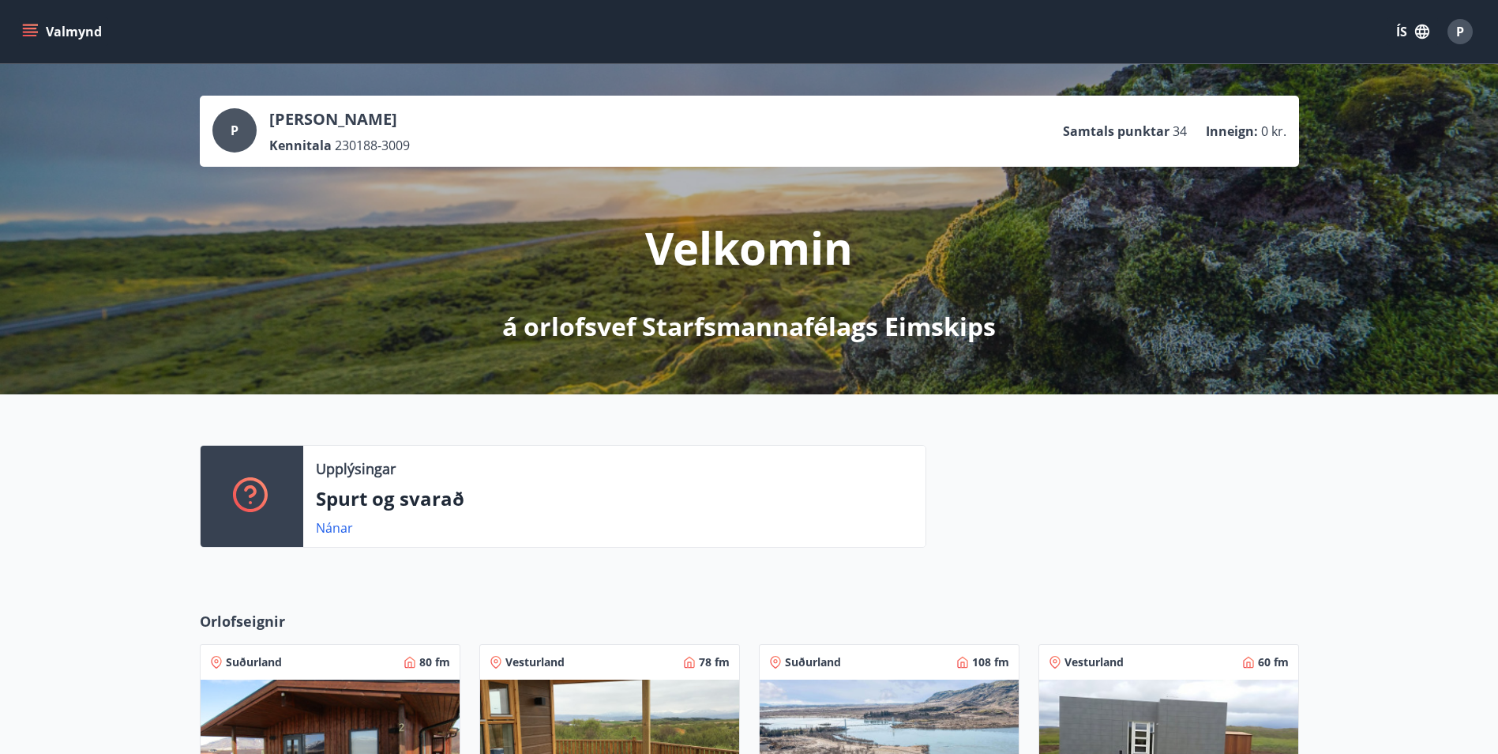
click at [1242, 121] on ul "Samtals punktar 34 Inneign : 0 kr." at bounding box center [1175, 131] width 224 height 30
click at [1085, 119] on ul "Samtals punktar 34 Inneign : 0 kr." at bounding box center [1175, 131] width 224 height 30
click at [318, 113] on p "[PERSON_NAME]" at bounding box center [339, 119] width 141 height 22
click at [286, 143] on p "Kennitala" at bounding box center [300, 145] width 62 height 17
click at [1460, 28] on span "P" at bounding box center [1460, 31] width 8 height 17
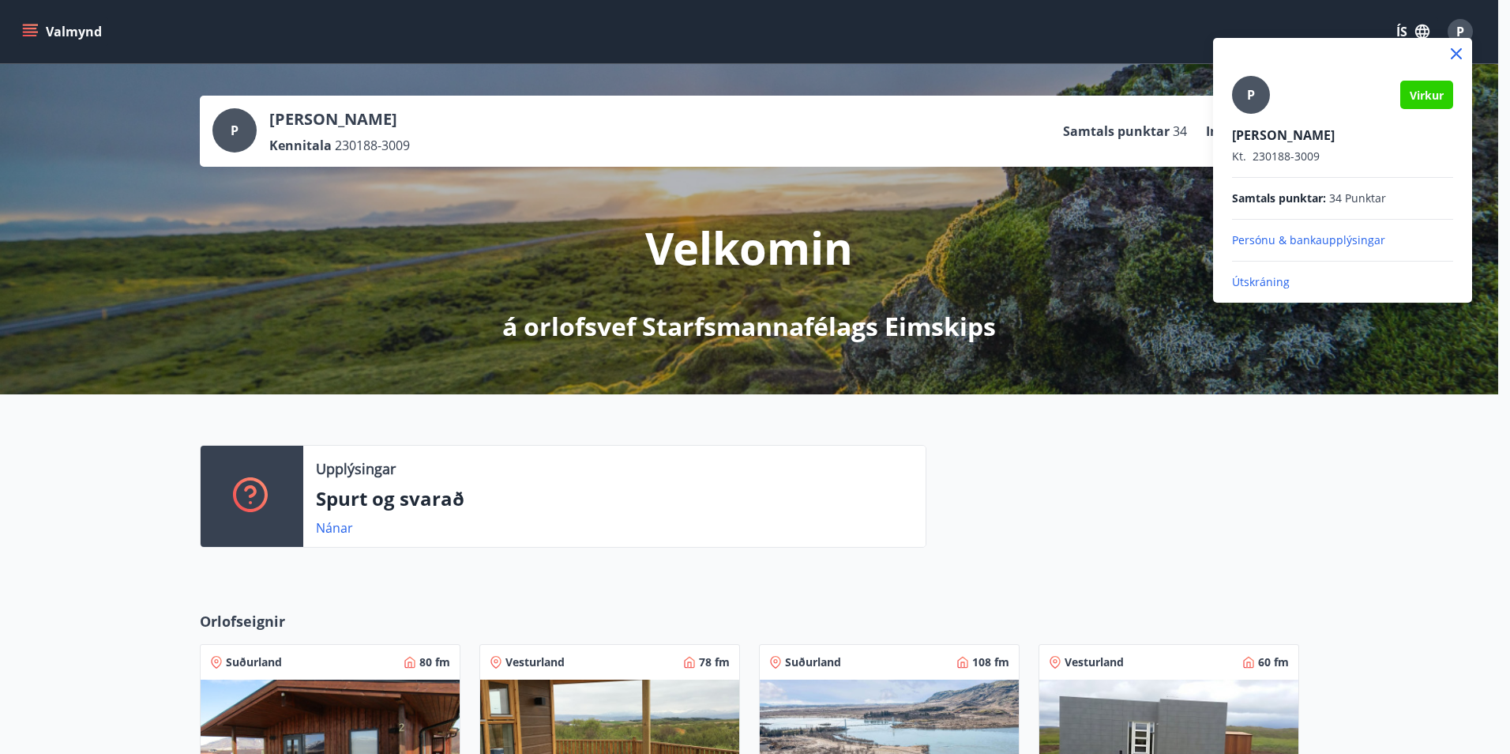
click at [1288, 241] on p "Persónu & bankaupplýsingar" at bounding box center [1342, 240] width 221 height 16
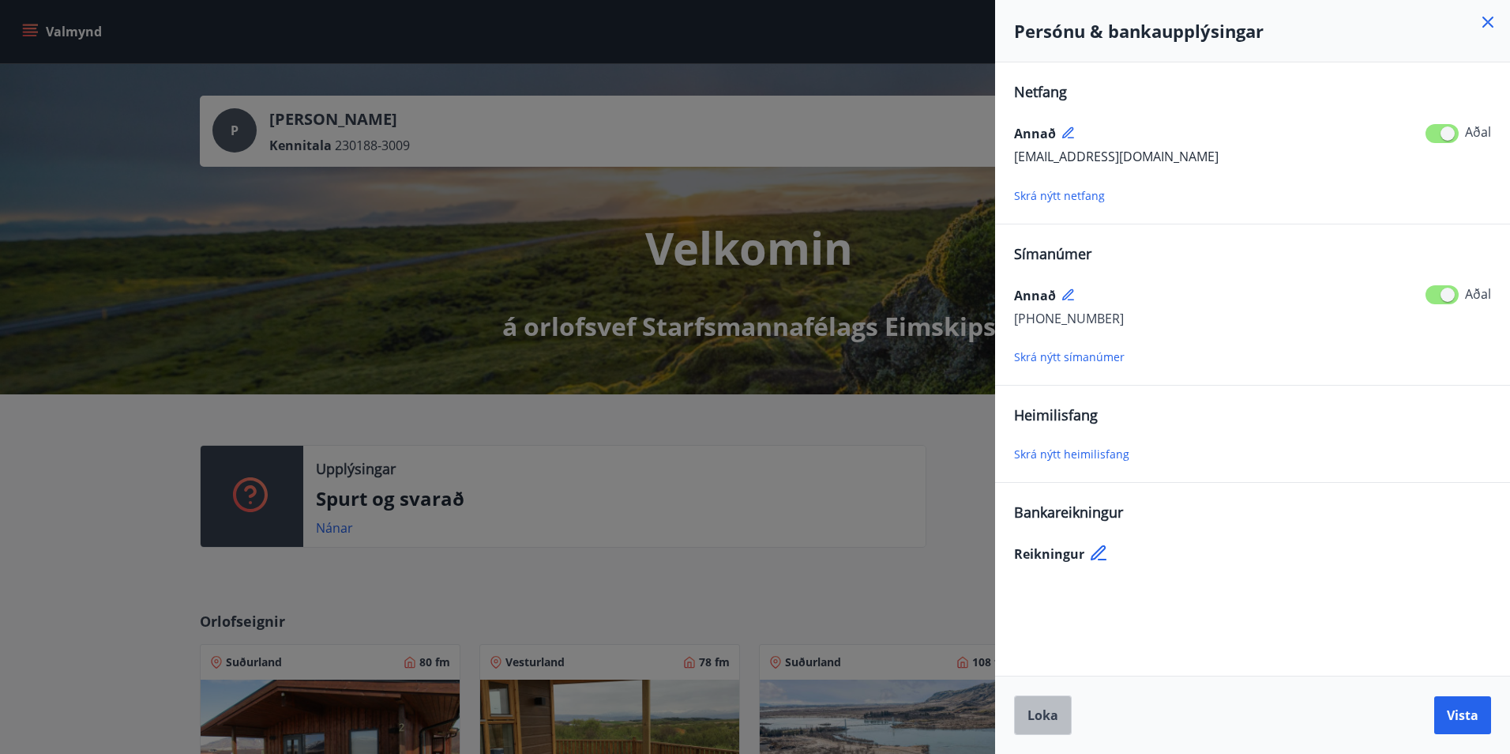
click at [1046, 715] on span "Loka" at bounding box center [1043, 714] width 31 height 17
